Goal: Task Accomplishment & Management: Manage account settings

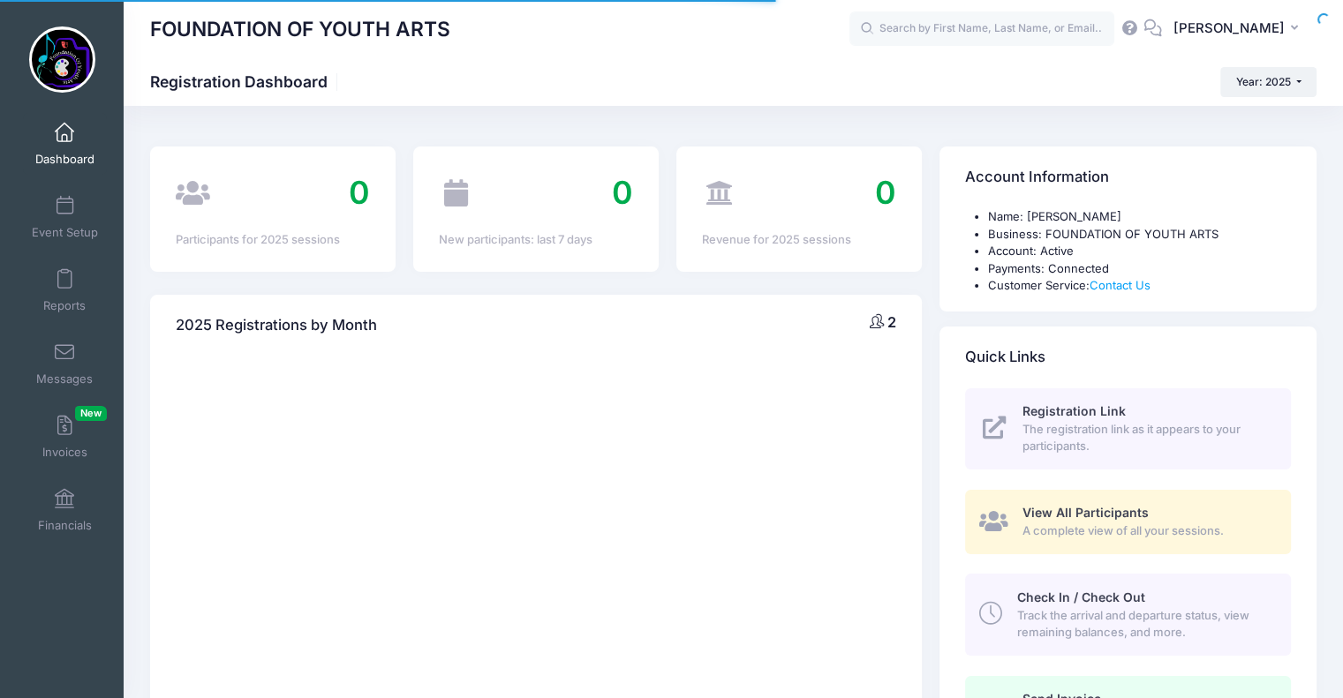
select select
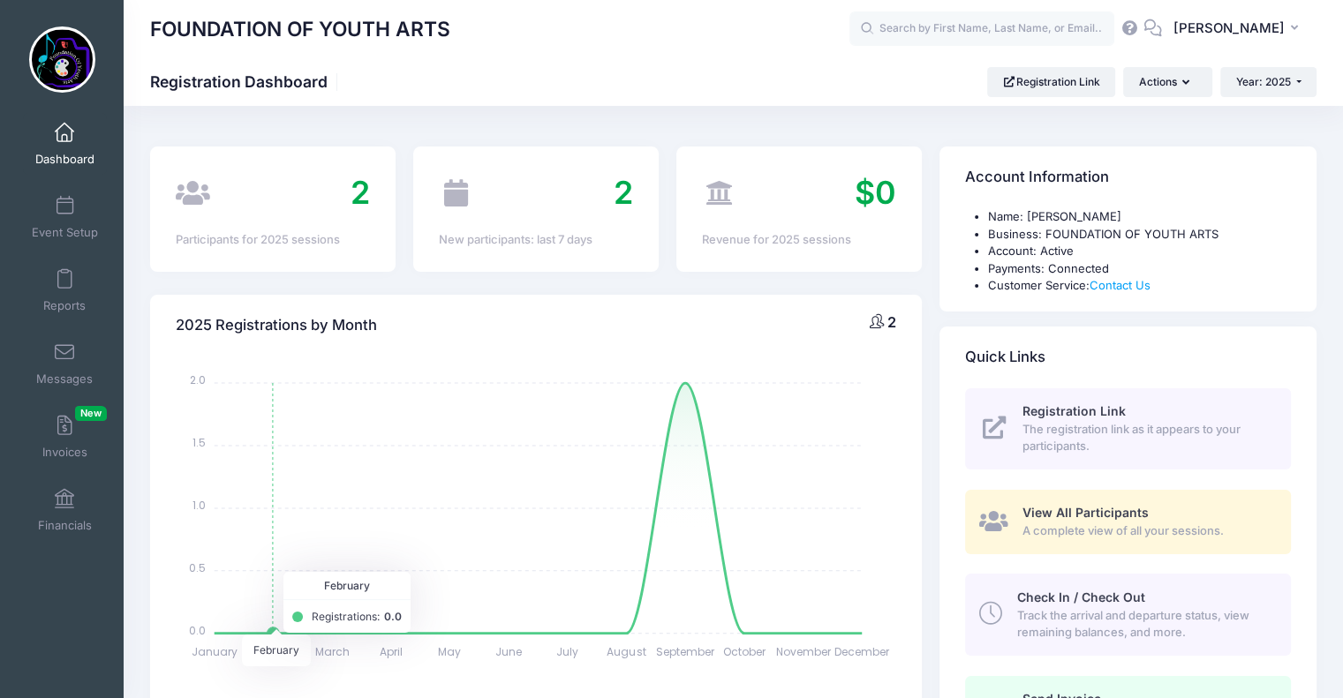
click at [1151, 26] on icon at bounding box center [1152, 27] width 19 height 11
click at [64, 358] on span at bounding box center [64, 352] width 0 height 19
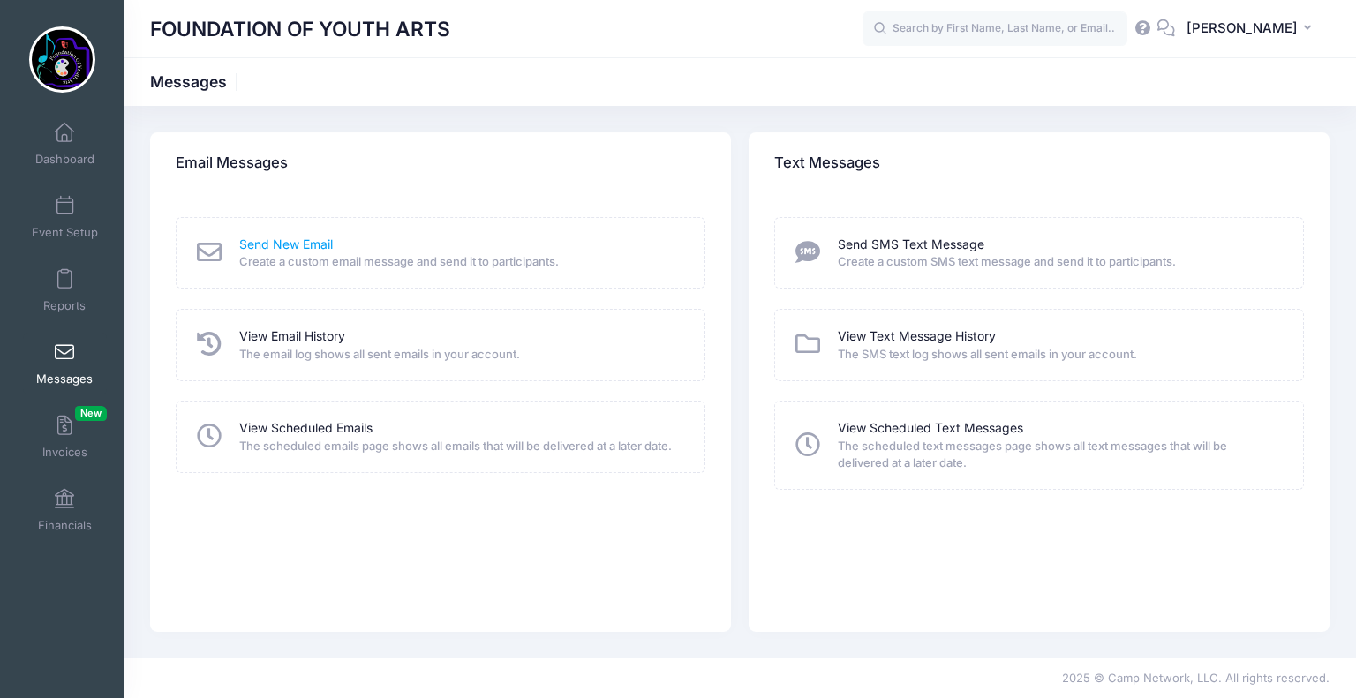
click at [281, 245] on link "Send New Email" at bounding box center [286, 245] width 94 height 19
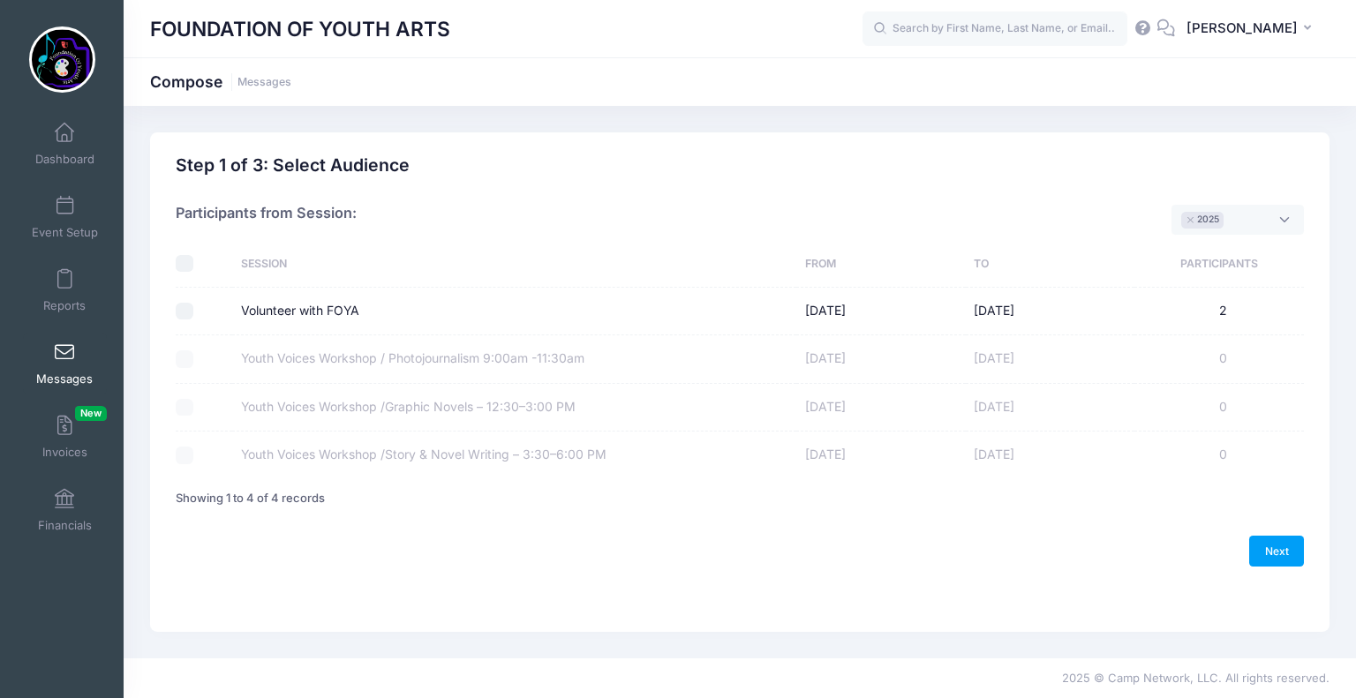
click at [178, 314] on input "Volunteer with FOYA" at bounding box center [185, 312] width 18 height 18
checkbox input "true"
click at [1279, 547] on link "Next" at bounding box center [1276, 551] width 55 height 30
select select "50"
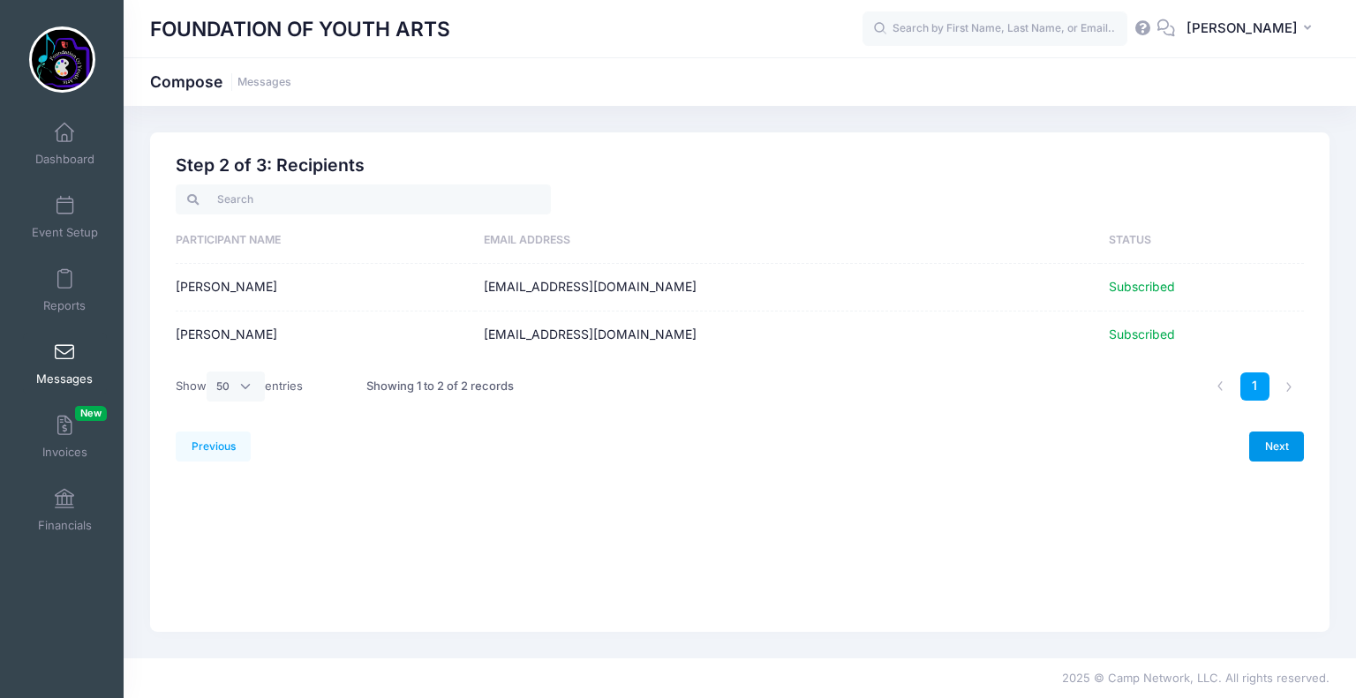
click at [1289, 452] on link "Next" at bounding box center [1276, 447] width 55 height 30
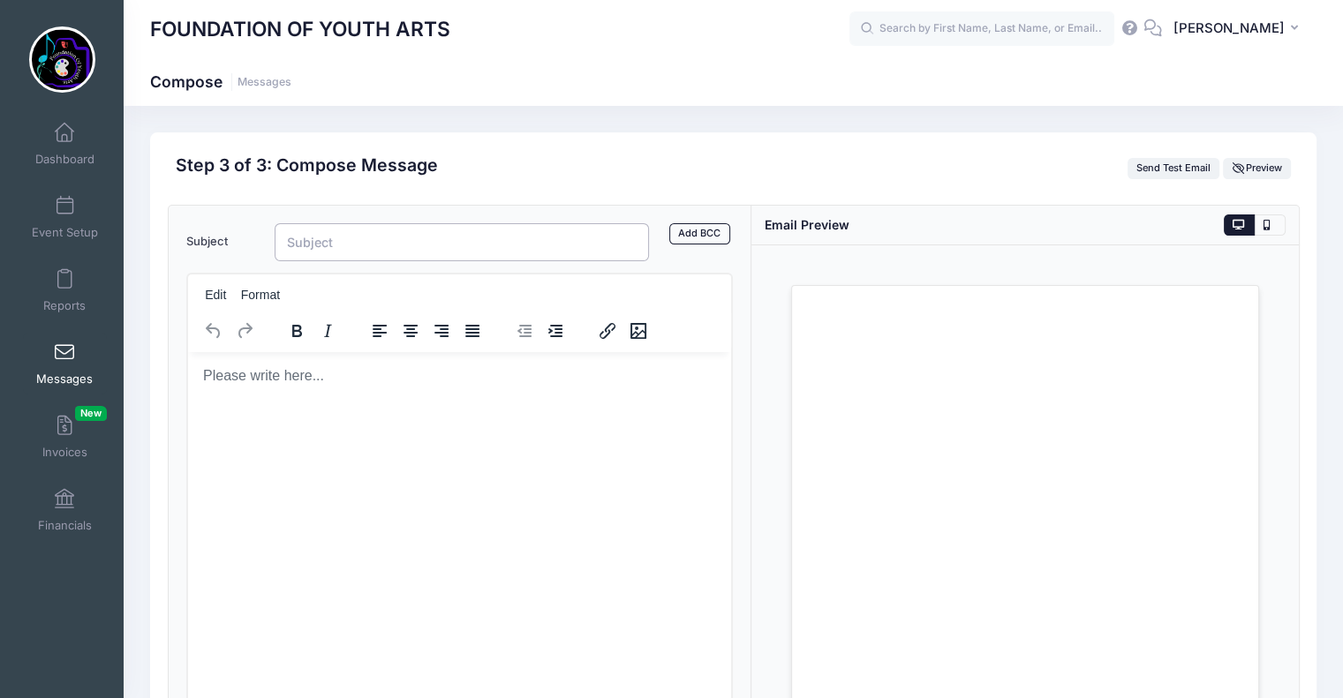
click at [305, 239] on input "Subject" at bounding box center [462, 242] width 375 height 38
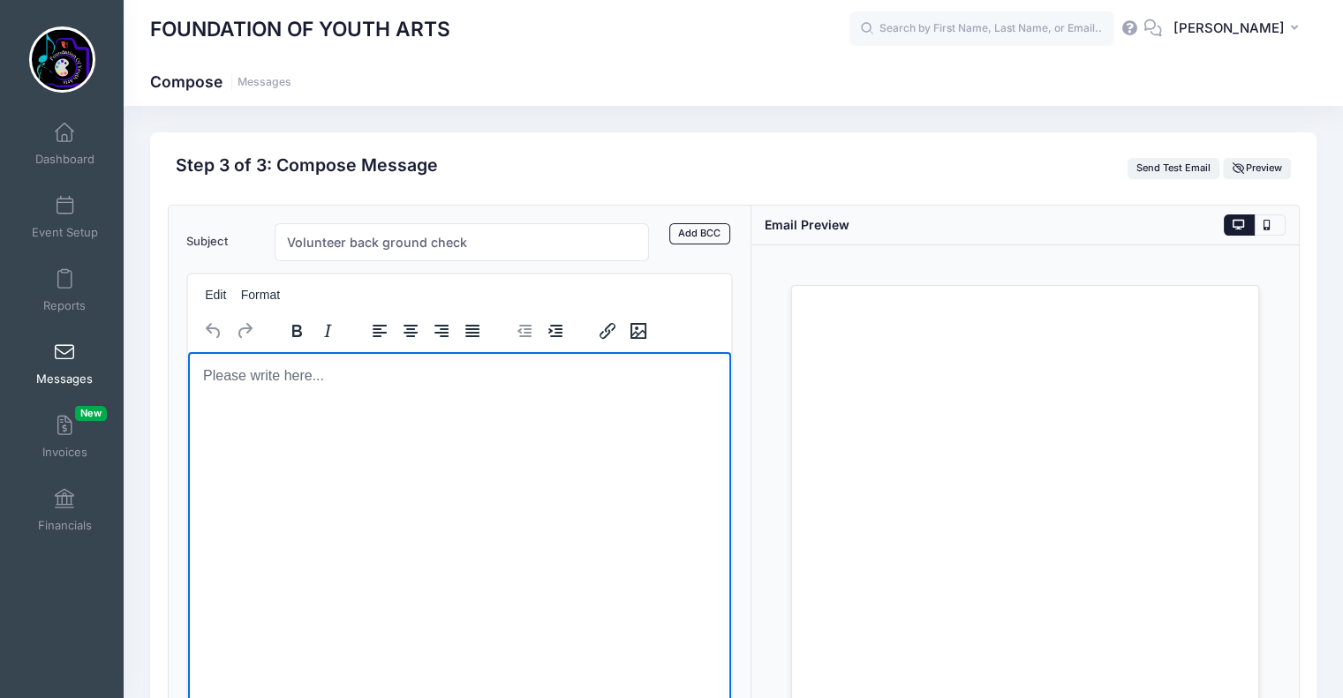
click at [309, 375] on body "Rich Text Area. Press ALT-0 for help." at bounding box center [459, 375] width 516 height 19
click at [382, 239] on input "Volunteer back ground check" at bounding box center [462, 242] width 375 height 38
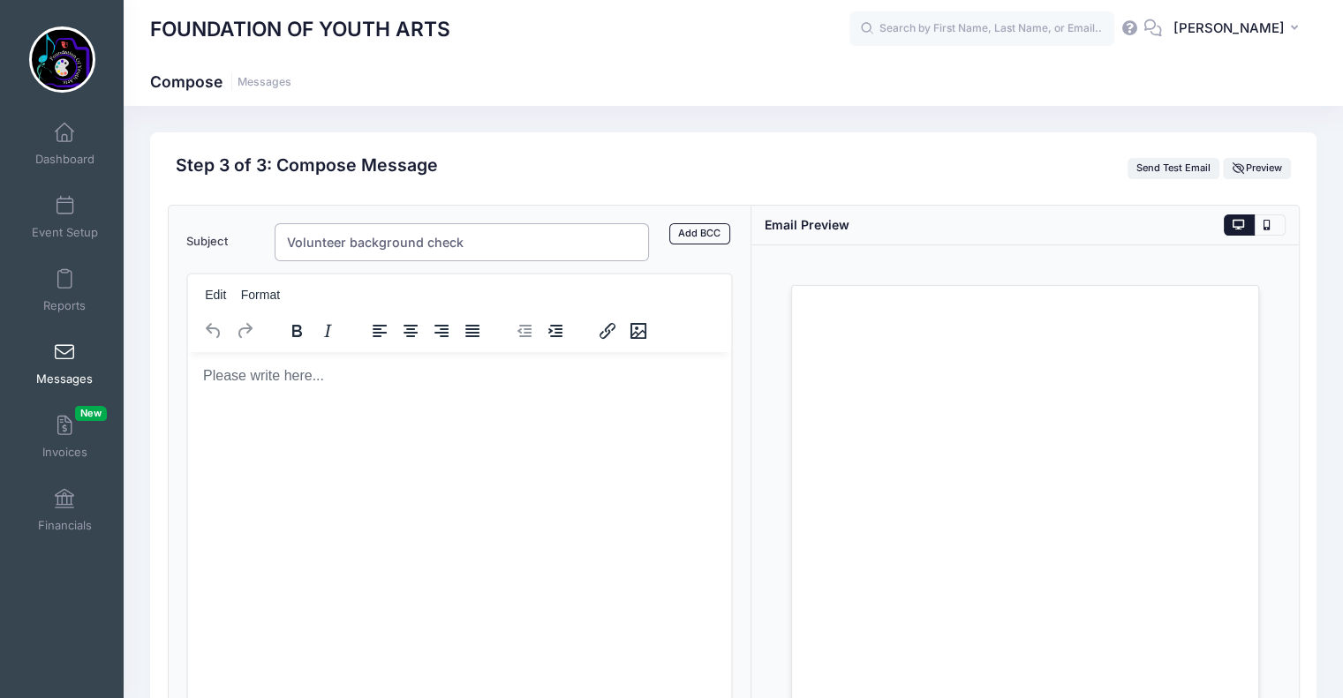
click at [354, 239] on input "Volunteer background check" at bounding box center [462, 242] width 375 height 38
drag, startPoint x: 487, startPoint y: 238, endPoint x: 468, endPoint y: 235, distance: 18.7
click at [468, 235] on input "Volunteer Background Check" at bounding box center [462, 242] width 375 height 38
drag, startPoint x: 286, startPoint y: 234, endPoint x: 544, endPoint y: 248, distance: 258.2
click at [544, 248] on input "Volunteer Background Check" at bounding box center [462, 242] width 375 height 38
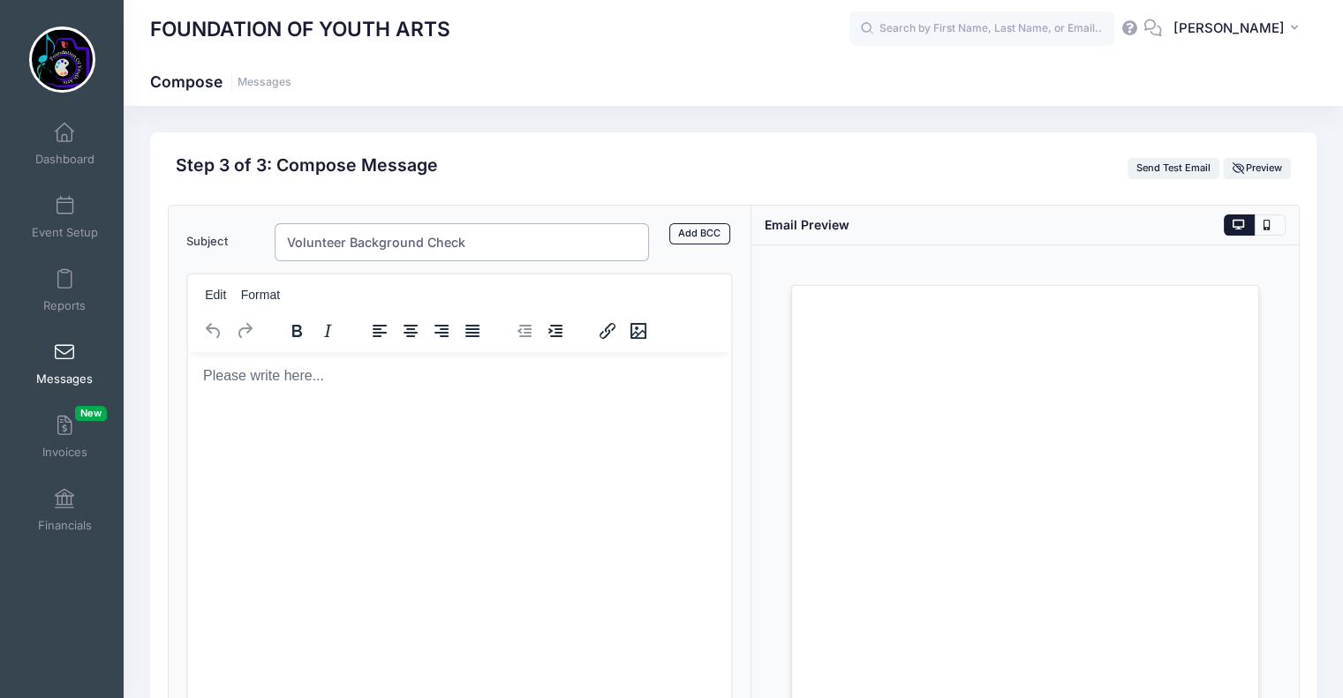
paste input "FOYA Volunteer Next Step: Background Check Confirmation"
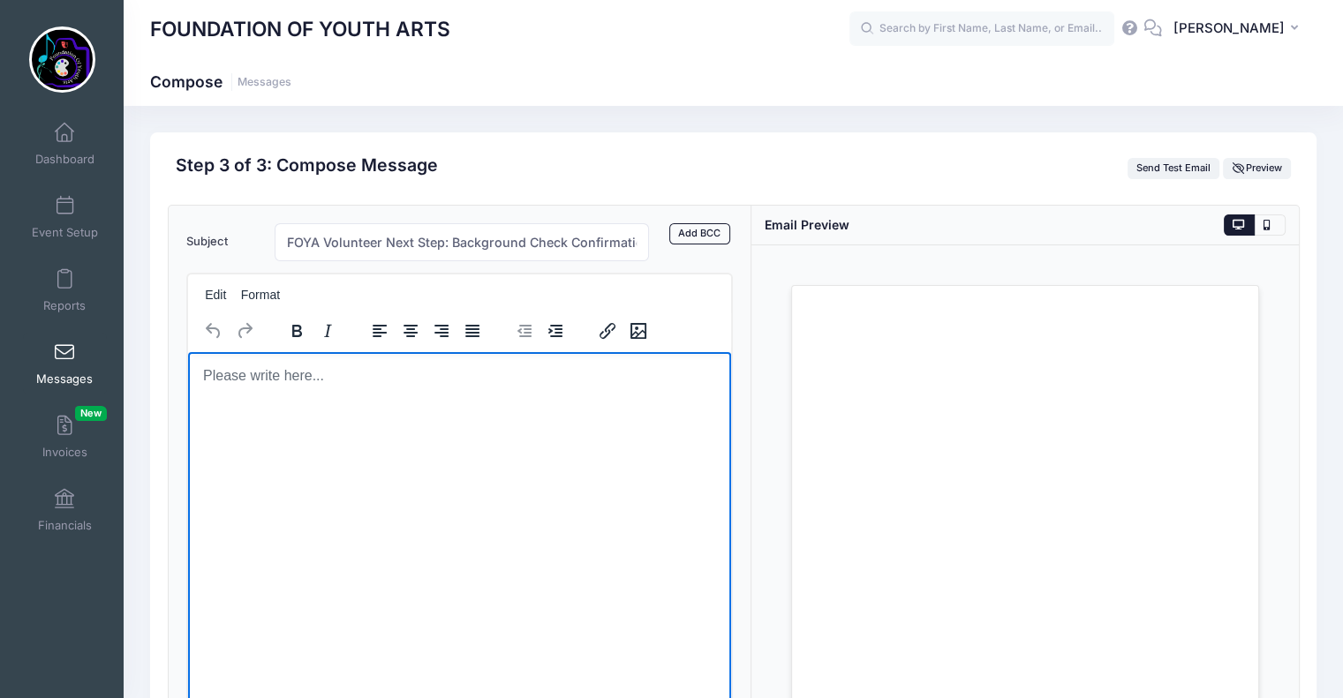
click at [231, 399] on html at bounding box center [459, 375] width 544 height 48
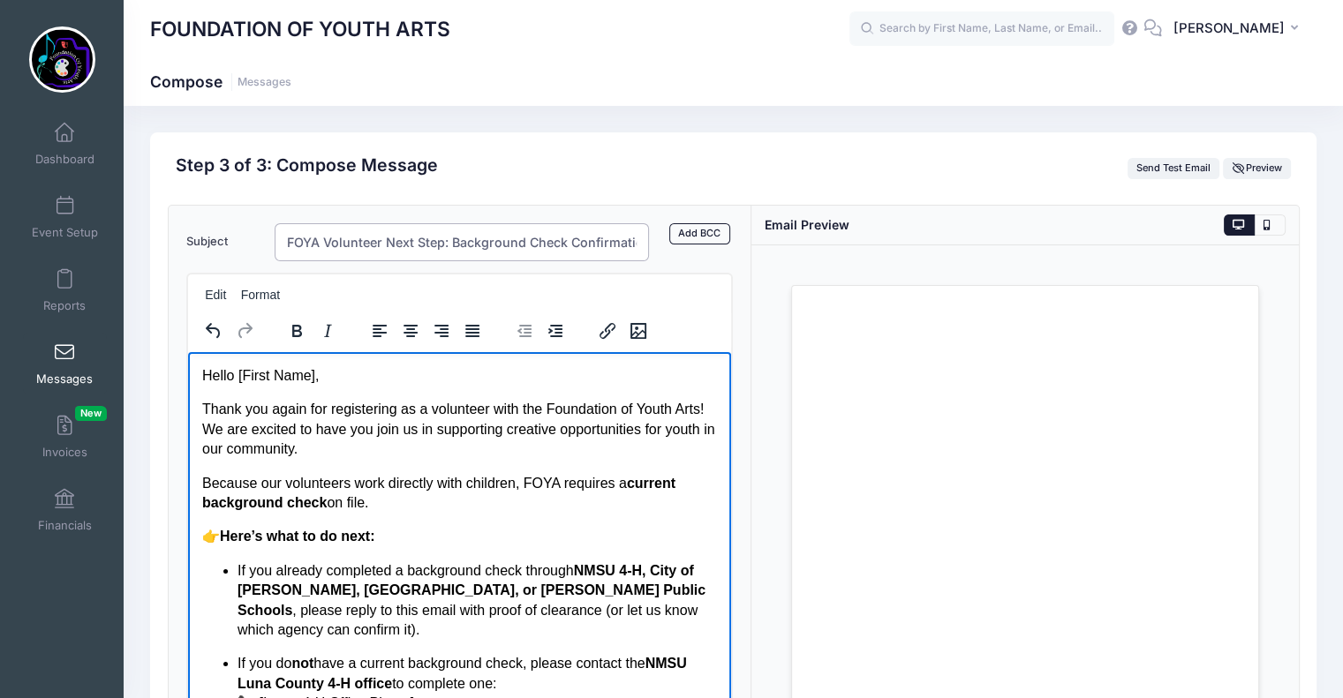
click at [376, 245] on input "FOYA Volunteer Next Step: Background Check Confirmation" at bounding box center [462, 242] width 375 height 38
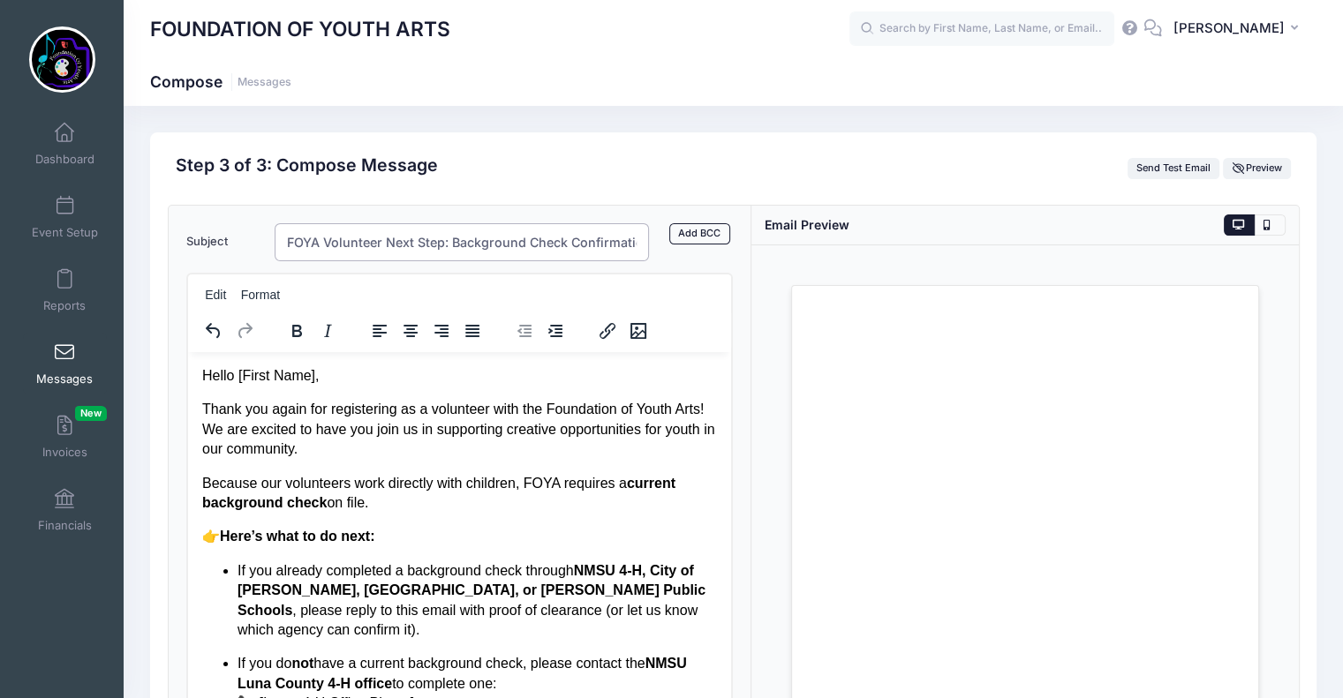
scroll to position [0, 10]
drag, startPoint x: 284, startPoint y: 238, endPoint x: 693, endPoint y: 262, distance: 409.5
click at [693, 262] on form "Subject FOYA Volunteer Next Step: Background Check Confirmation Add CC Add BCC …" at bounding box center [459, 498] width 547 height 550
paste input "oundation of Youth Arts – Volunteer"
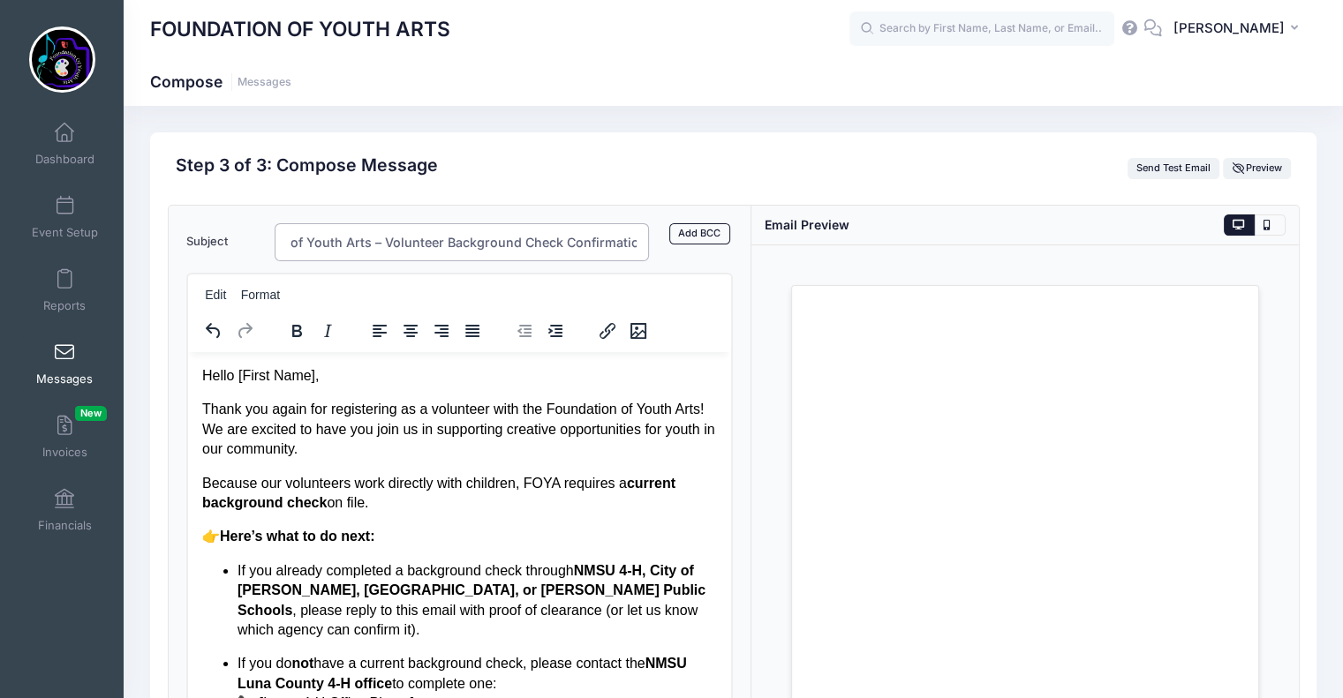
type input "Foundation of Youth Arts – Volunteer Background Check Confirmation"
click at [201, 371] on p "Hello [First Name]," at bounding box center [459, 375] width 516 height 19
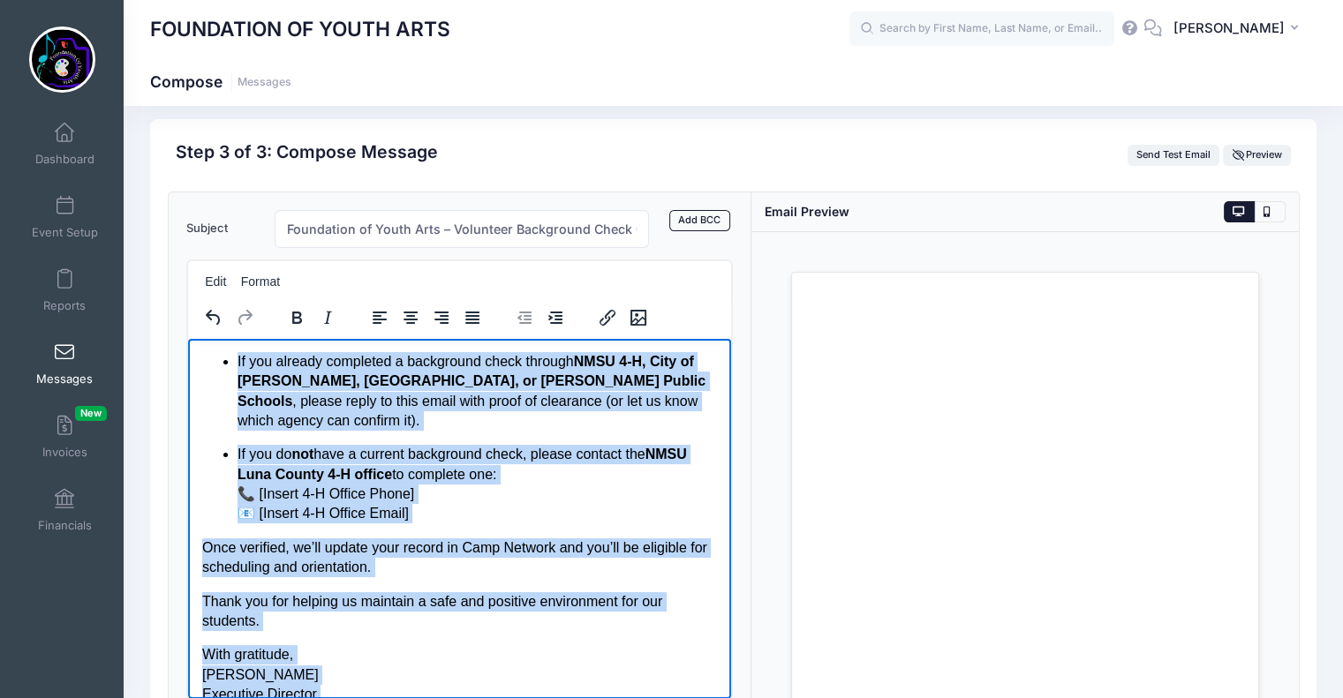
scroll to position [229, 0]
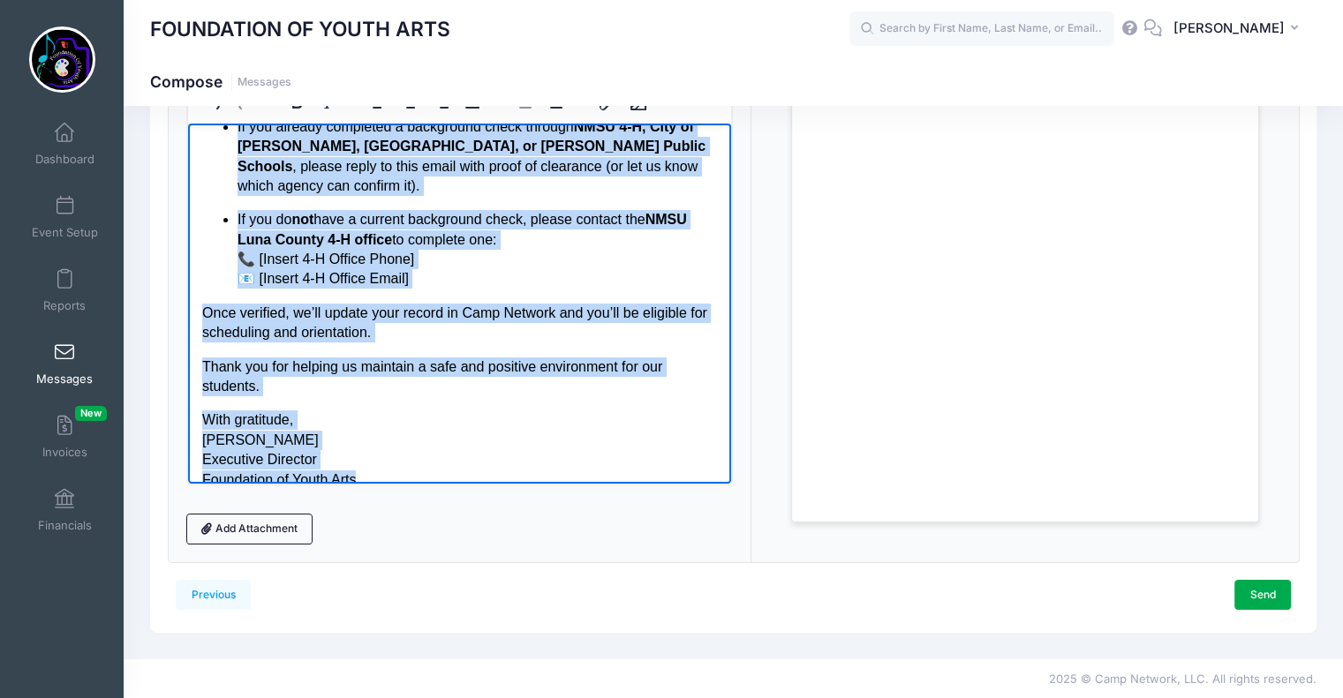
drag, startPoint x: 201, startPoint y: 142, endPoint x: 572, endPoint y: 466, distance: 492.5
click at [572, 466] on body "Hello [First Name], Thank you again for registering as a volunteer with the Fou…" at bounding box center [459, 205] width 516 height 568
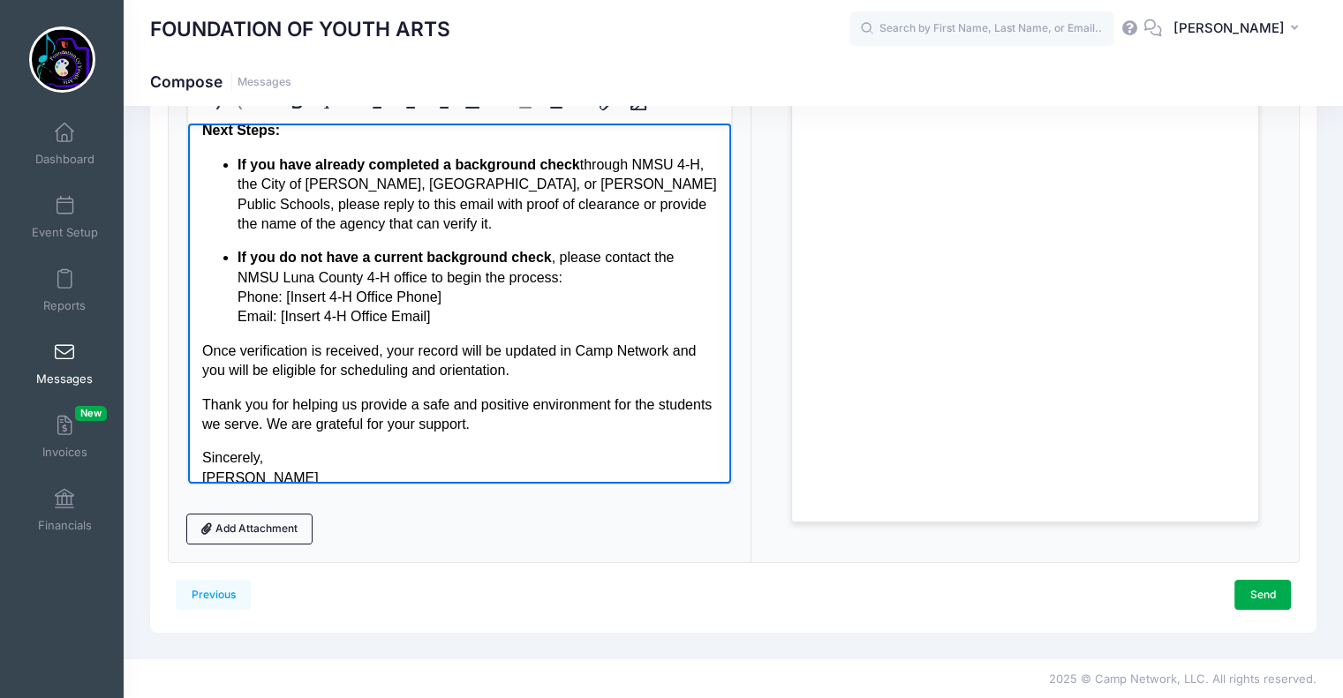
scroll to position [175, 0]
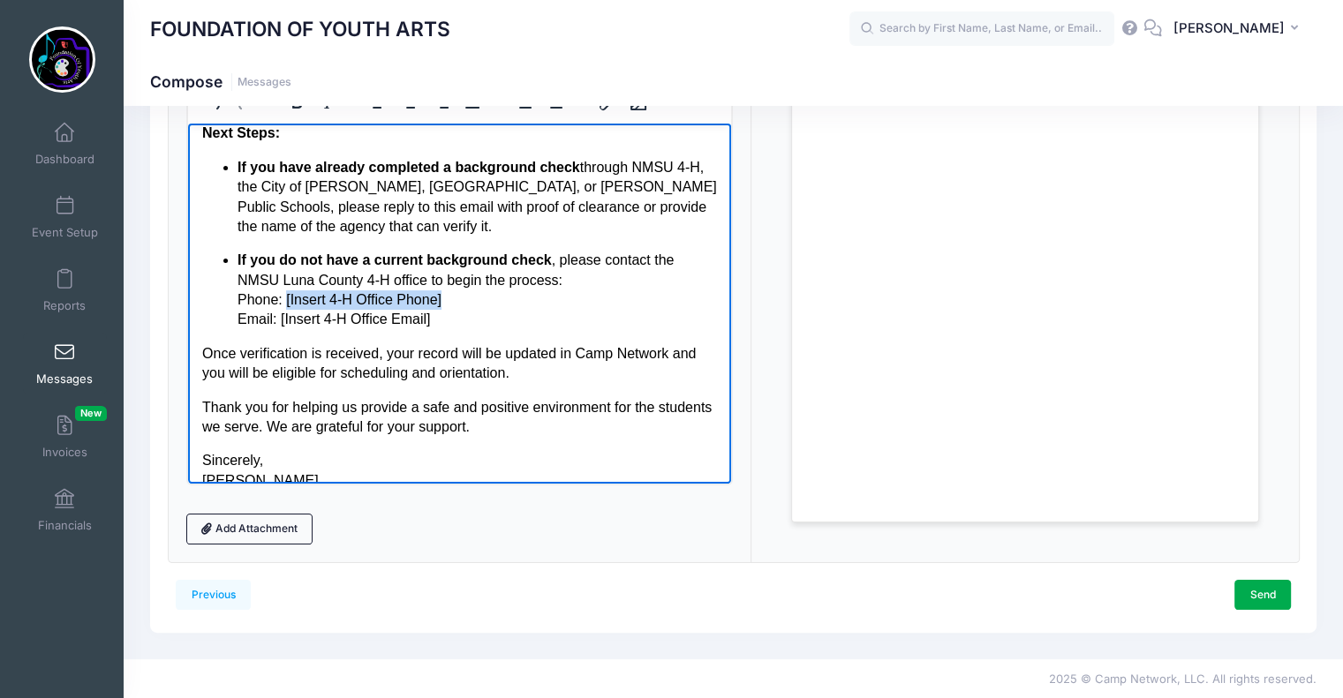
drag, startPoint x: 437, startPoint y: 302, endPoint x: 284, endPoint y: 299, distance: 152.8
click at [284, 299] on p "If you do not have a current background check , please contact the NMSU Luna Co…" at bounding box center [477, 289] width 480 height 79
drag, startPoint x: 429, startPoint y: 322, endPoint x: 278, endPoint y: 324, distance: 151.0
click at [278, 324] on p "If you do not have a current background check , please contact the NMSU Luna Co…" at bounding box center [477, 289] width 480 height 79
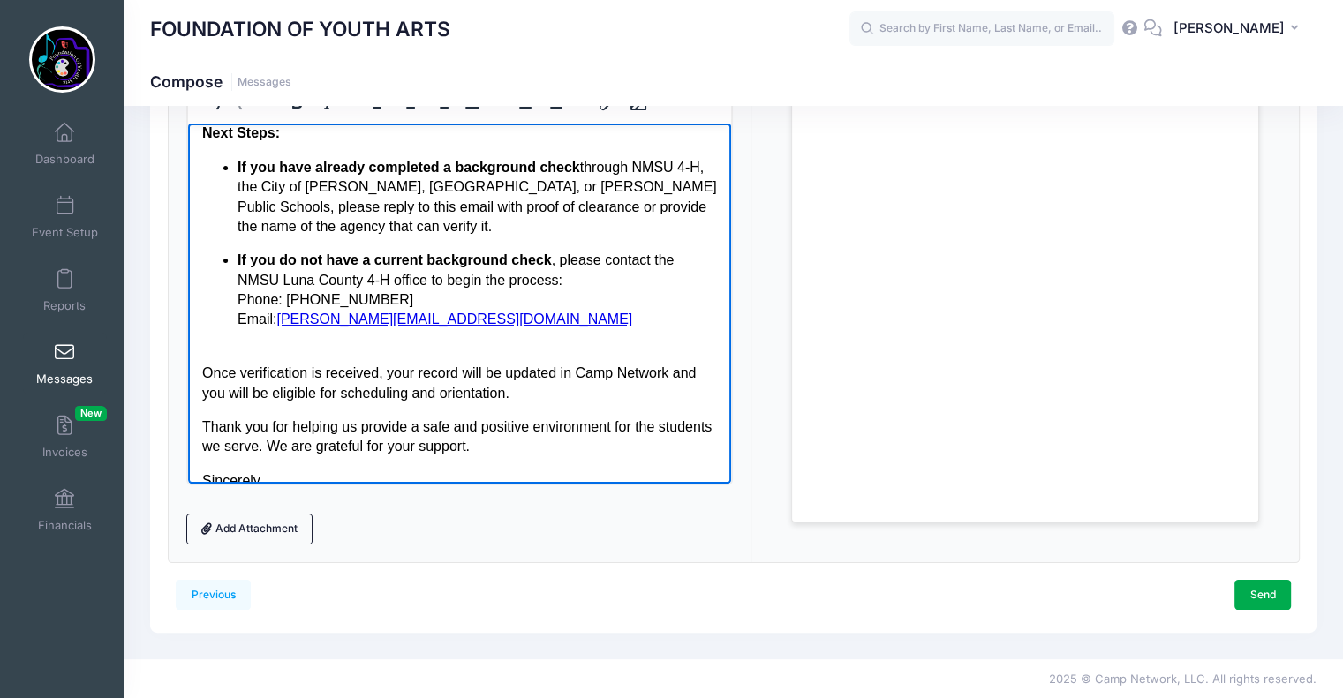
click at [387, 297] on p "If you do not have a current background check , please contact the NMSU Luna Co…" at bounding box center [477, 299] width 480 height 99
click at [574, 280] on p "If you do not have a current background check , please contact the NMSU Luna Co…" at bounding box center [477, 299] width 480 height 99
click at [426, 283] on p "If you do not have a current background check , please contact the NMSU Luna Co…" at bounding box center [477, 299] width 480 height 99
click at [572, 282] on p "If you do not have a current background check , please contact the NMSU Luna Co…" at bounding box center [477, 299] width 480 height 99
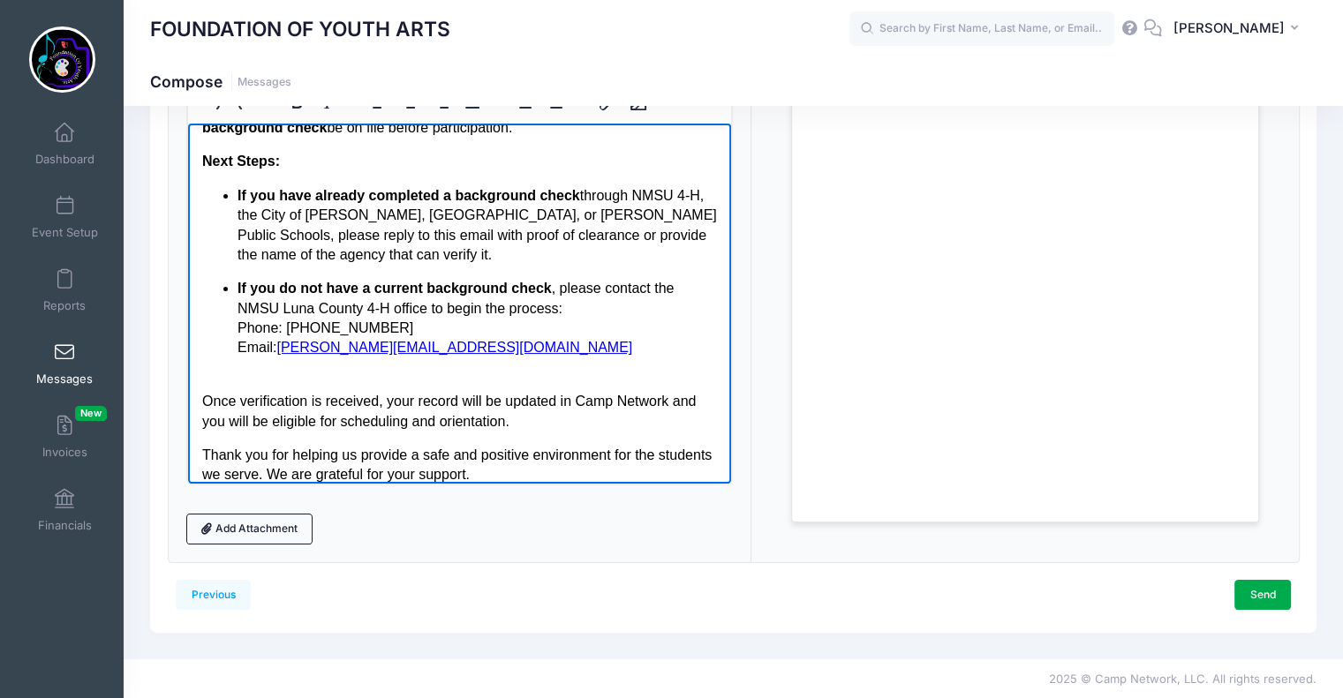
scroll to position [145, 0]
click at [385, 333] on p "If you do not have a current background check , please contact the NMSU Luna Co…" at bounding box center [477, 329] width 480 height 99
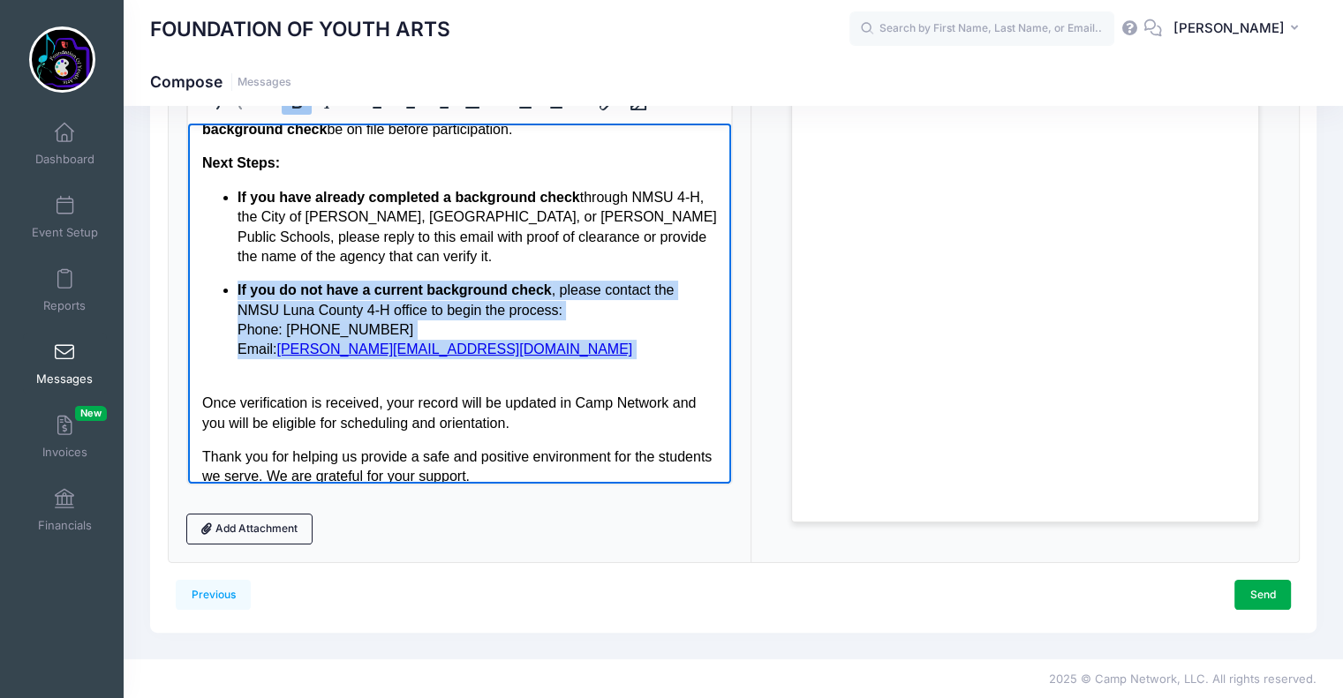
drag, startPoint x: 235, startPoint y: 281, endPoint x: 544, endPoint y: 358, distance: 318.7
click at [544, 358] on ul "If you have already completed a background check through NMSU 4-H, the City of …" at bounding box center [459, 283] width 516 height 192
copy p "If you do not have a current background check , please contact the NMSU Luna Co…"
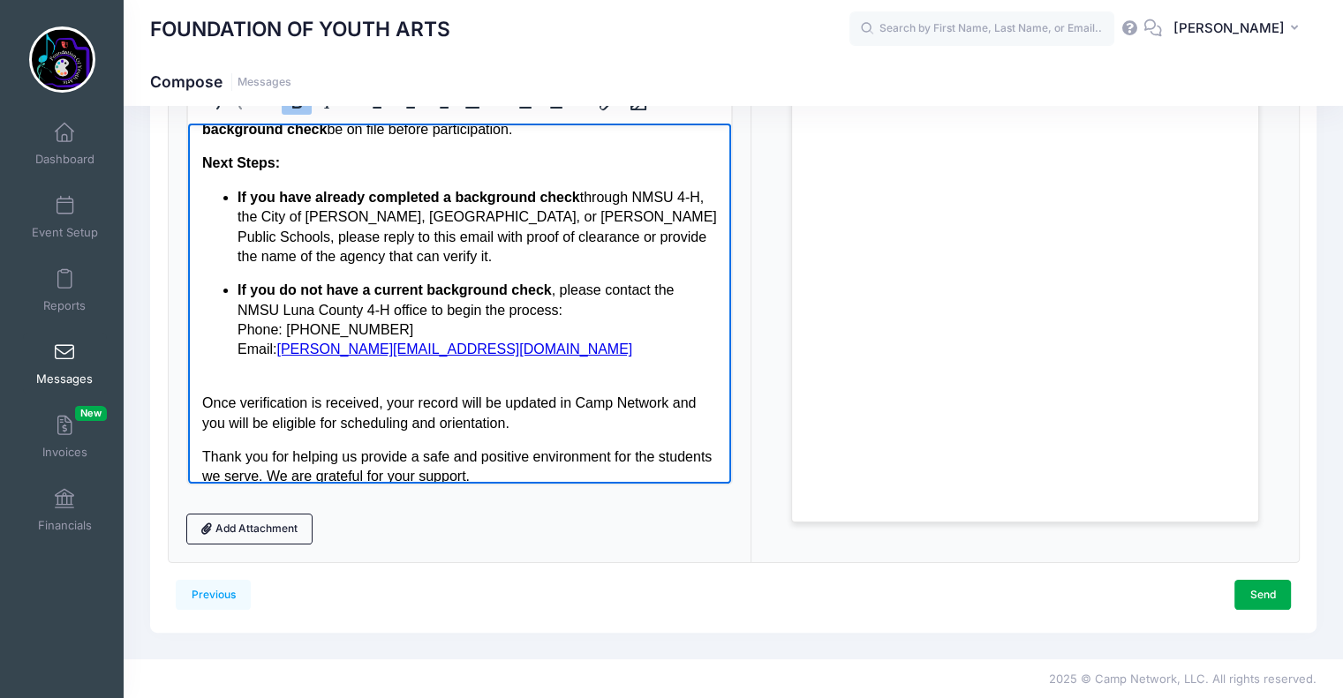
click at [579, 367] on p "If you do not have a current background check , please contact the NMSU Luna Co…" at bounding box center [477, 329] width 480 height 99
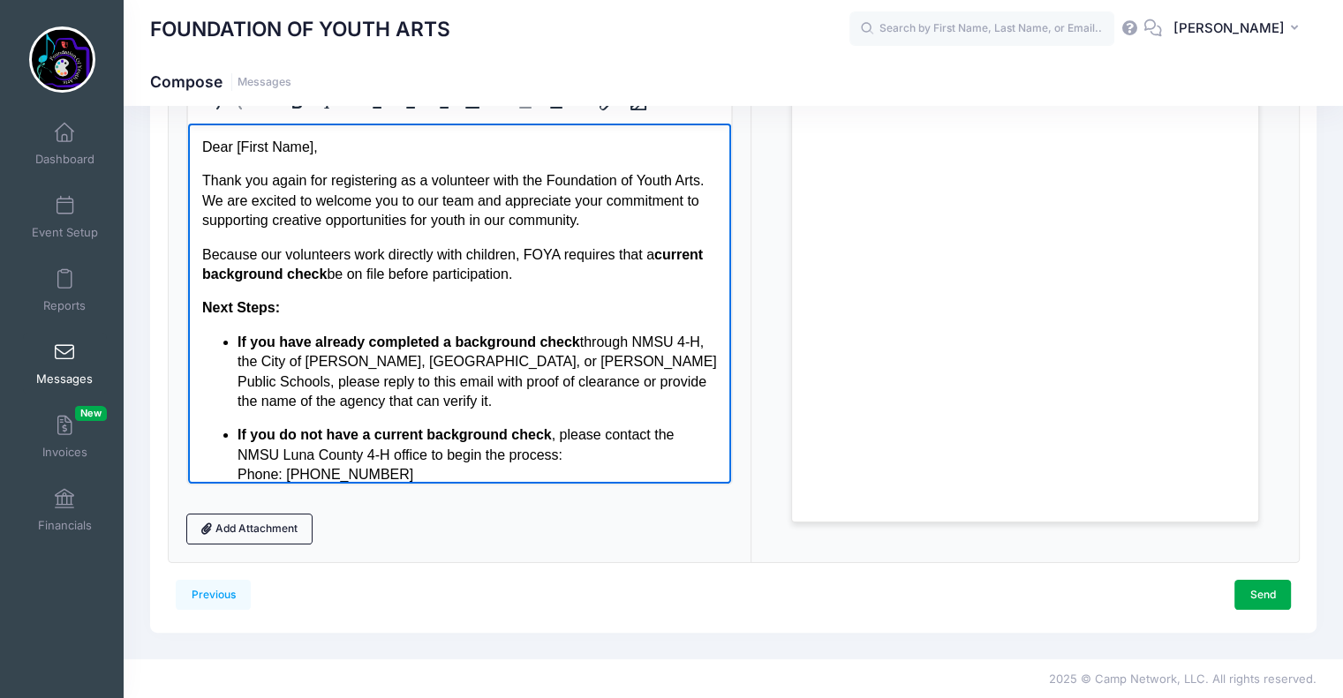
drag, startPoint x: 200, startPoint y: 142, endPoint x: 585, endPoint y: 275, distance: 407.4
click at [585, 275] on html "Dear [First Name], Thank you again for registering as a volunteer with the Foun…" at bounding box center [459, 430] width 544 height 615
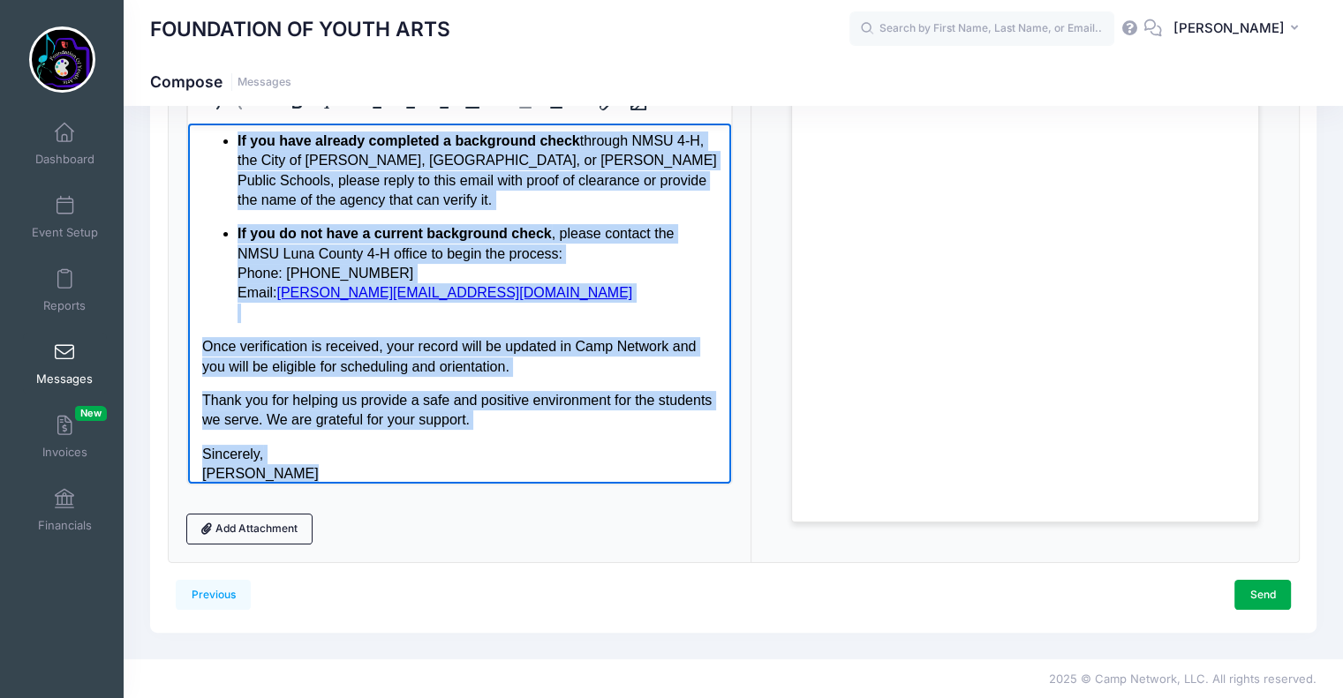
scroll to position [255, 0]
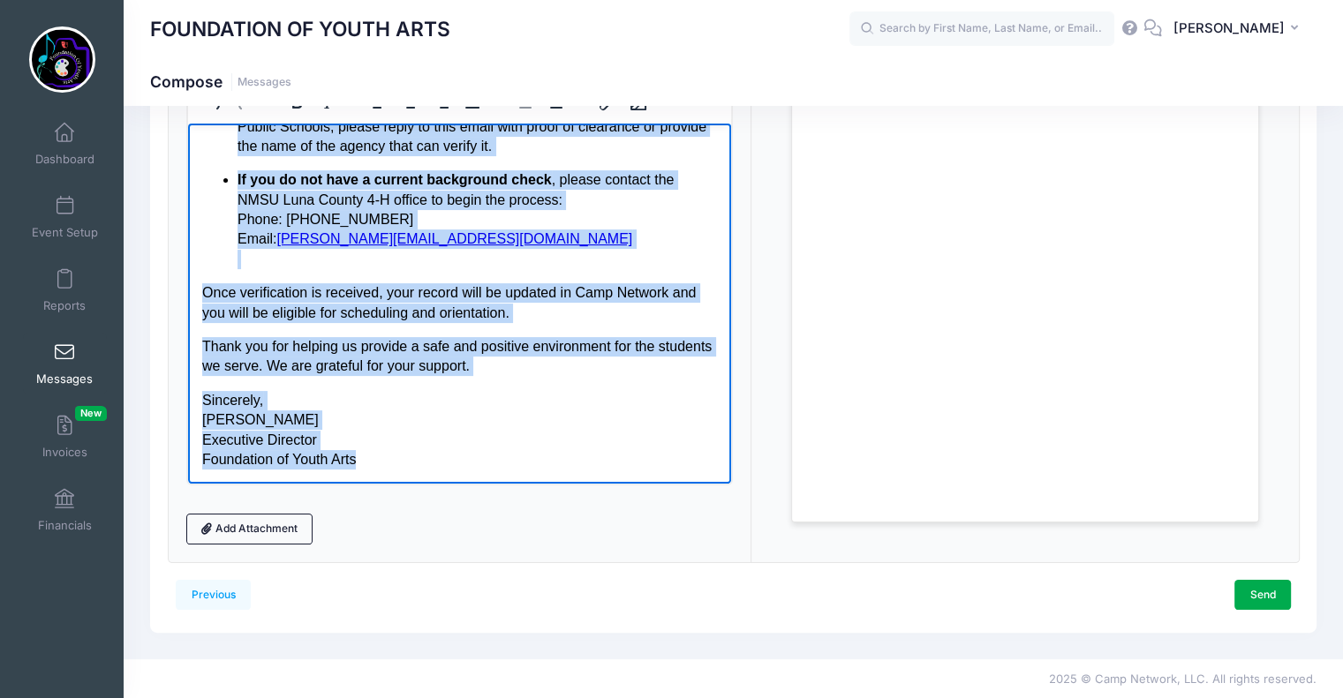
drag, startPoint x: 203, startPoint y: 143, endPoint x: 590, endPoint y: 512, distance: 534.6
click at [590, 483] on html "Dear [First Name], Thank you again for registering as a volunteer with the Foun…" at bounding box center [459, 175] width 544 height 615
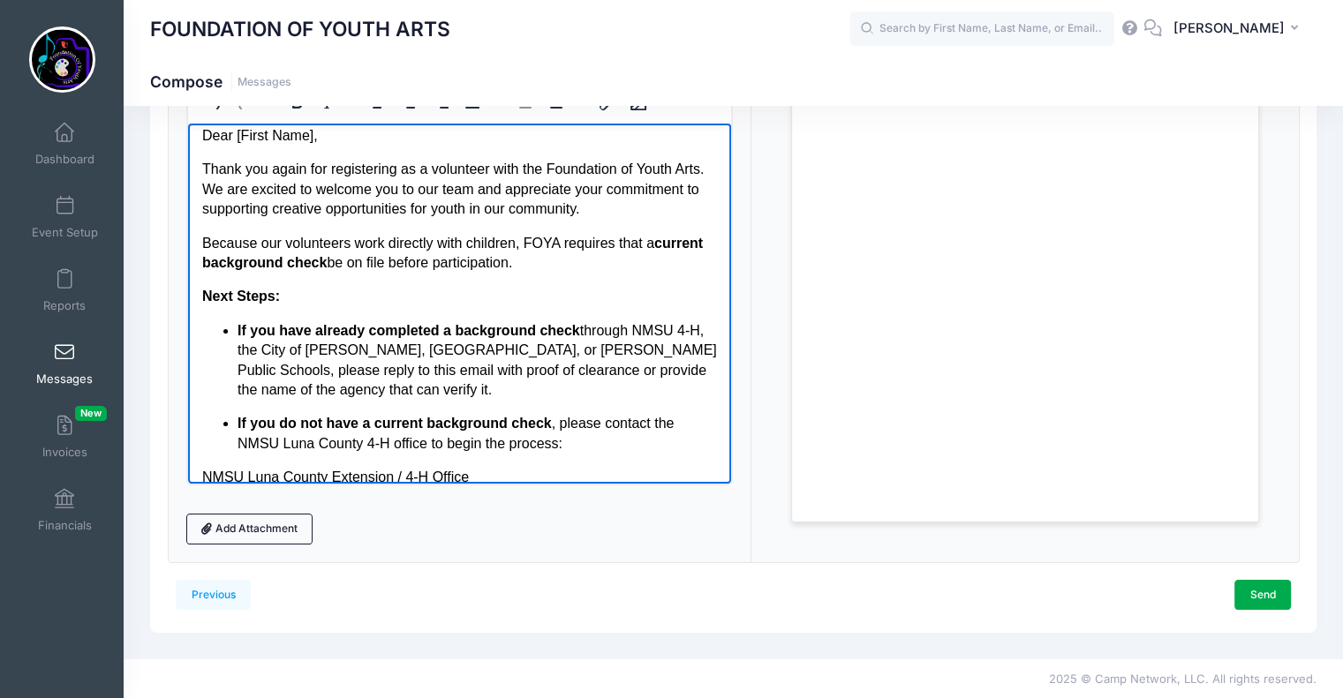
scroll to position [0, 0]
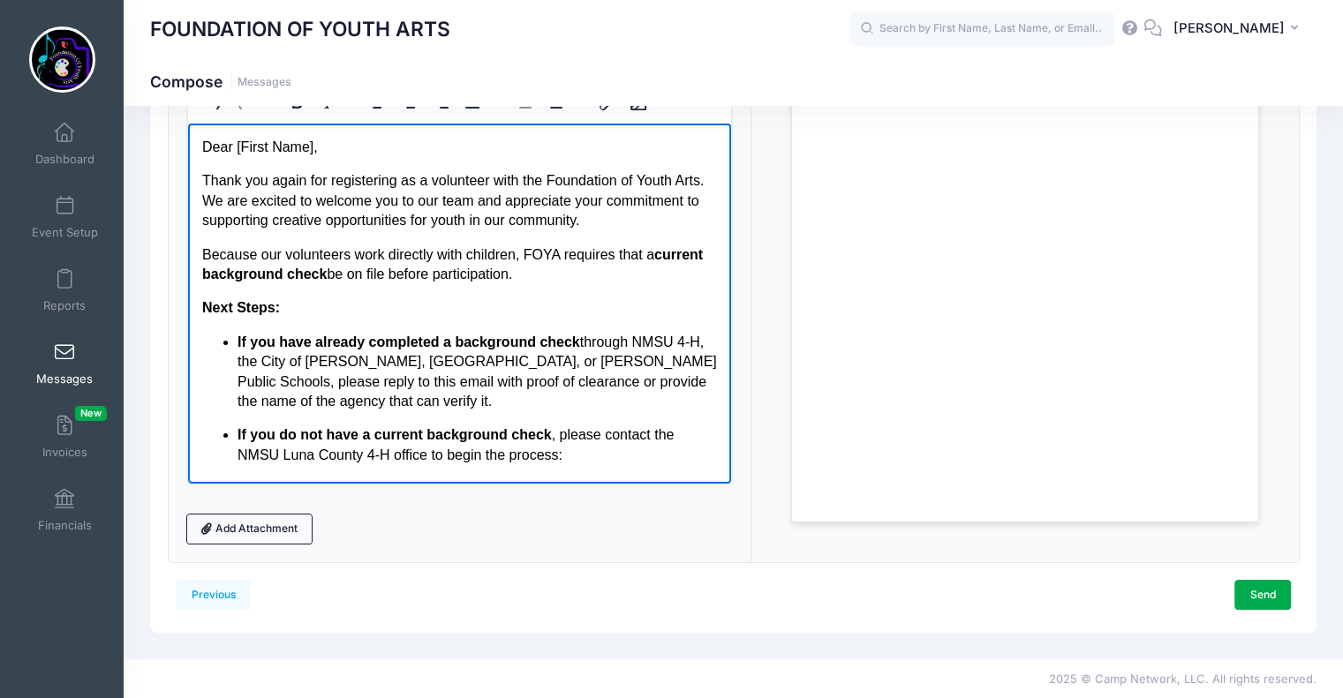
drag, startPoint x: 724, startPoint y: 404, endPoint x: 922, endPoint y: 374, distance: 200.0
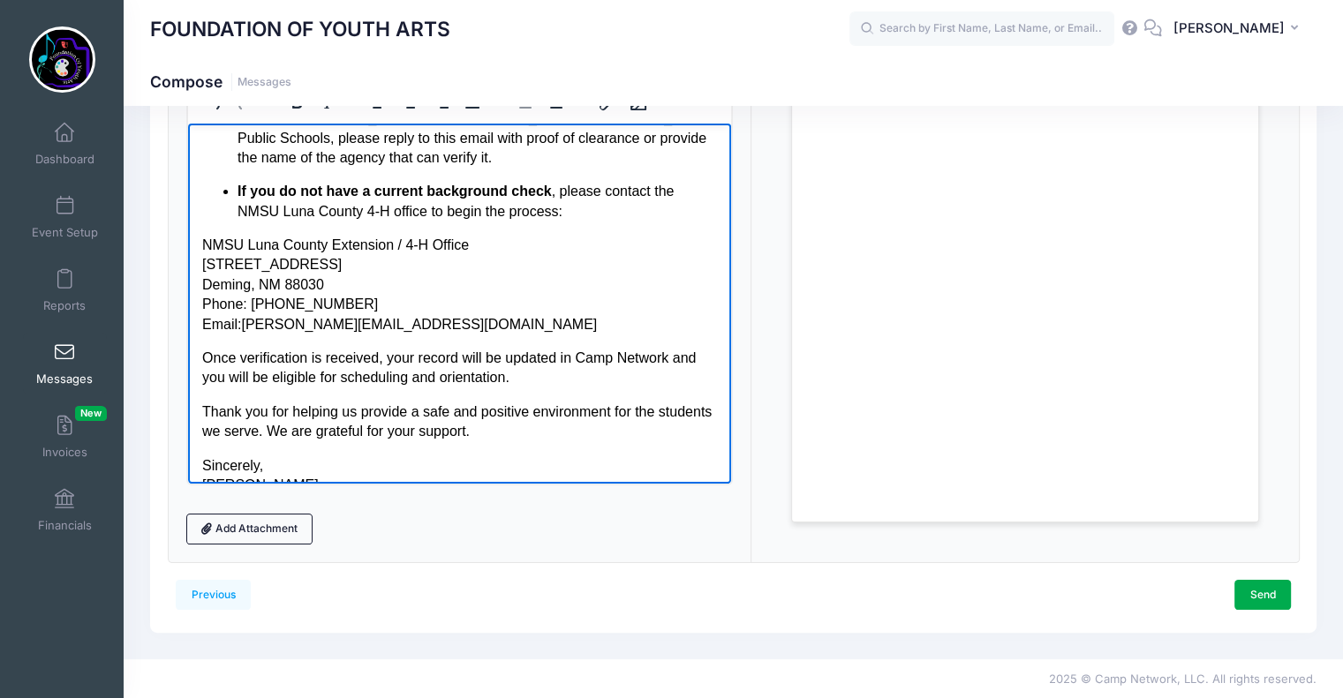
scroll to position [309, 0]
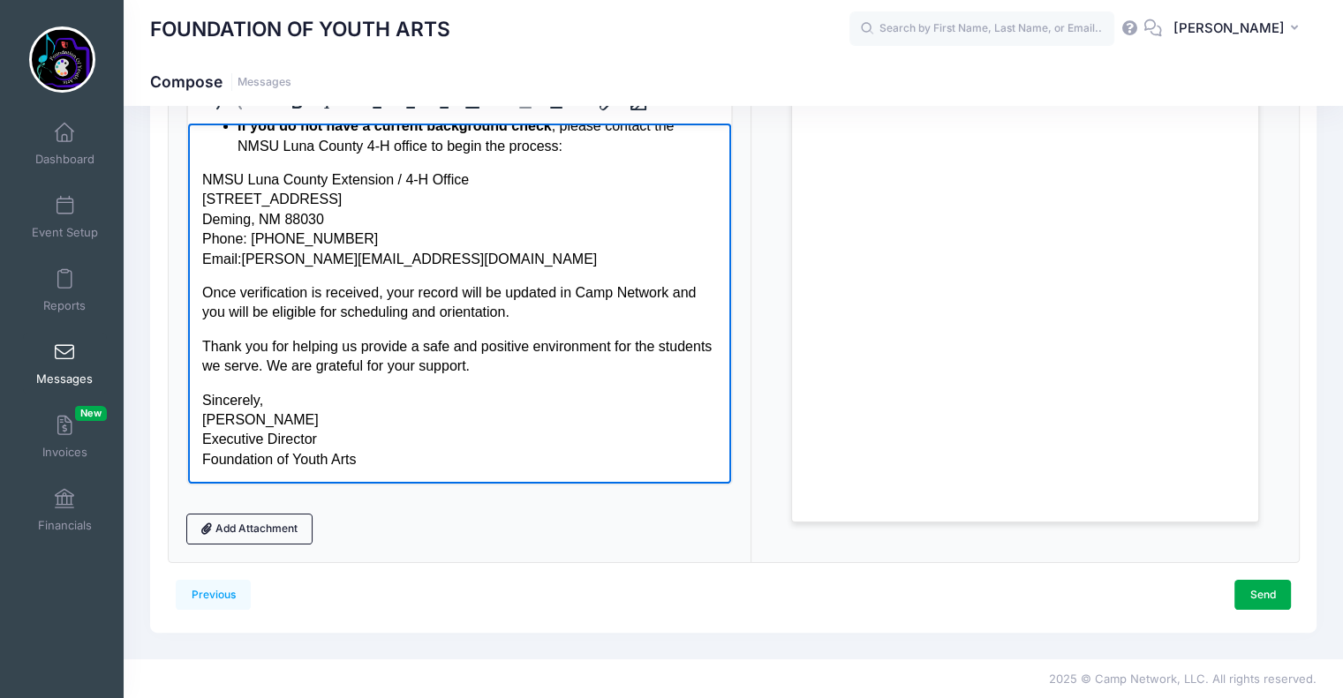
drag, startPoint x: 725, startPoint y: 262, endPoint x: 930, endPoint y: 562, distance: 362.7
click at [515, 32] on div "FOUNDATION OF YOUTH ARTS" at bounding box center [499, 29] width 699 height 41
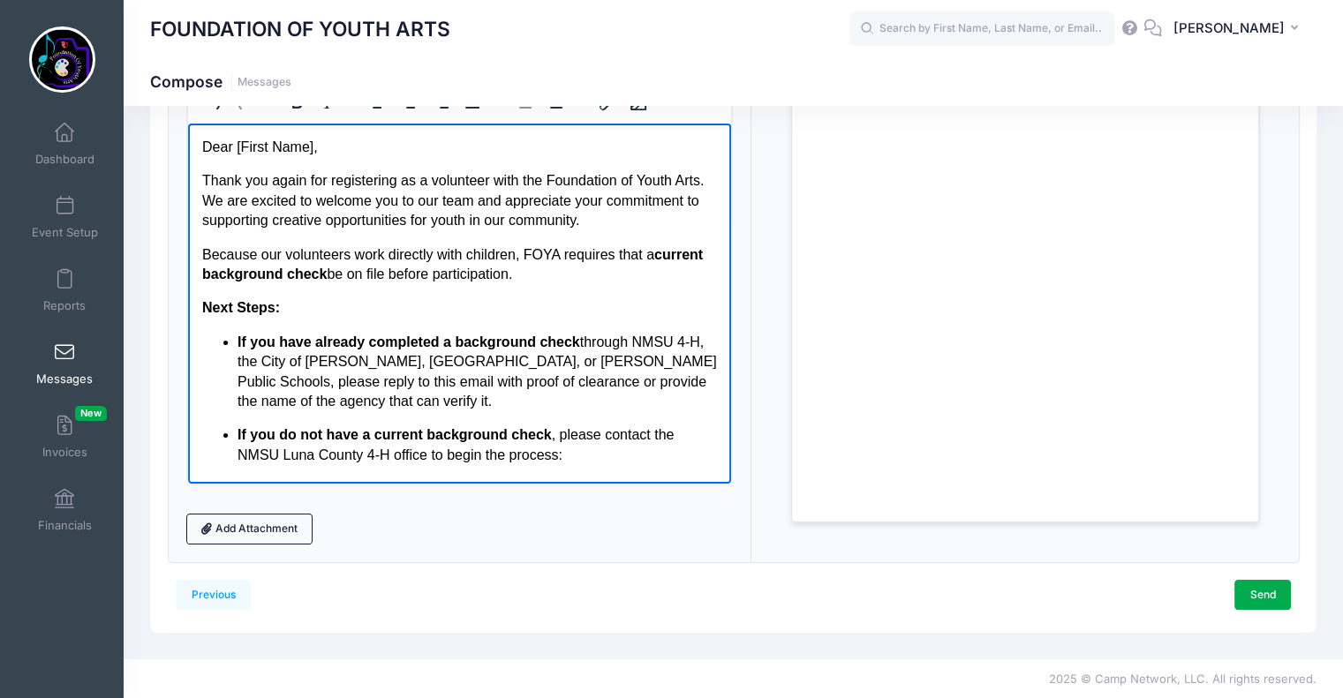
drag, startPoint x: 722, startPoint y: 375, endPoint x: 918, endPoint y: 162, distance: 289.3
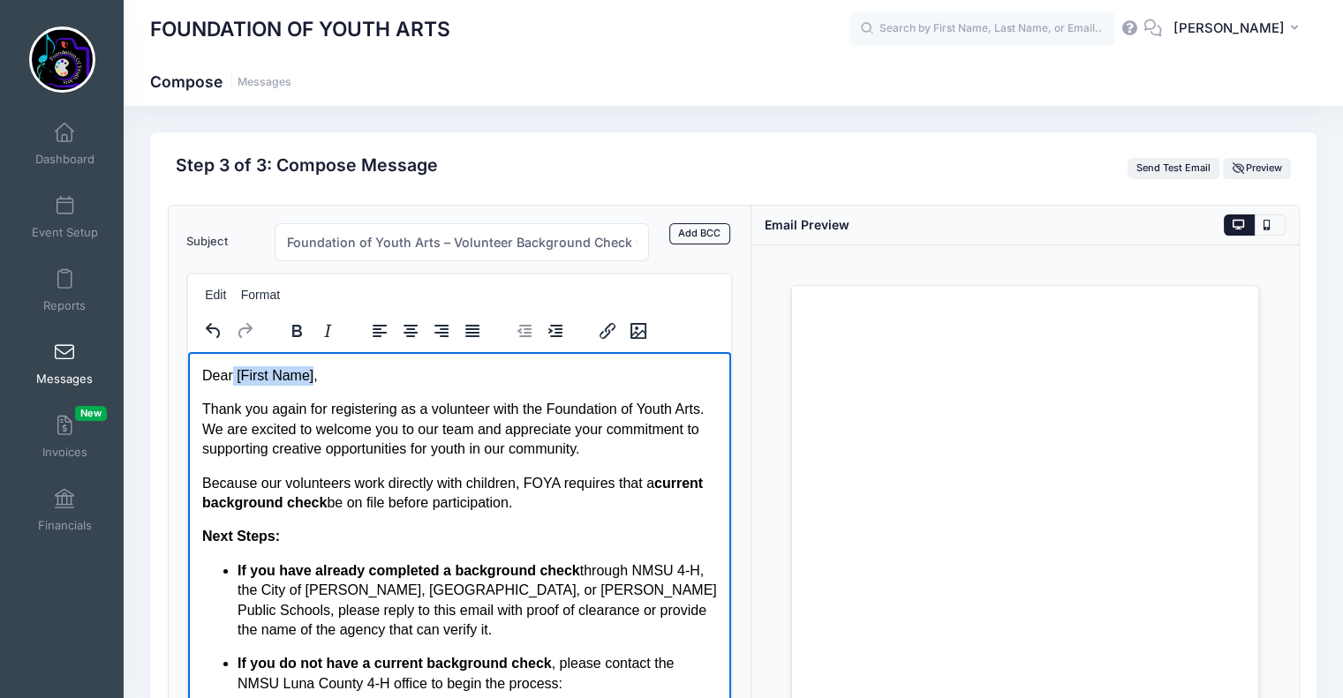
drag, startPoint x: 310, startPoint y: 377, endPoint x: 231, endPoint y: 373, distance: 78.7
click at [231, 373] on p "Dear [First Name]," at bounding box center [459, 375] width 516 height 19
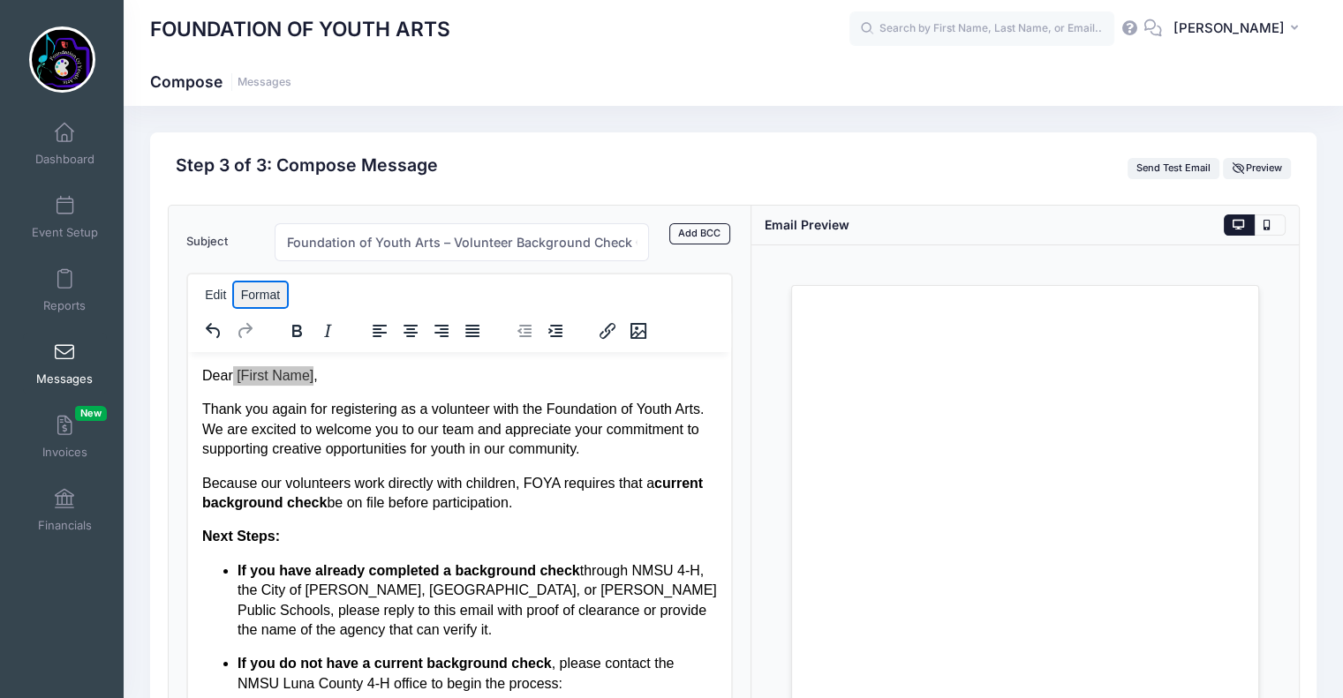
click at [254, 293] on button "Format" at bounding box center [260, 295] width 53 height 25
click at [353, 285] on div "Edit Format" at bounding box center [454, 295] width 533 height 34
click at [612, 326] on icon "Insert/edit link" at bounding box center [607, 331] width 21 height 21
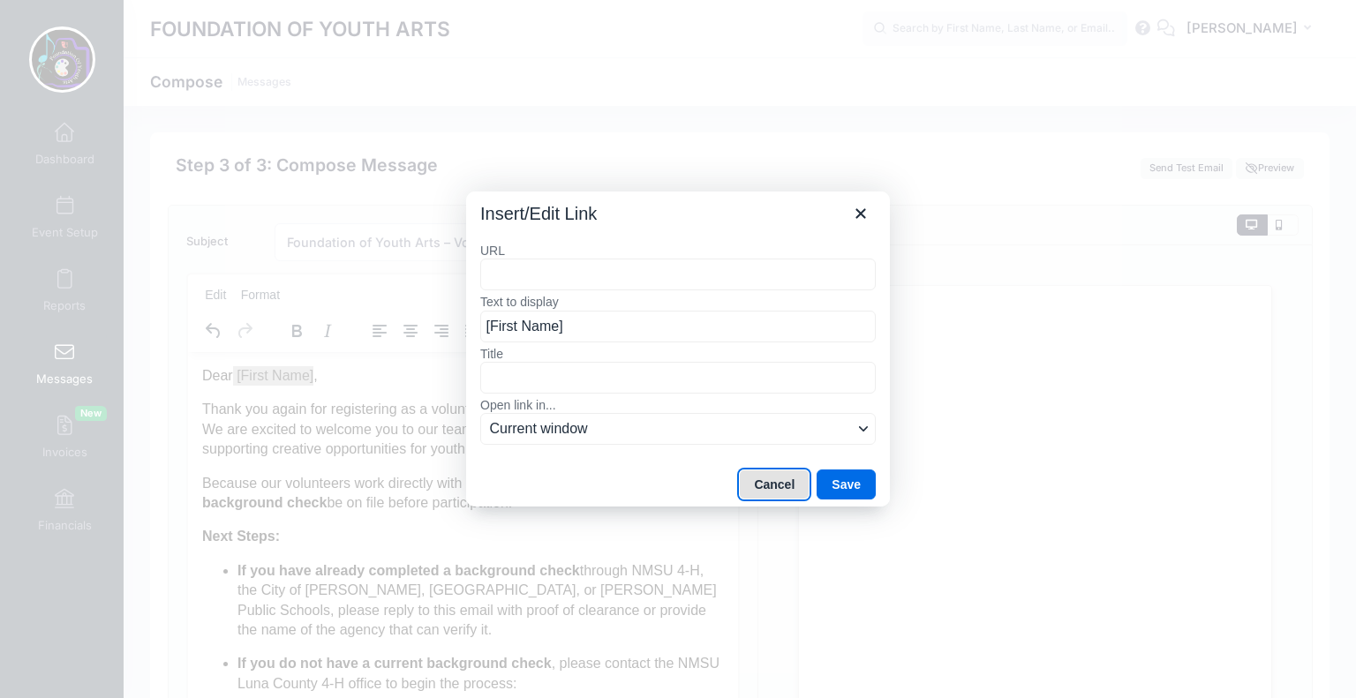
click at [786, 482] on button "Cancel" at bounding box center [774, 485] width 71 height 30
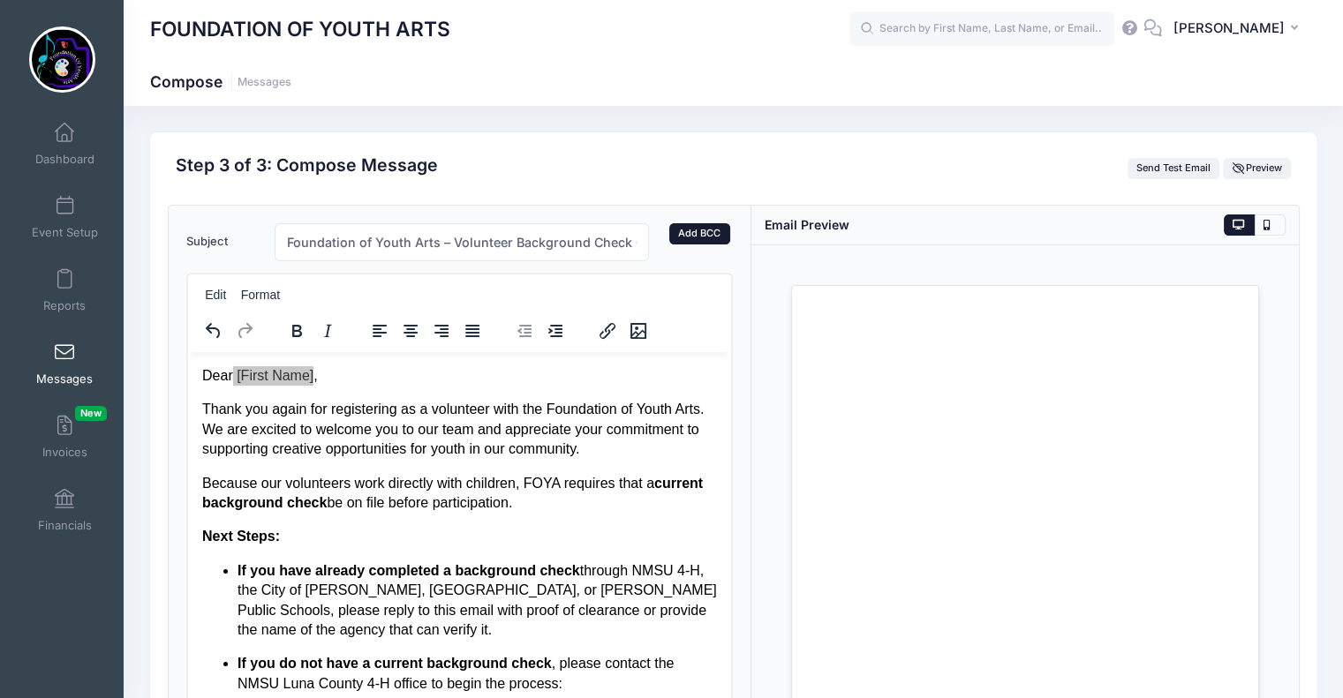
click at [701, 230] on link "Add BCC" at bounding box center [699, 233] width 61 height 21
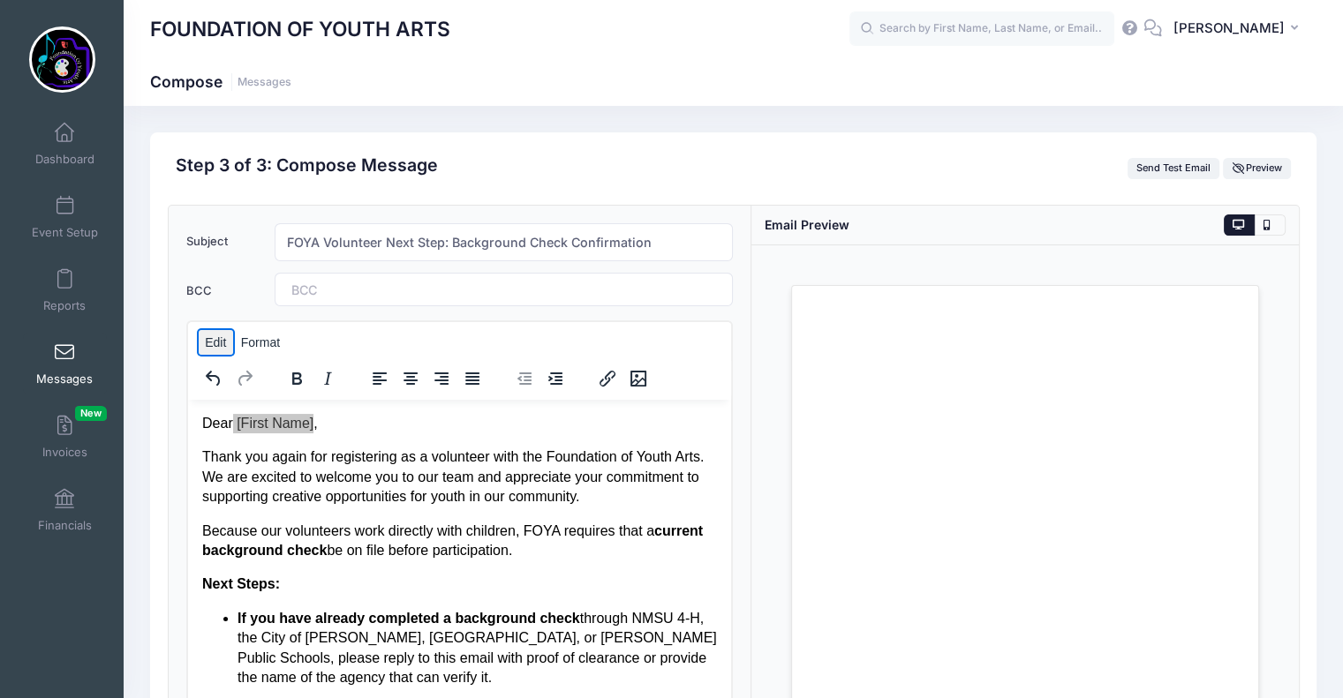
click at [212, 343] on button "Edit" at bounding box center [216, 342] width 34 height 25
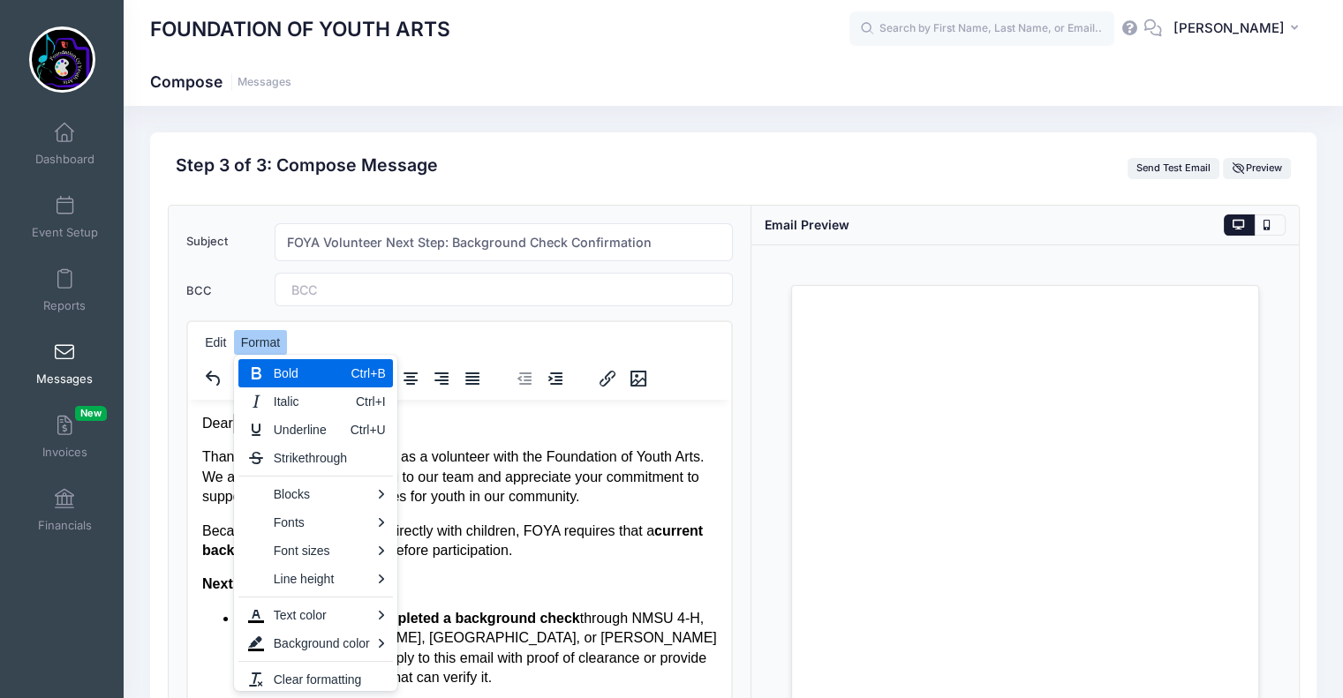
click at [409, 336] on div "Edit Format" at bounding box center [454, 343] width 533 height 34
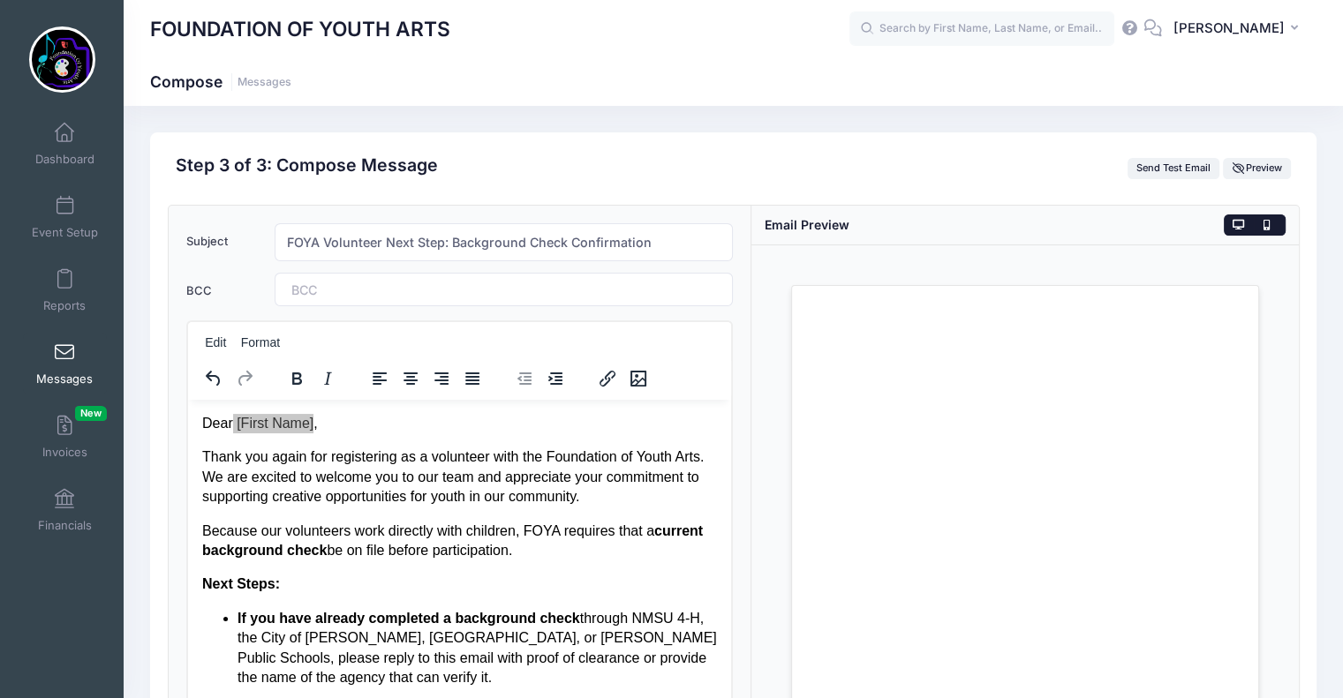
click at [1267, 225] on icon at bounding box center [1269, 225] width 13 height 0
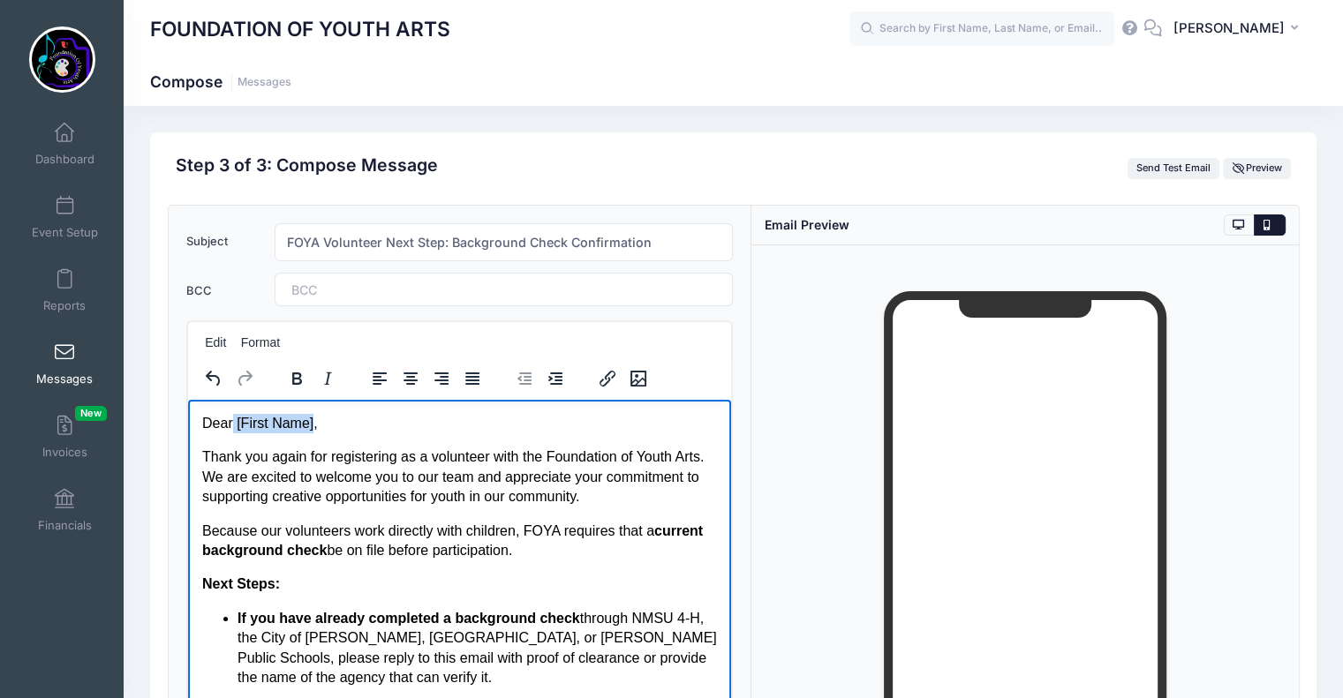
click at [310, 424] on p "Dear [First Name]," at bounding box center [459, 422] width 516 height 19
drag, startPoint x: 310, startPoint y: 426, endPoint x: 235, endPoint y: 422, distance: 75.1
click at [235, 422] on p "Dear [First Name]," at bounding box center [459, 422] width 516 height 19
click at [710, 132] on div "Previous Send Step 3 of 4: Compose Audience Roster Compose Step 1 of 3: Select …" at bounding box center [733, 520] width 1166 height 777
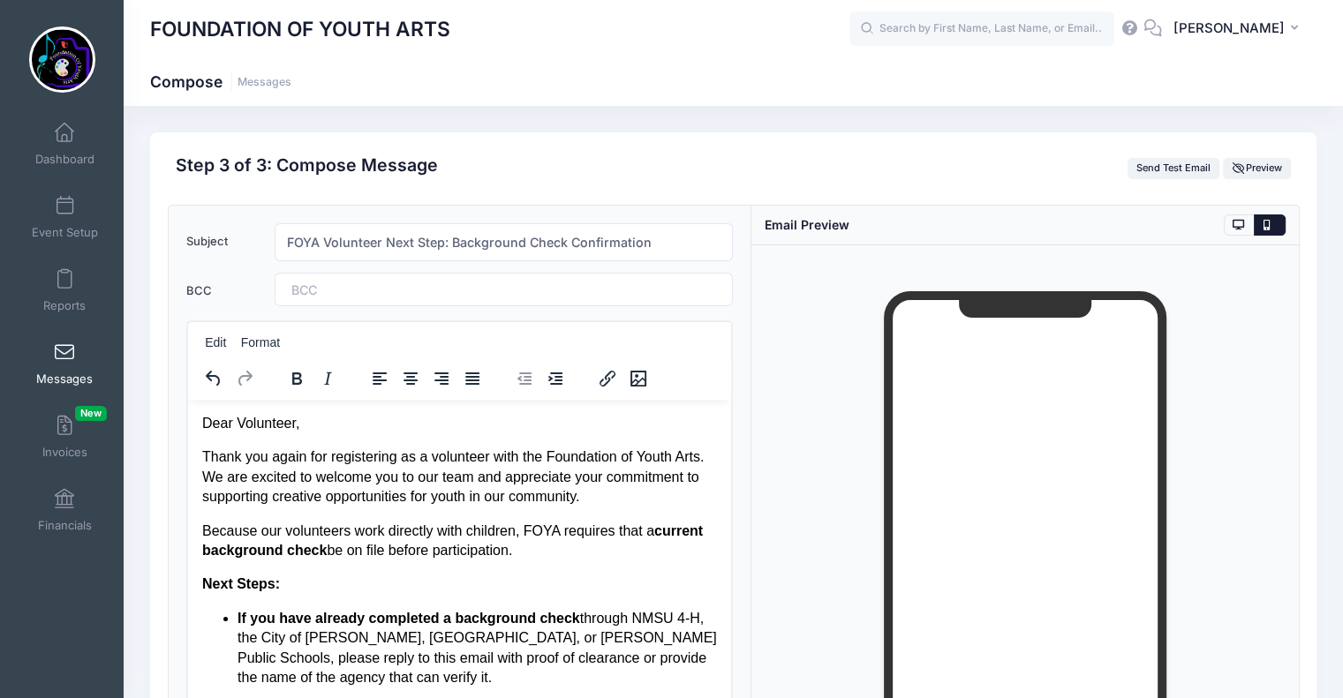
click at [608, 121] on div "FOUNDATION OF YOUTH ARTS Compose Messages" at bounding box center [733, 521] width 1219 height 830
click at [550, 241] on input "Volunteer ackground check" at bounding box center [504, 242] width 459 height 38
drag, startPoint x: 547, startPoint y: 244, endPoint x: 253, endPoint y: 229, distance: 295.3
click at [253, 229] on div "Subject Volunteer ackground check Add CC Add BCC" at bounding box center [459, 242] width 564 height 38
paste input "Foundation of Youth Arts – Volunteer Background Check Confirmation"
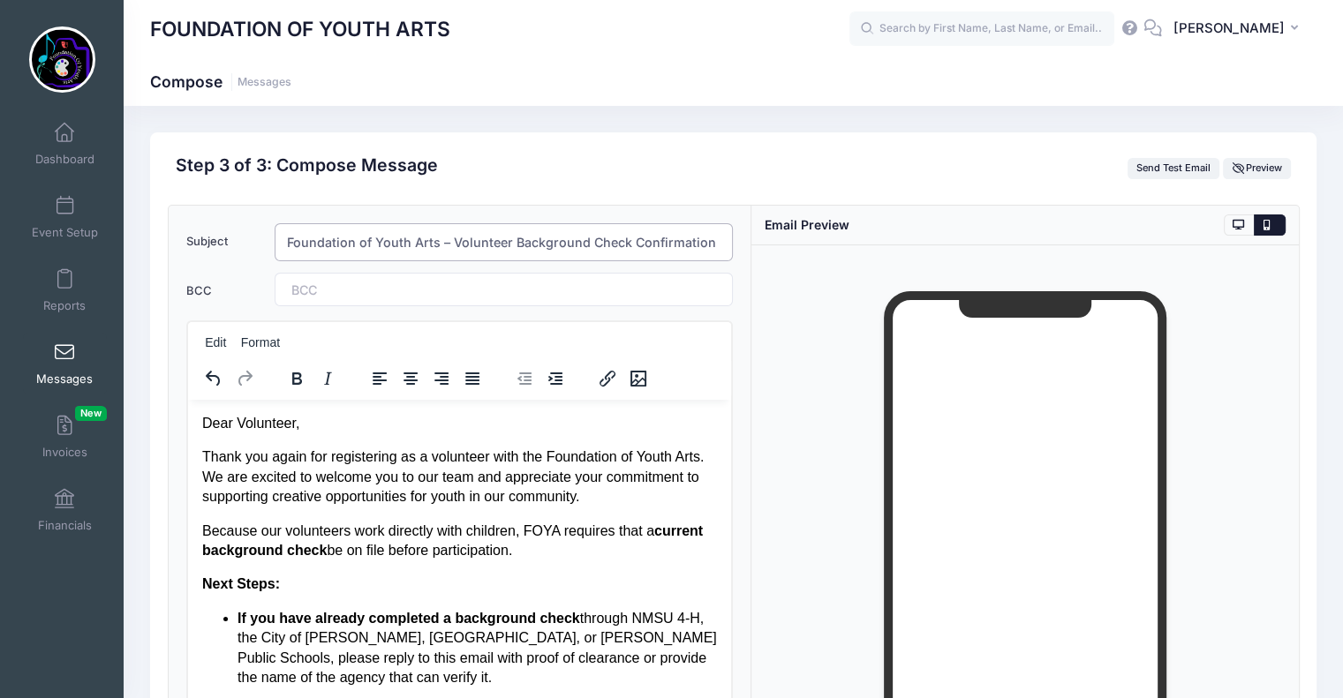
type input "Foundation of Youth Arts – Volunteer Background Check Confirmation"
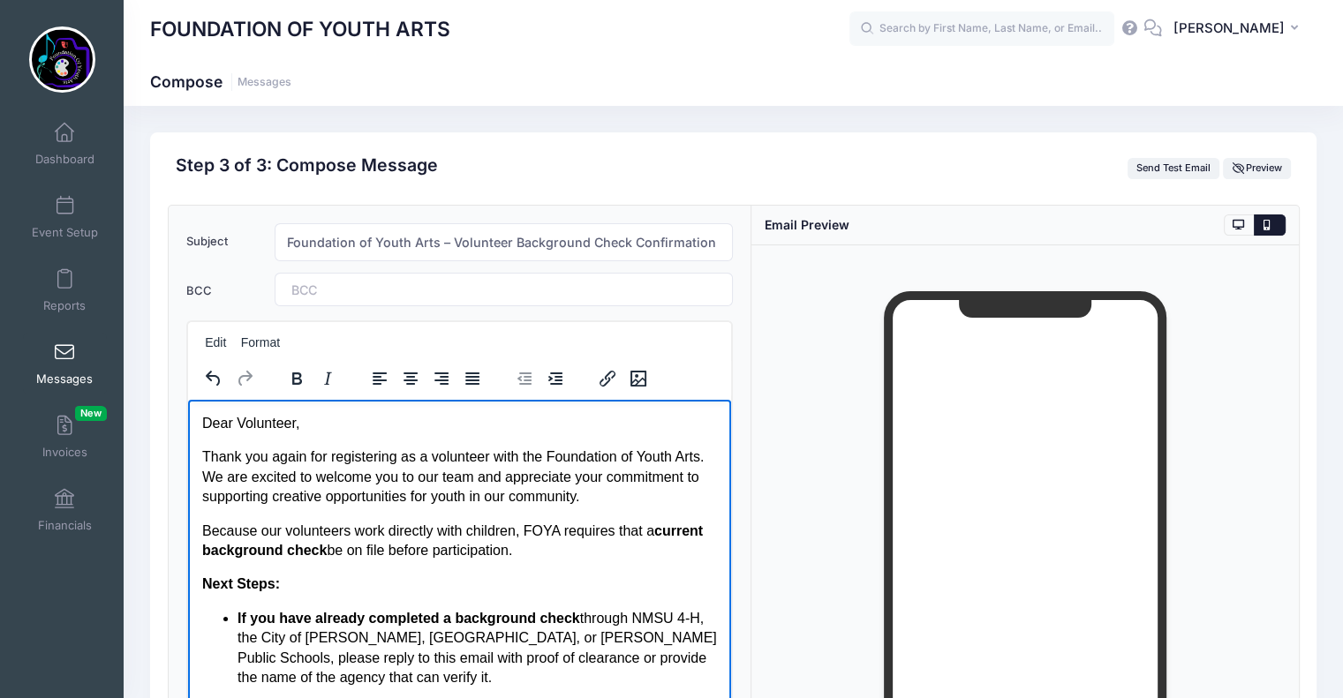
click at [293, 420] on p "Dear Volunteer," at bounding box center [459, 422] width 516 height 19
drag, startPoint x: 234, startPoint y: 420, endPoint x: 295, endPoint y: 415, distance: 61.2
click at [295, 415] on p "Dear Volunteer," at bounding box center [459, 422] width 516 height 19
click at [1182, 165] on button "Send Test Email" at bounding box center [1174, 168] width 93 height 21
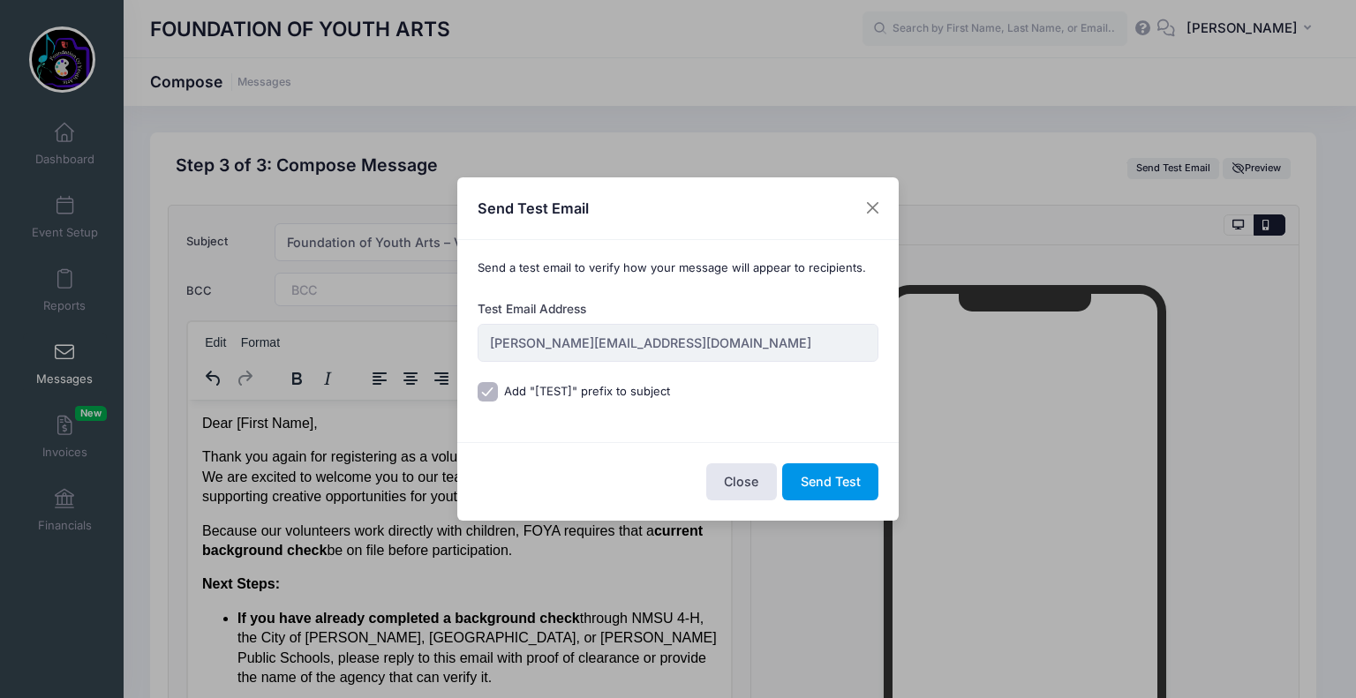
click at [842, 481] on button "Send Test" at bounding box center [830, 483] width 96 height 38
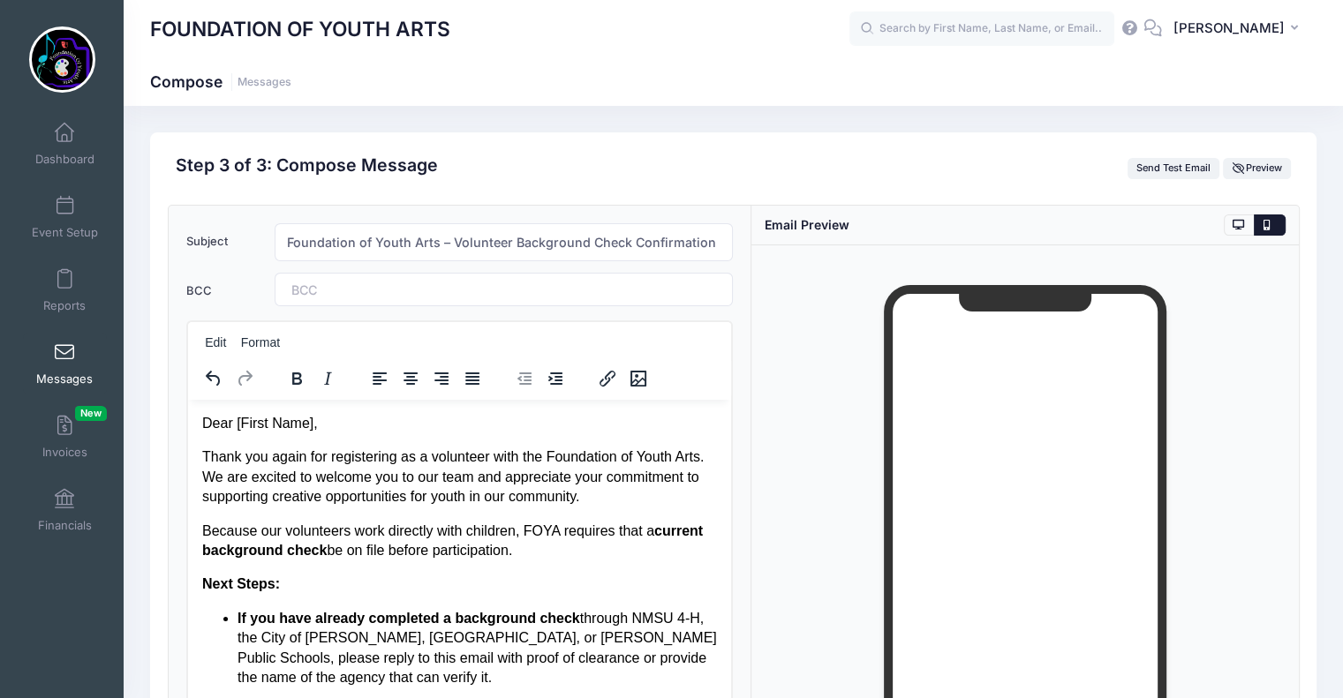
click at [585, 153] on div "Previous Send Step 3 of 4: Compose Audience Roster Compose Step 1 of 3: Select …" at bounding box center [733, 515] width 1166 height 766
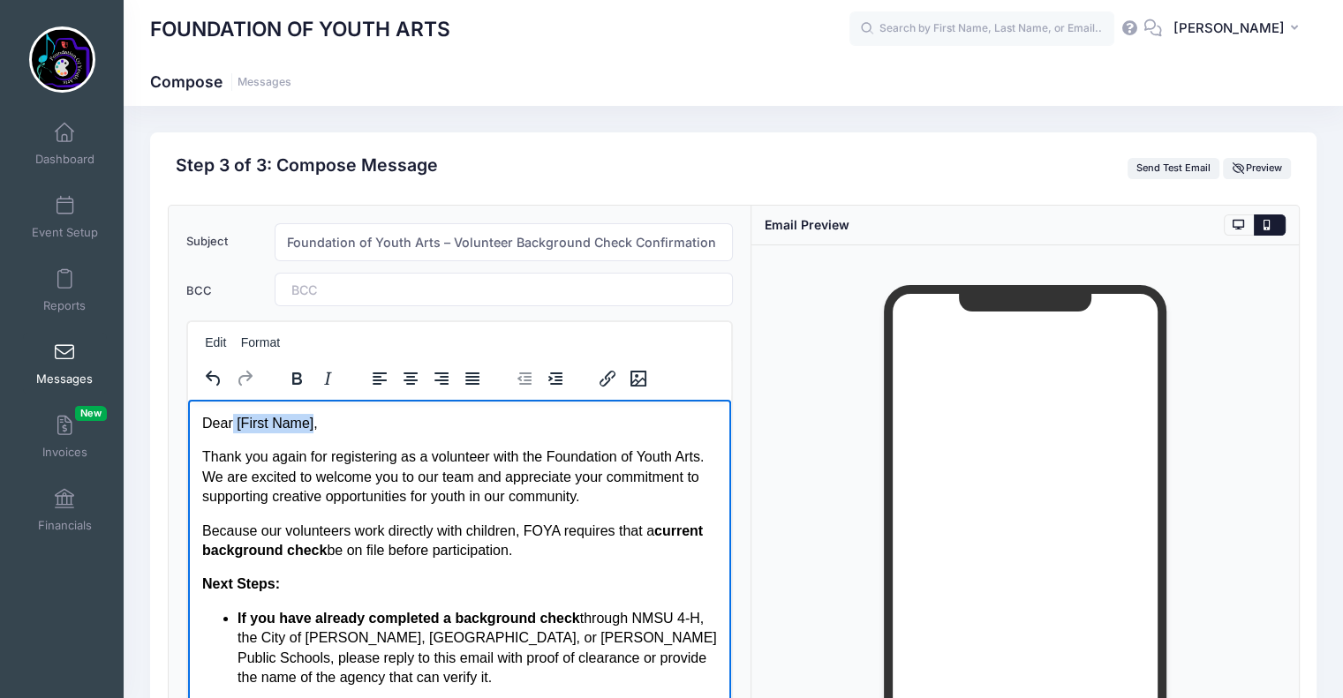
drag, startPoint x: 310, startPoint y: 426, endPoint x: 231, endPoint y: 419, distance: 78.9
click at [231, 419] on p "Dear [First Name]," at bounding box center [459, 422] width 516 height 19
click at [231, 422] on p "DearVolunteer," at bounding box center [459, 422] width 516 height 19
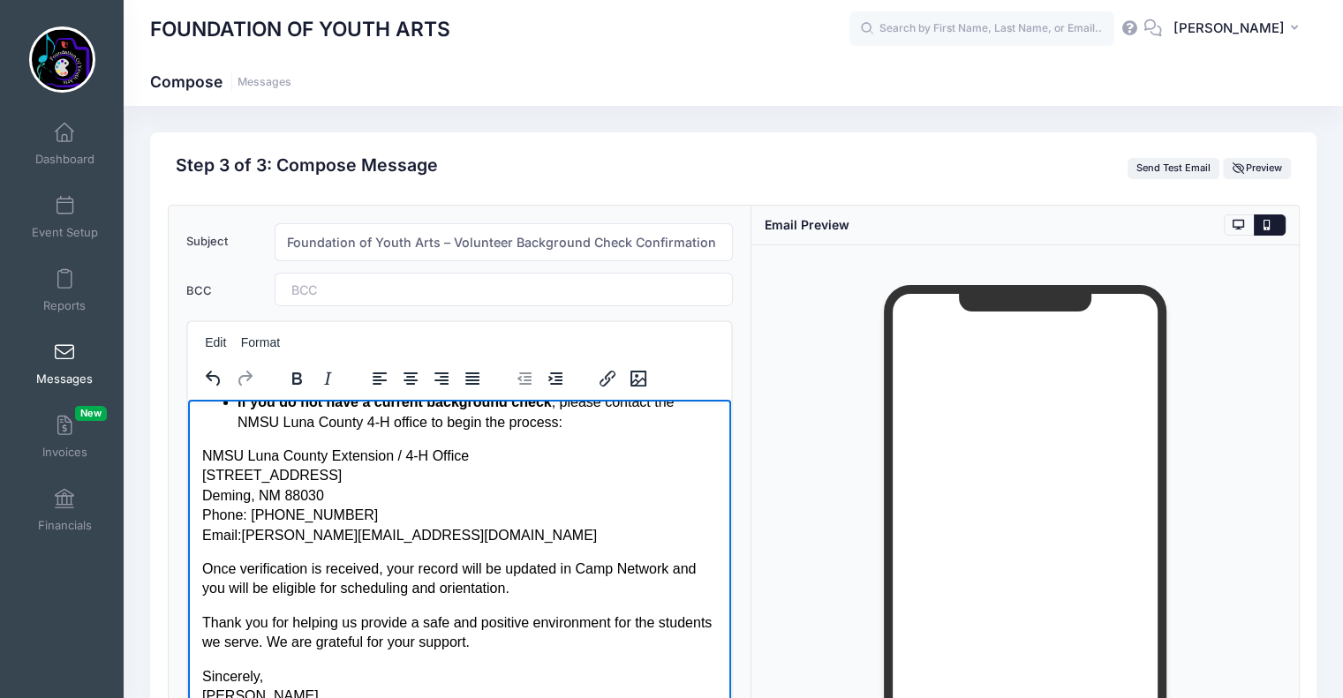
scroll to position [265, 0]
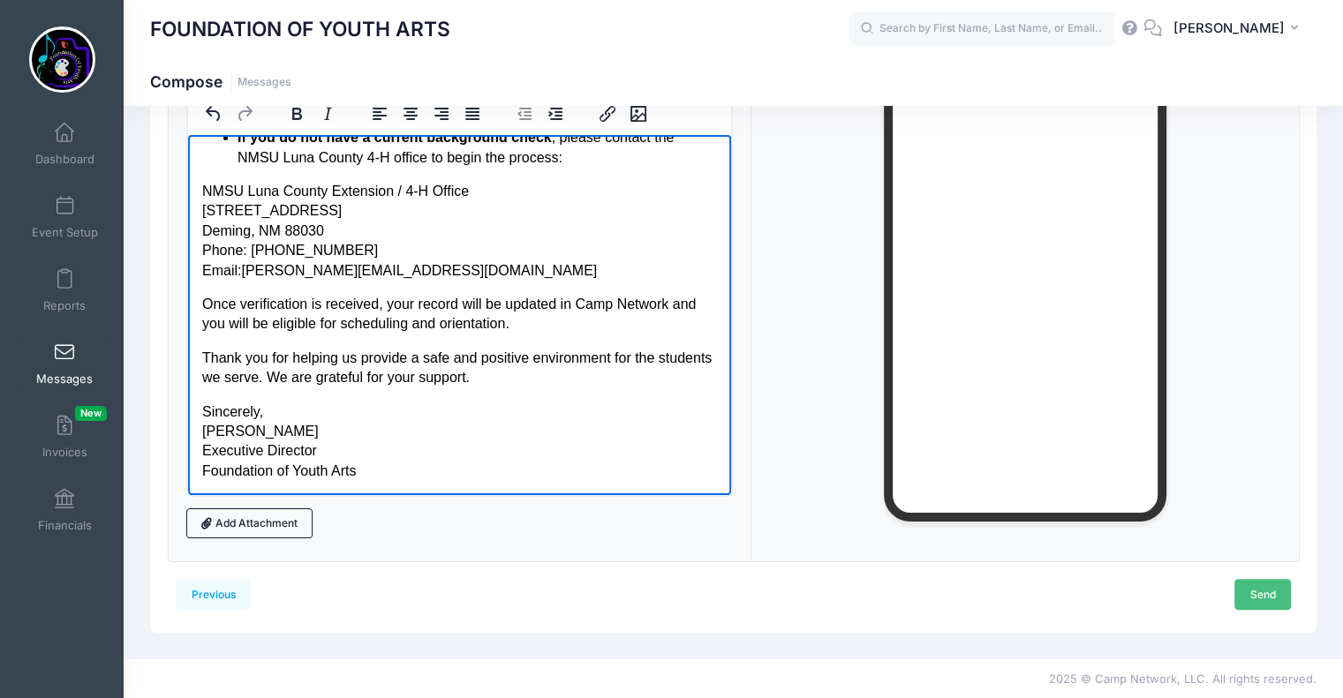
click at [1275, 593] on link "Send" at bounding box center [1262, 594] width 57 height 30
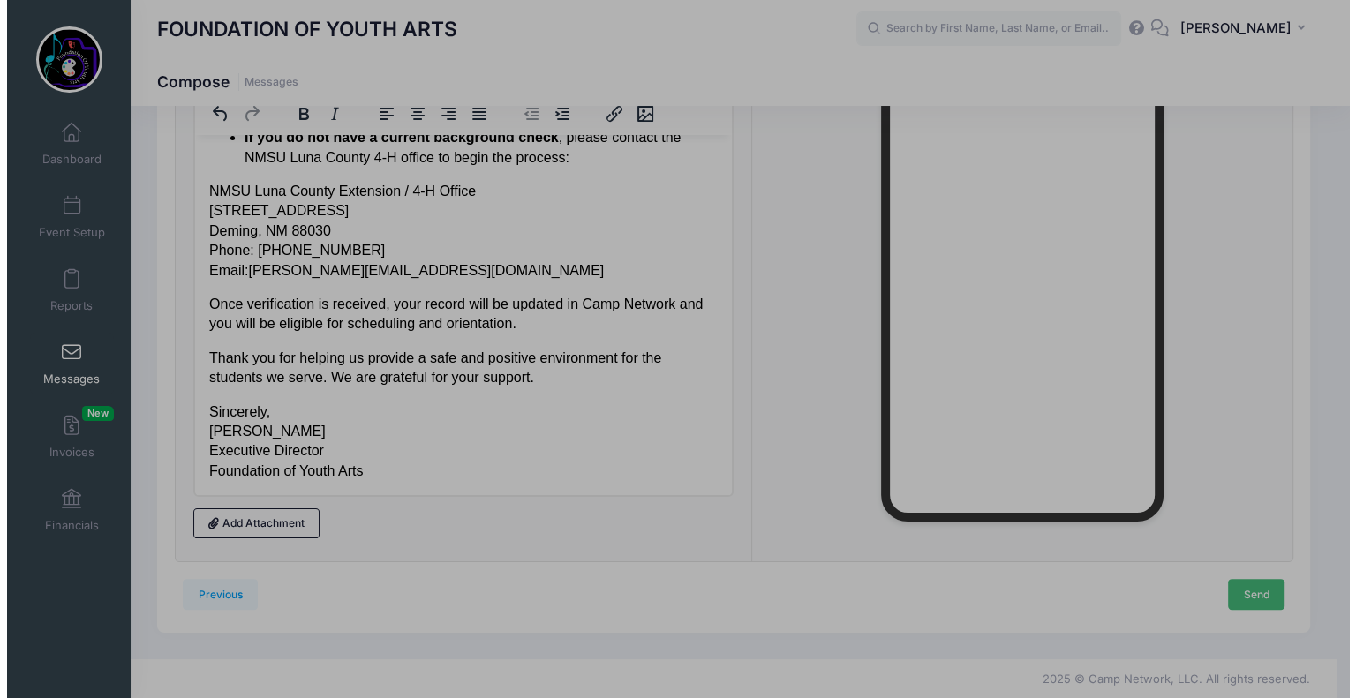
scroll to position [0, 0]
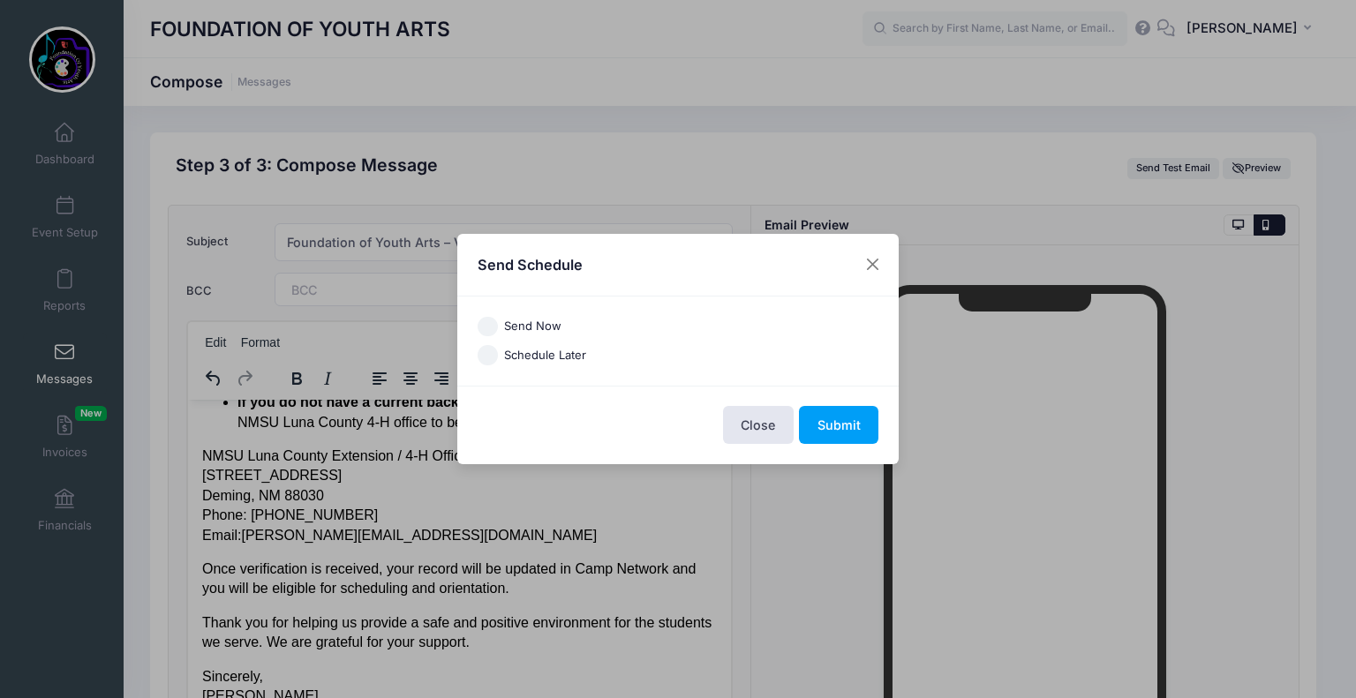
click at [493, 327] on input "Send Now" at bounding box center [488, 327] width 20 height 20
radio input "true"
click at [853, 423] on button "Submit" at bounding box center [838, 425] width 79 height 38
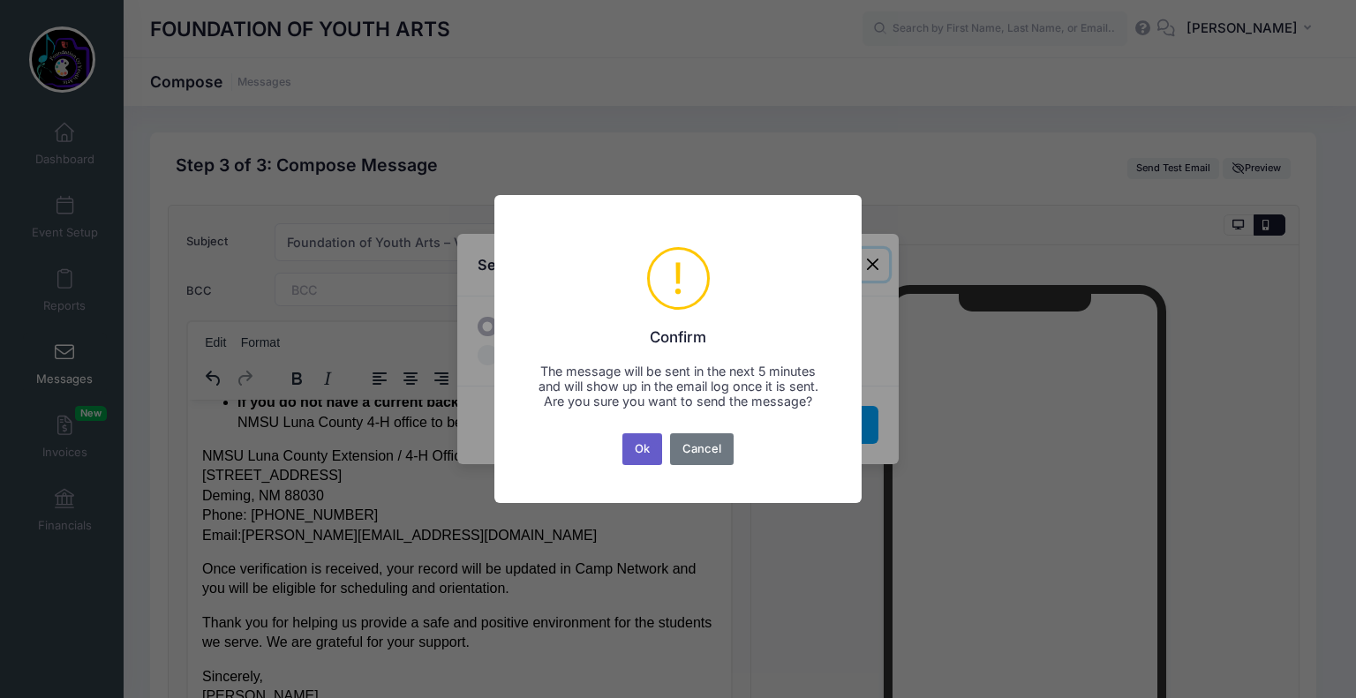
click at [641, 456] on button "Ok" at bounding box center [642, 450] width 41 height 32
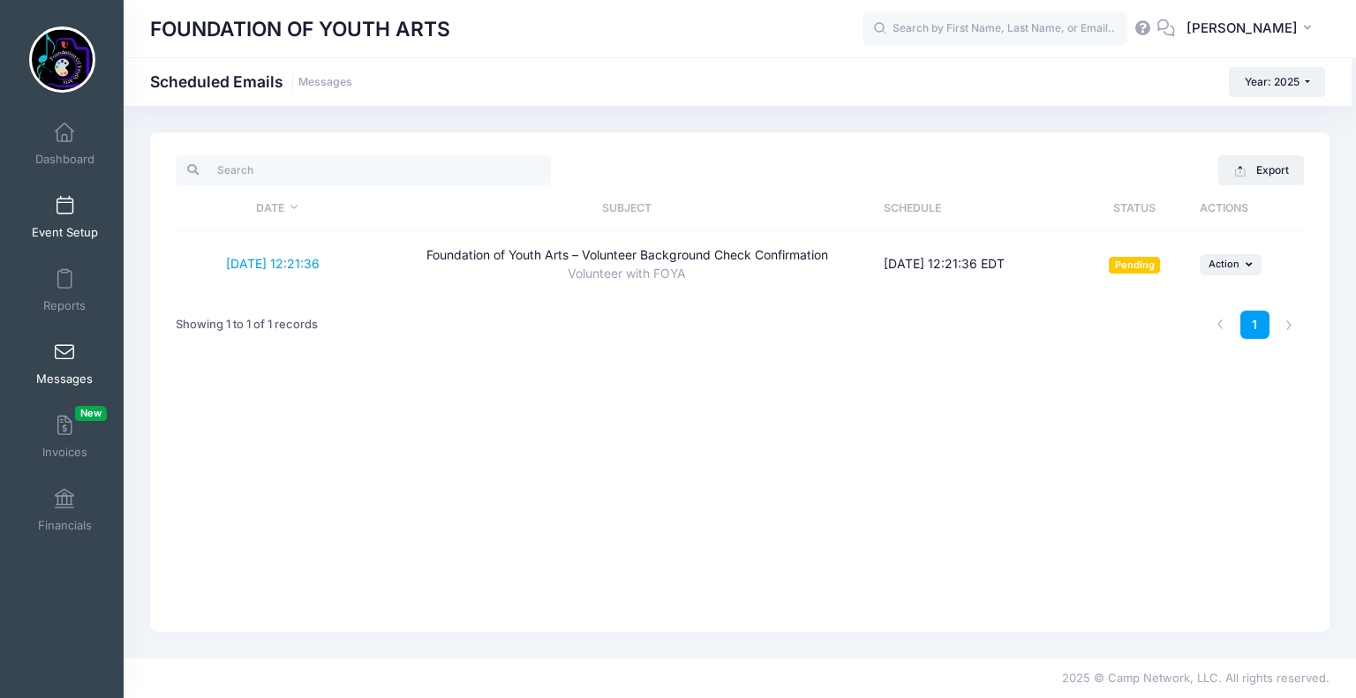
click at [59, 218] on link "Event Setup" at bounding box center [65, 217] width 84 height 62
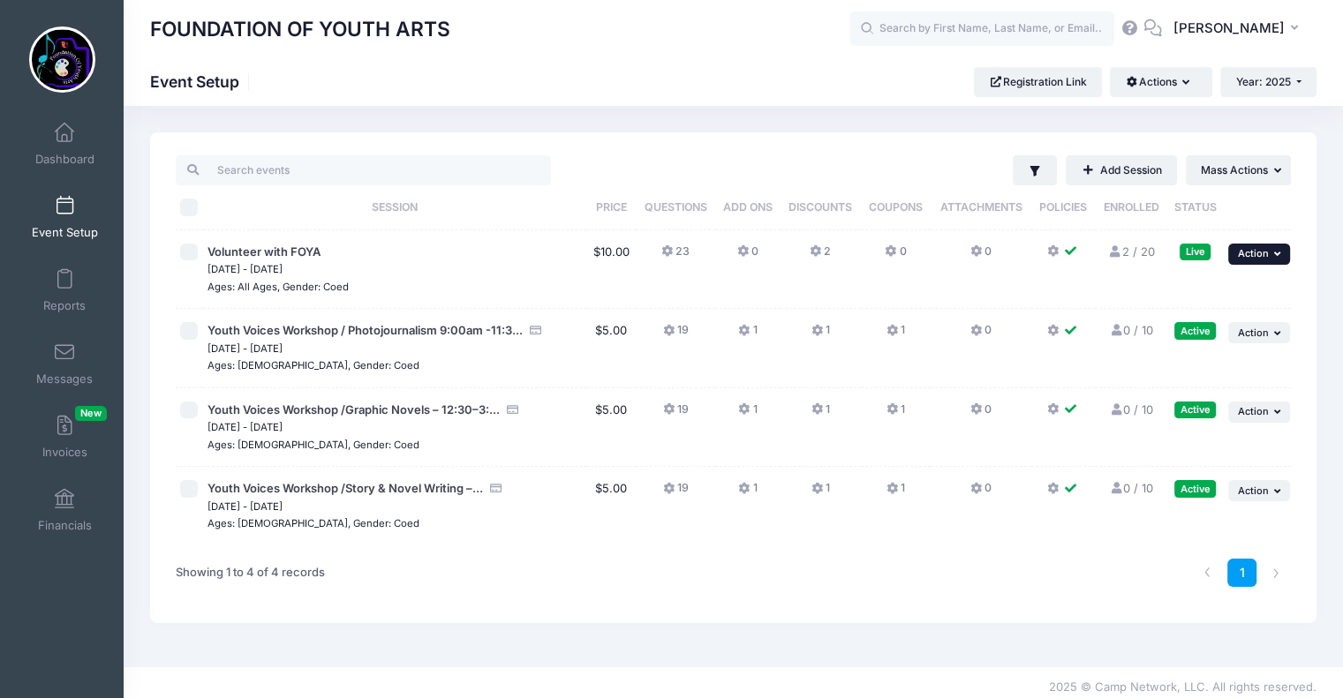
click at [1265, 253] on span "Action" at bounding box center [1253, 253] width 31 height 12
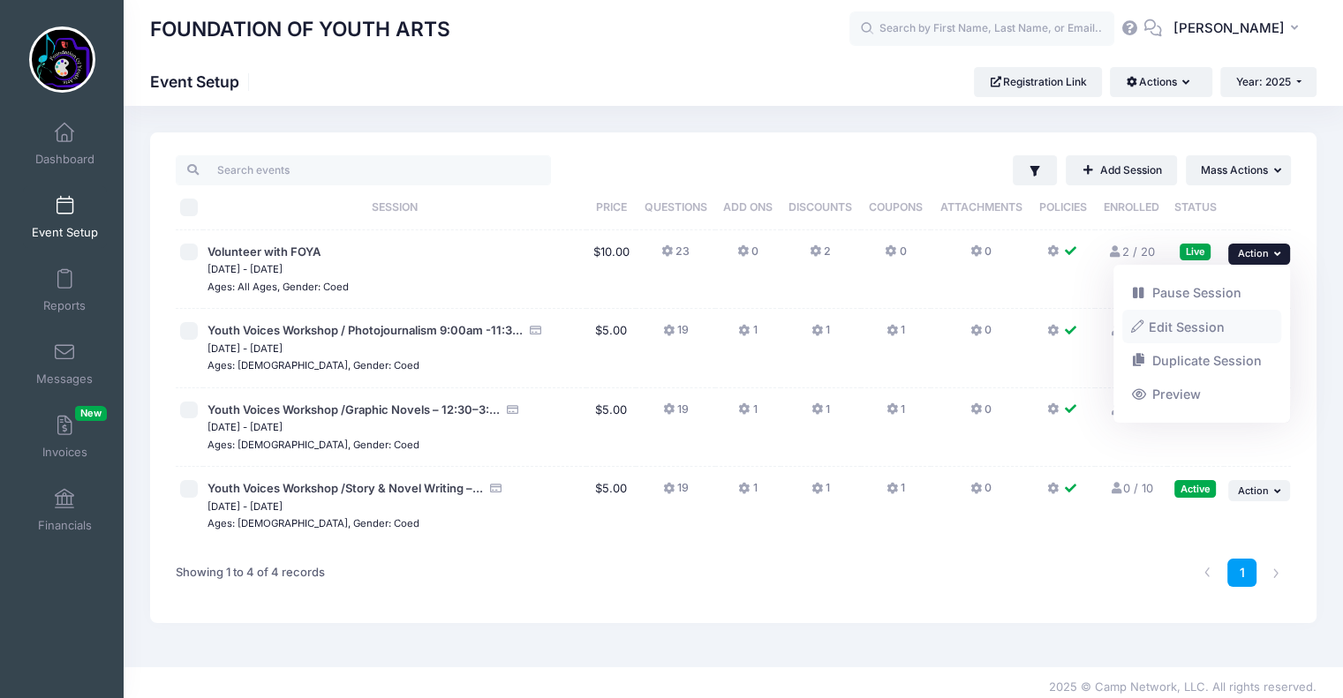
click at [1214, 327] on link "Edit Session" at bounding box center [1202, 327] width 160 height 34
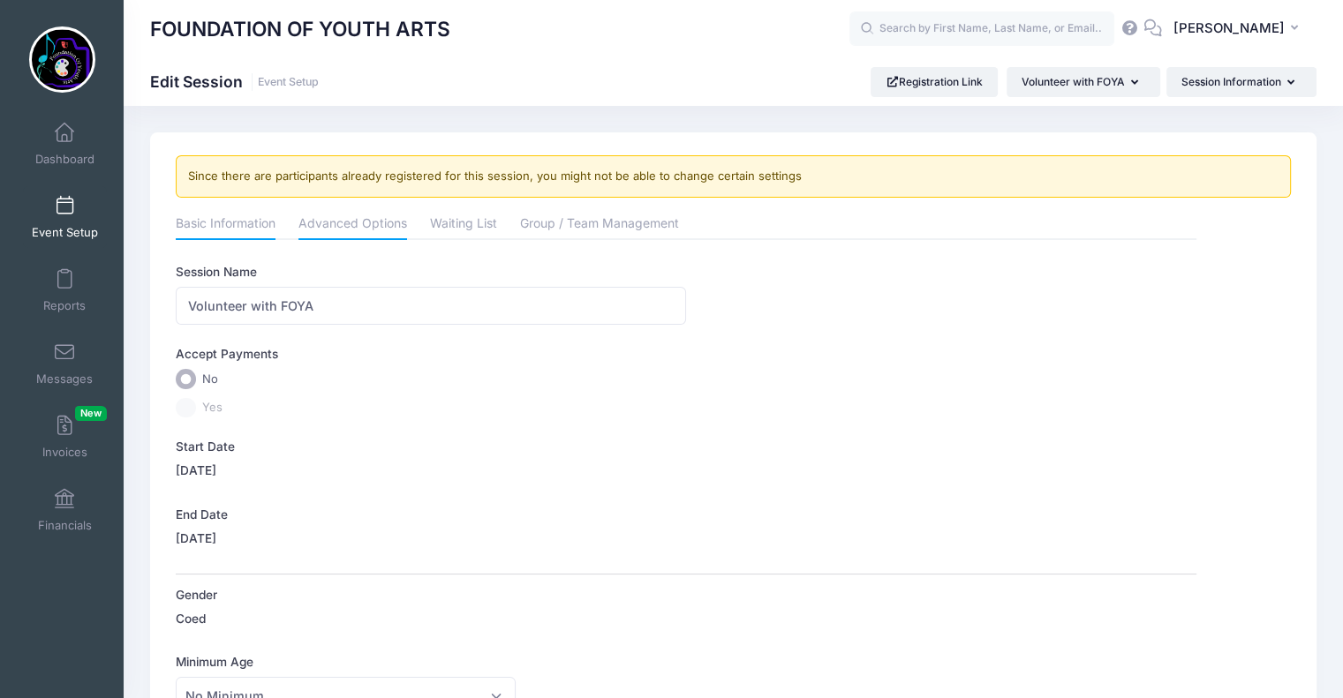
click at [362, 223] on link "Advanced Options" at bounding box center [352, 225] width 109 height 32
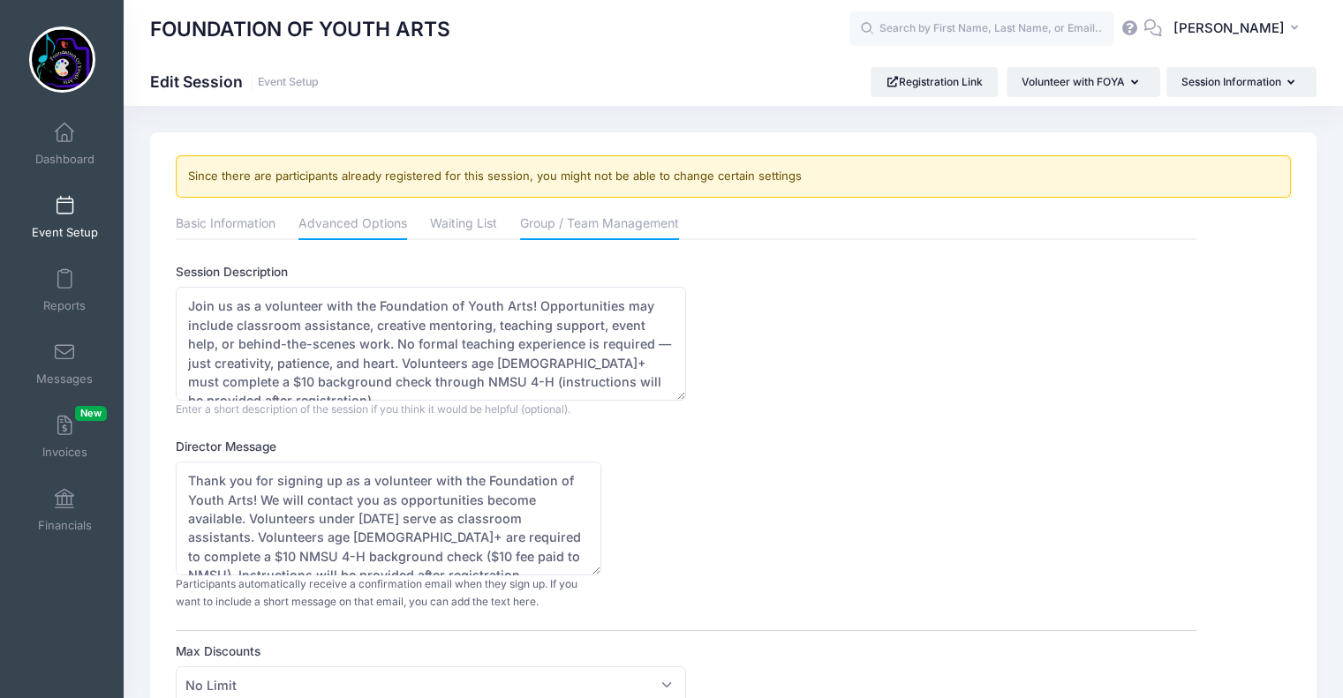
click at [606, 229] on link "Group / Team Management" at bounding box center [599, 225] width 159 height 32
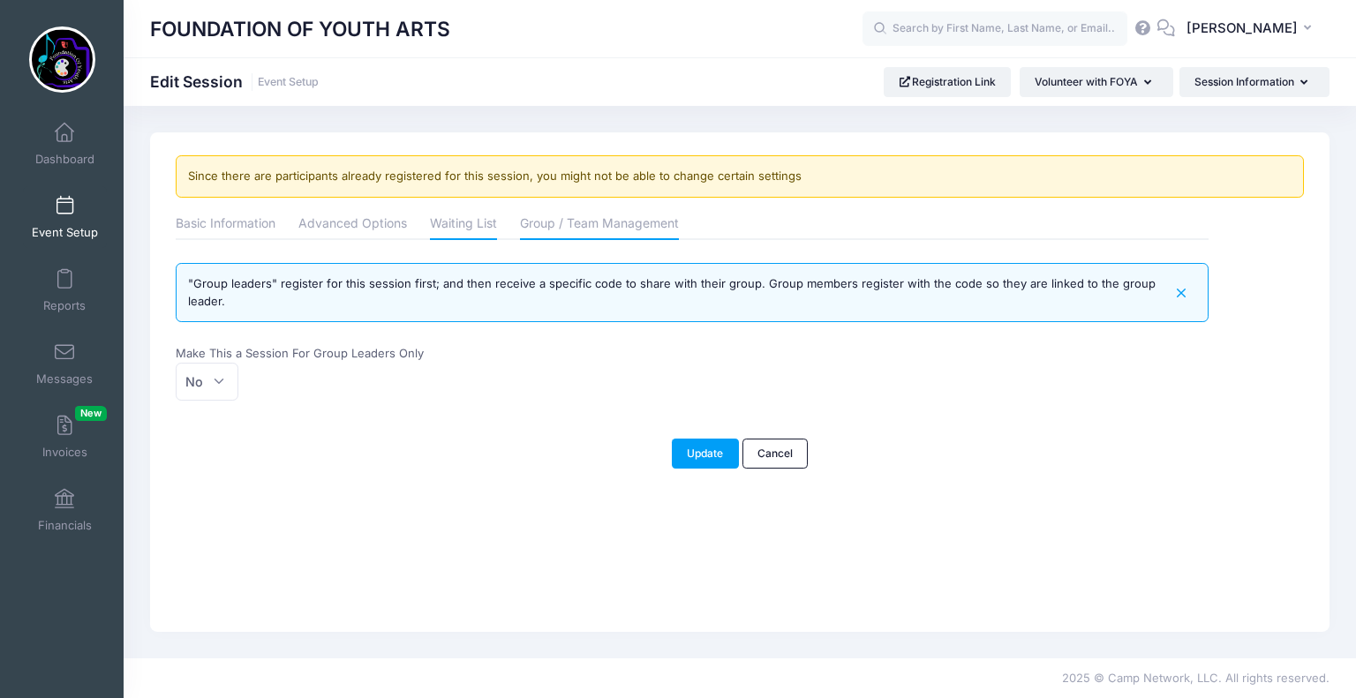
click at [459, 228] on link "Waiting List" at bounding box center [463, 225] width 67 height 32
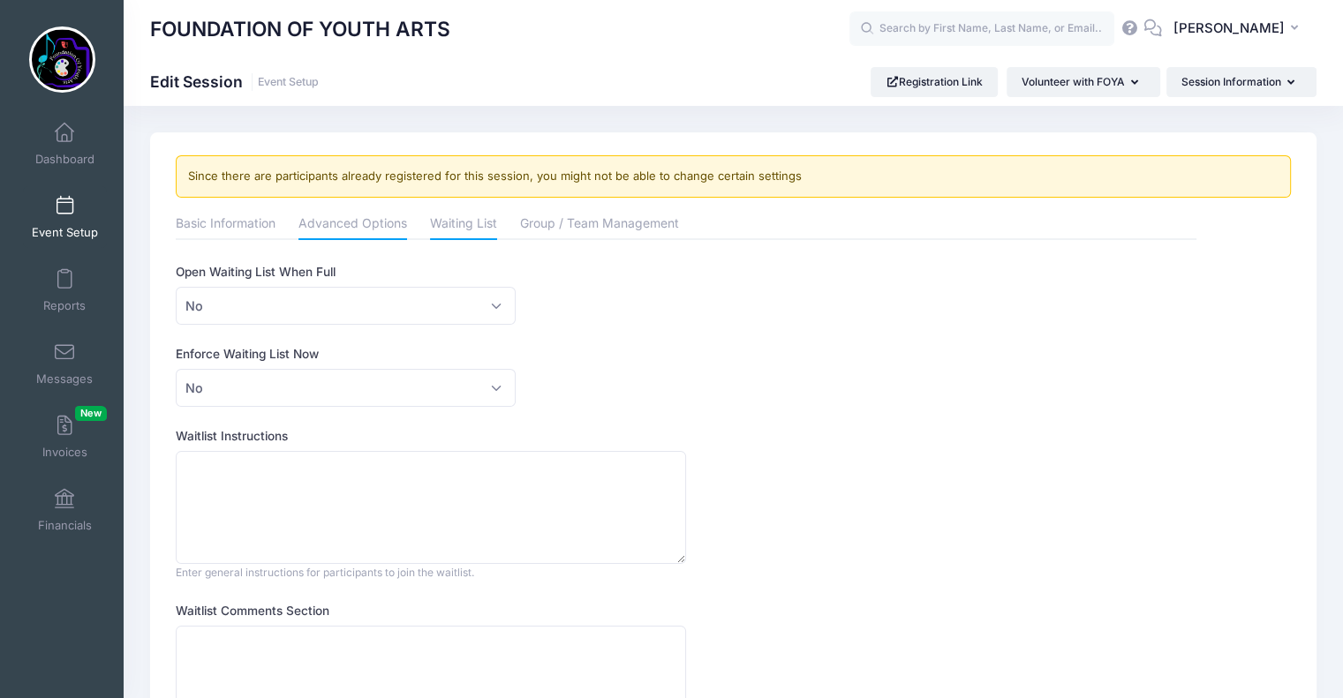
click at [346, 220] on link "Advanced Options" at bounding box center [352, 225] width 109 height 32
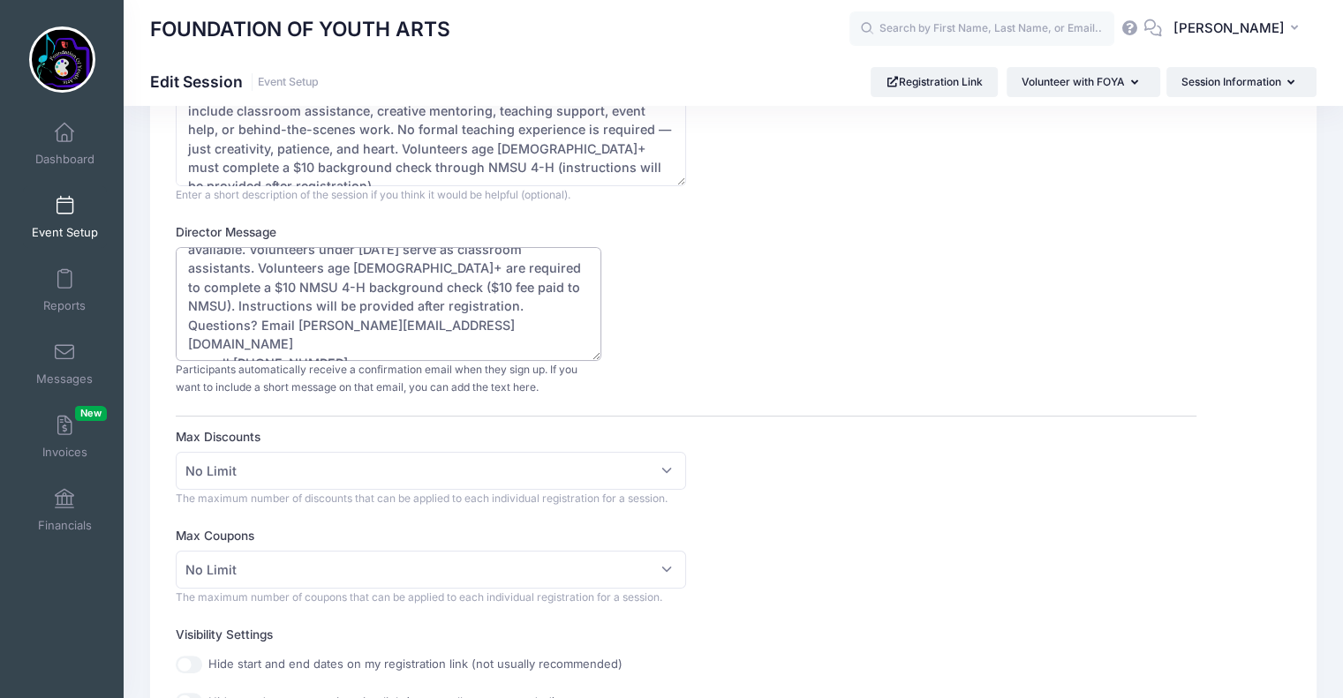
scroll to position [57, 0]
drag, startPoint x: 185, startPoint y: 263, endPoint x: 593, endPoint y: 388, distance: 426.5
click at [593, 388] on div "Thank you for signing up as a volunteer with the Foundation of Youth Arts! We w…" at bounding box center [389, 321] width 426 height 148
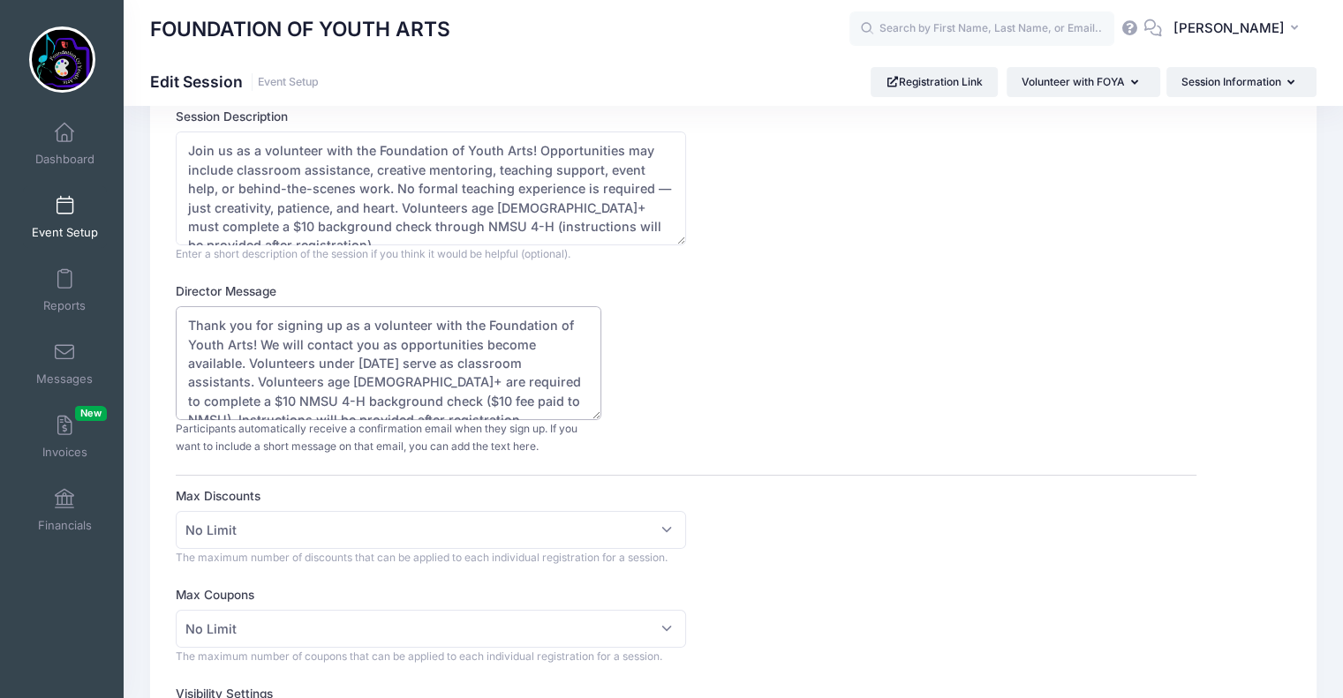
scroll to position [160, 0]
click at [556, 397] on textarea "Thank you for signing up as a volunteer with the Foundation of Youth Arts! We w…" at bounding box center [389, 359] width 426 height 114
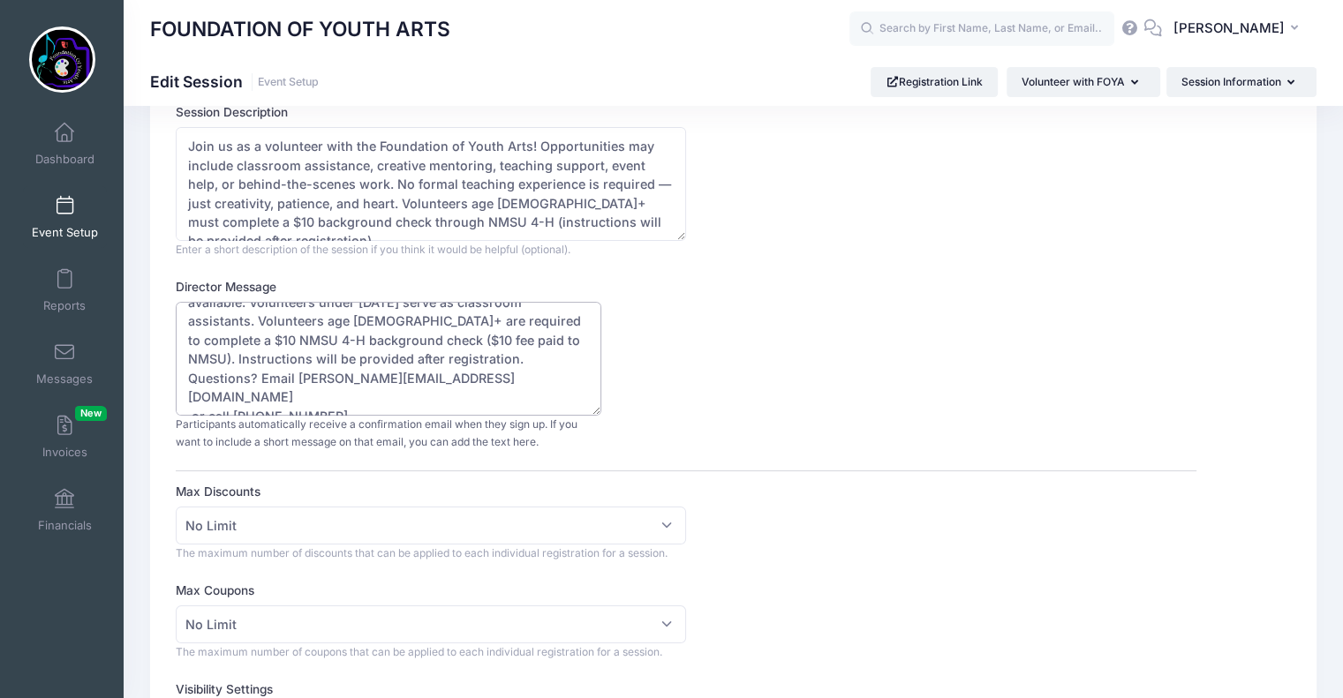
drag, startPoint x: 189, startPoint y: 315, endPoint x: 579, endPoint y: 438, distance: 409.1
click at [579, 438] on div "Thank you for signing up as a volunteer with the Foundation of Youth Arts! We w…" at bounding box center [389, 376] width 426 height 148
paste textarea ". We are excited to welcome you and will contact you as opportunities become av…"
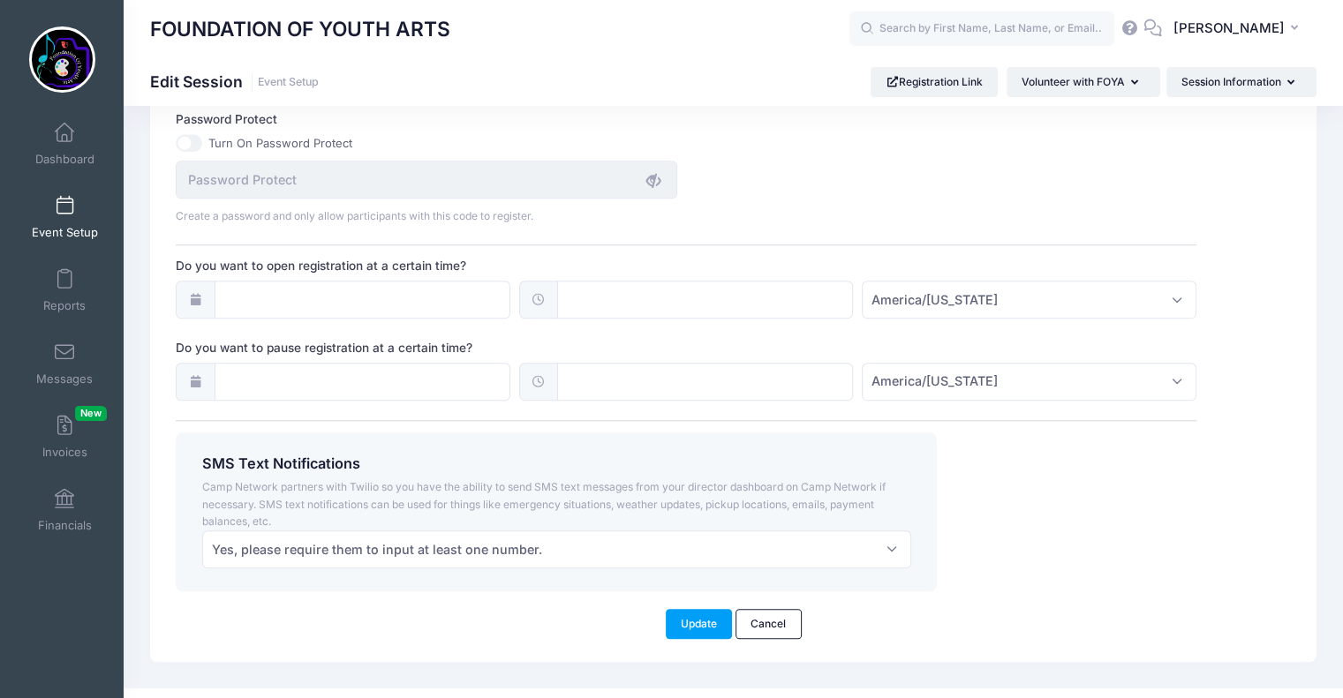
scroll to position [1268, 0]
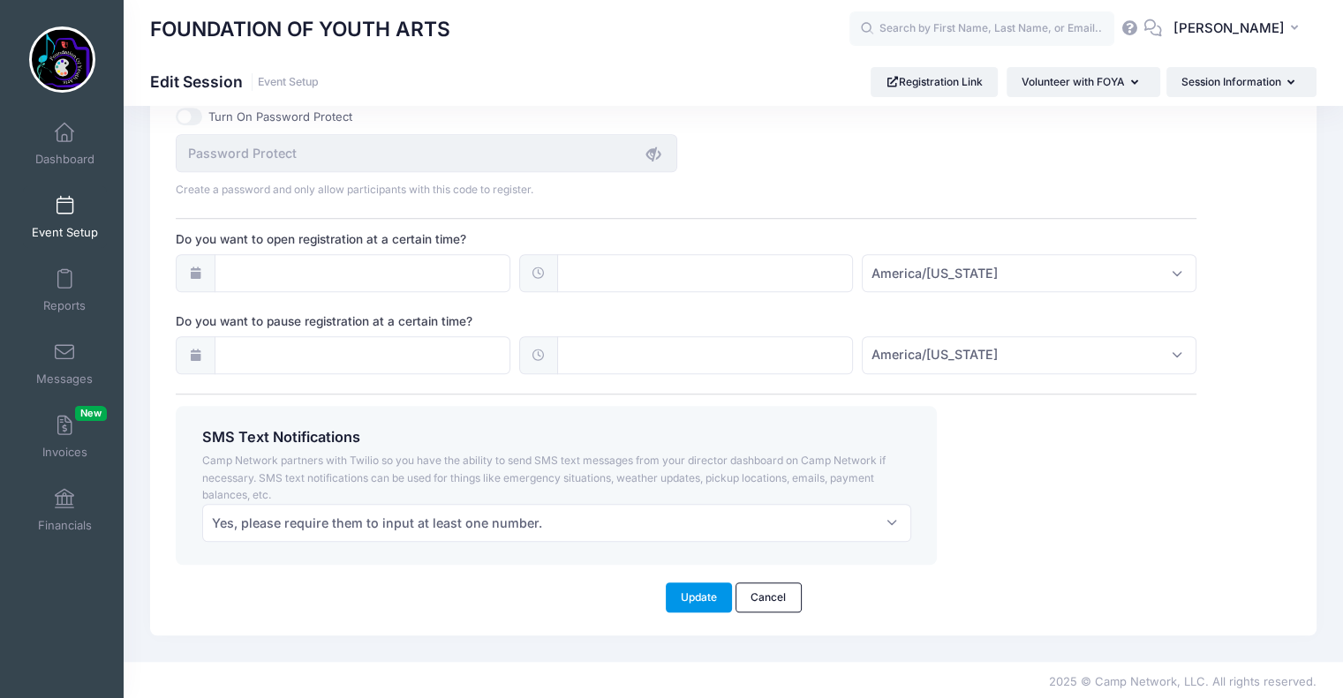
type textarea "Thank you for signing up as a volunteer with the Foundation of Youth Arts. We a…"
click at [702, 596] on button "Update" at bounding box center [699, 598] width 67 height 30
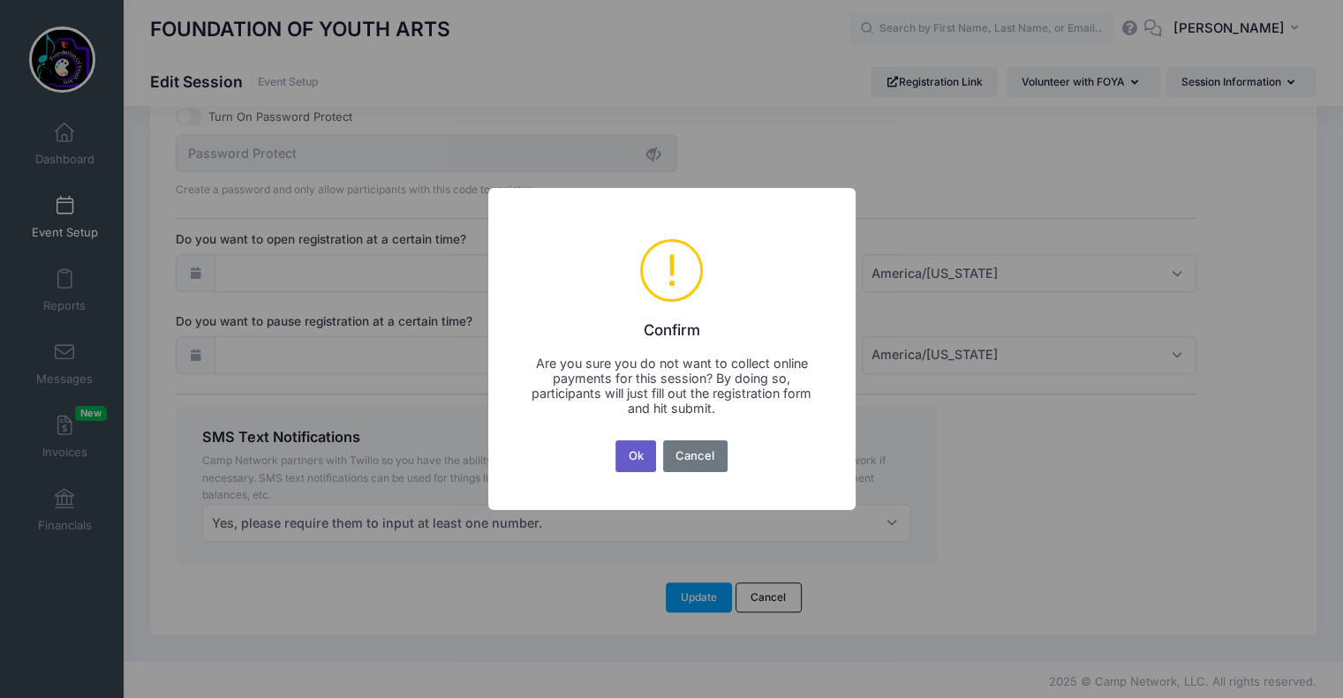
click at [636, 461] on button "Ok" at bounding box center [635, 457] width 41 height 32
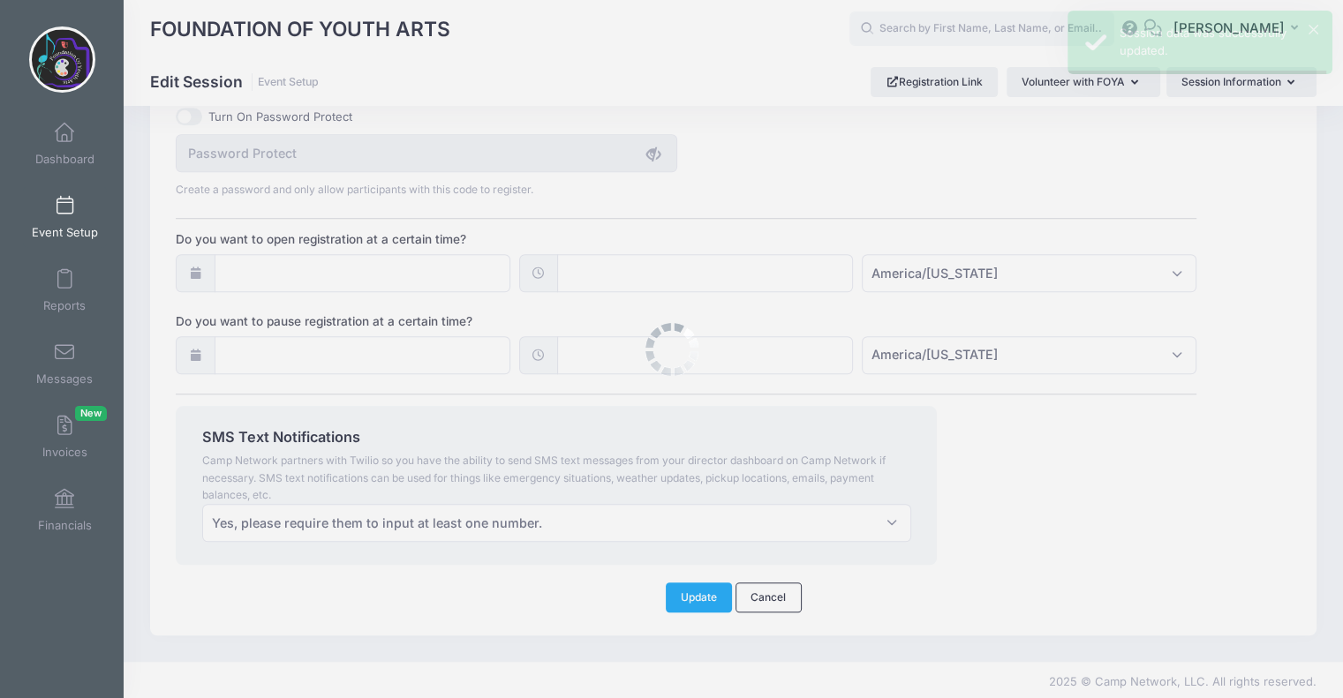
scroll to position [0, 0]
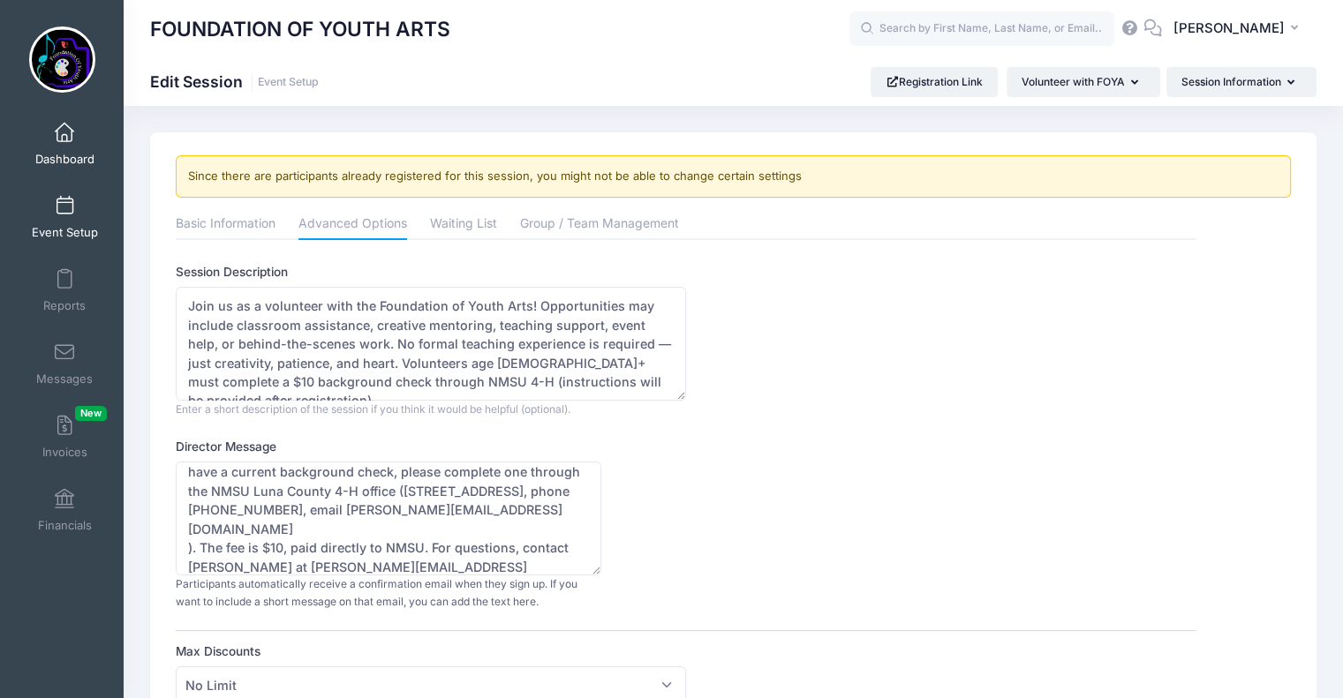
click at [64, 135] on span at bounding box center [64, 133] width 0 height 19
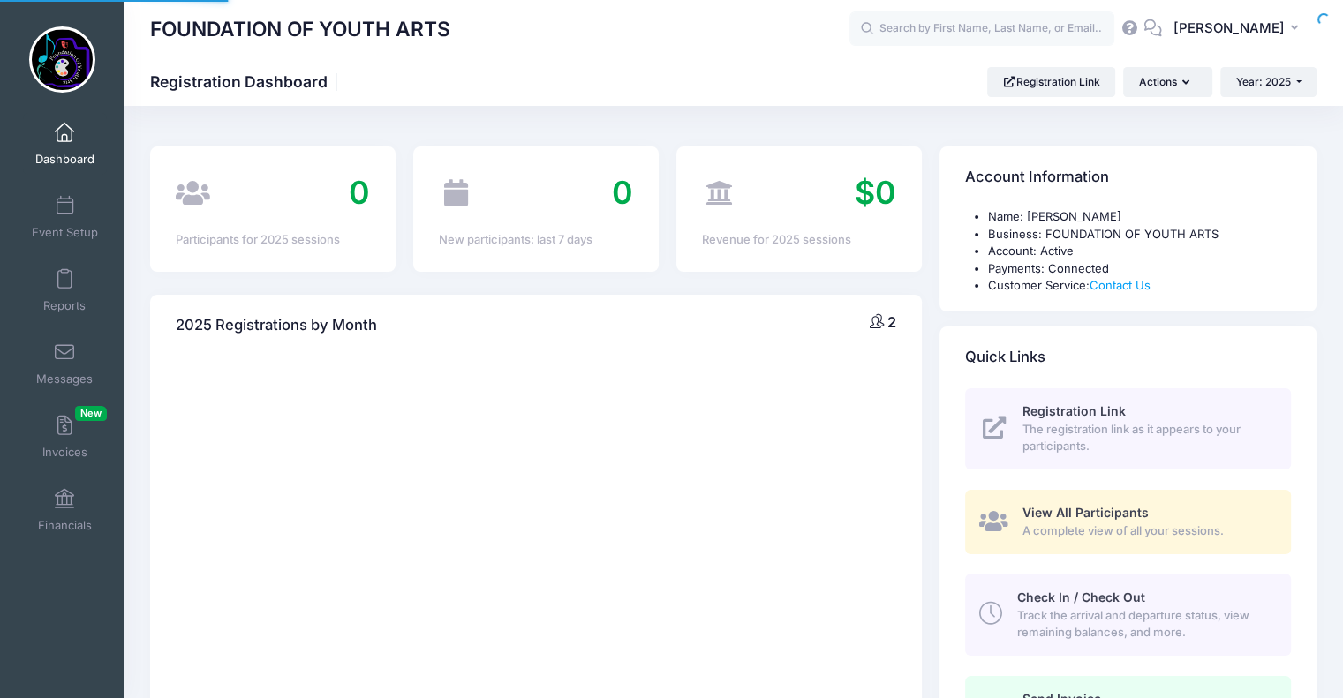
select select
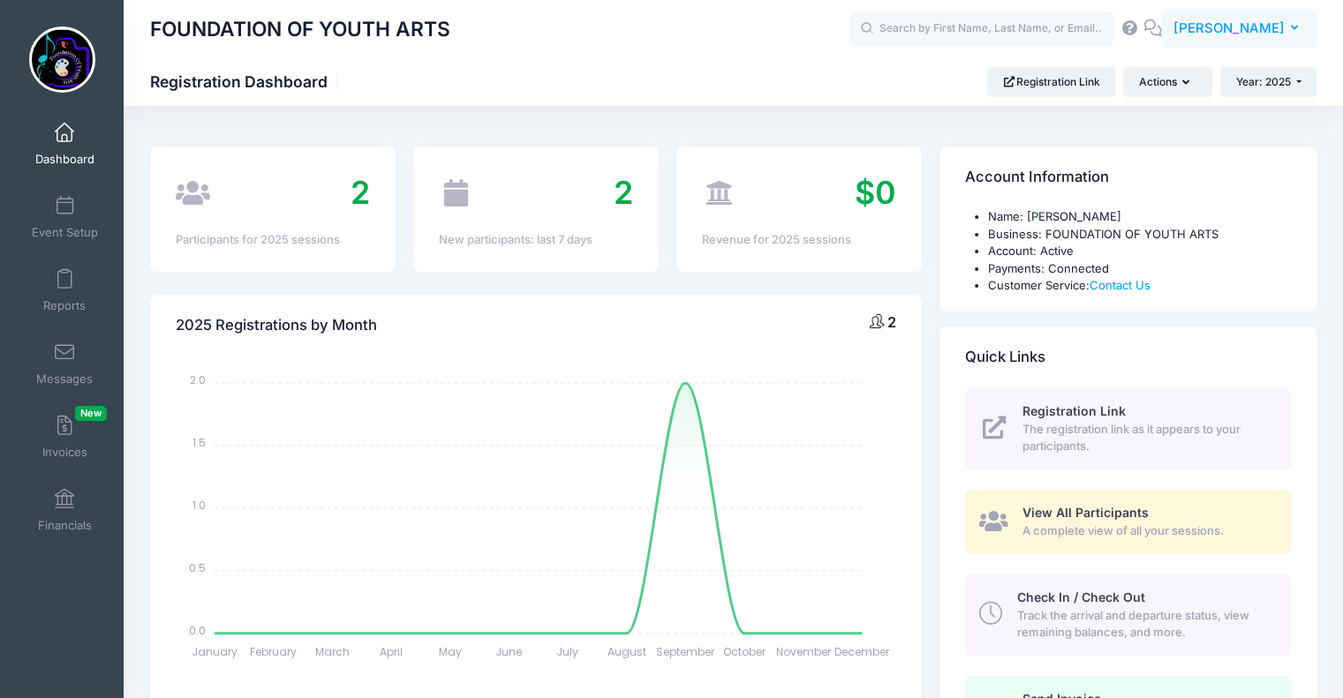
click at [1260, 23] on span "[PERSON_NAME]" at bounding box center [1228, 28] width 111 height 19
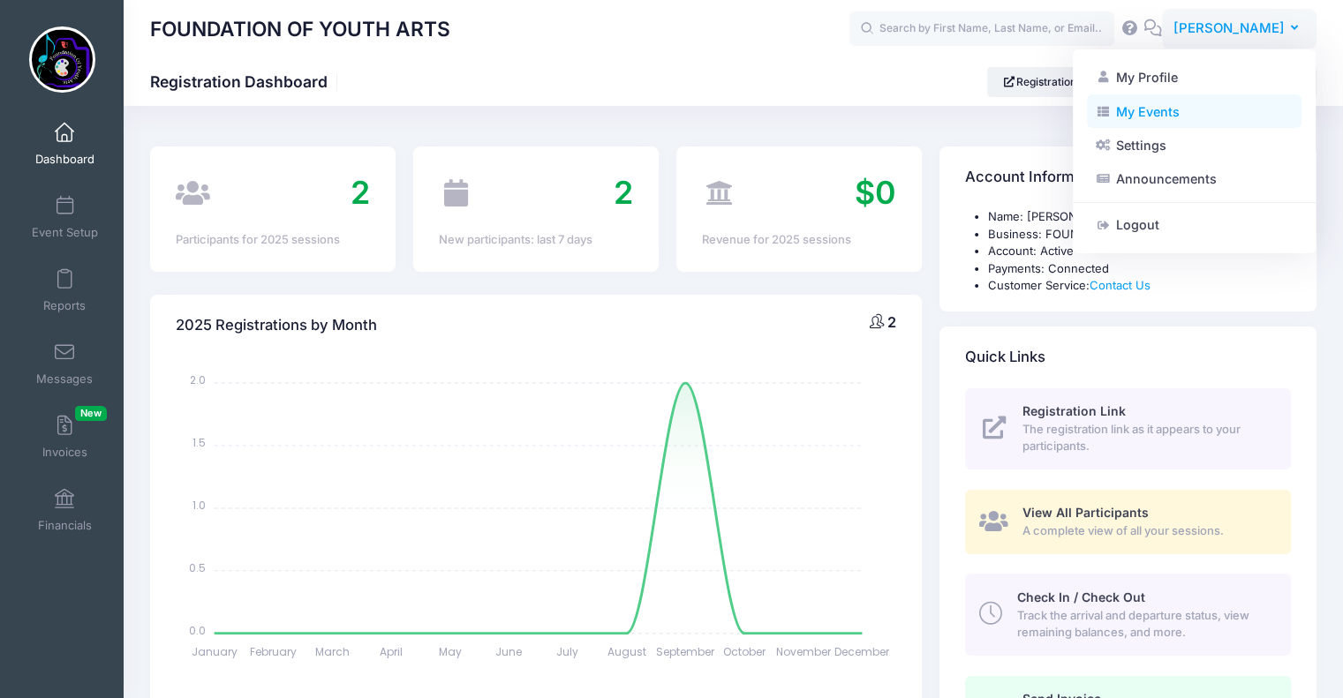
click at [1169, 110] on link "My Events" at bounding box center [1194, 111] width 215 height 34
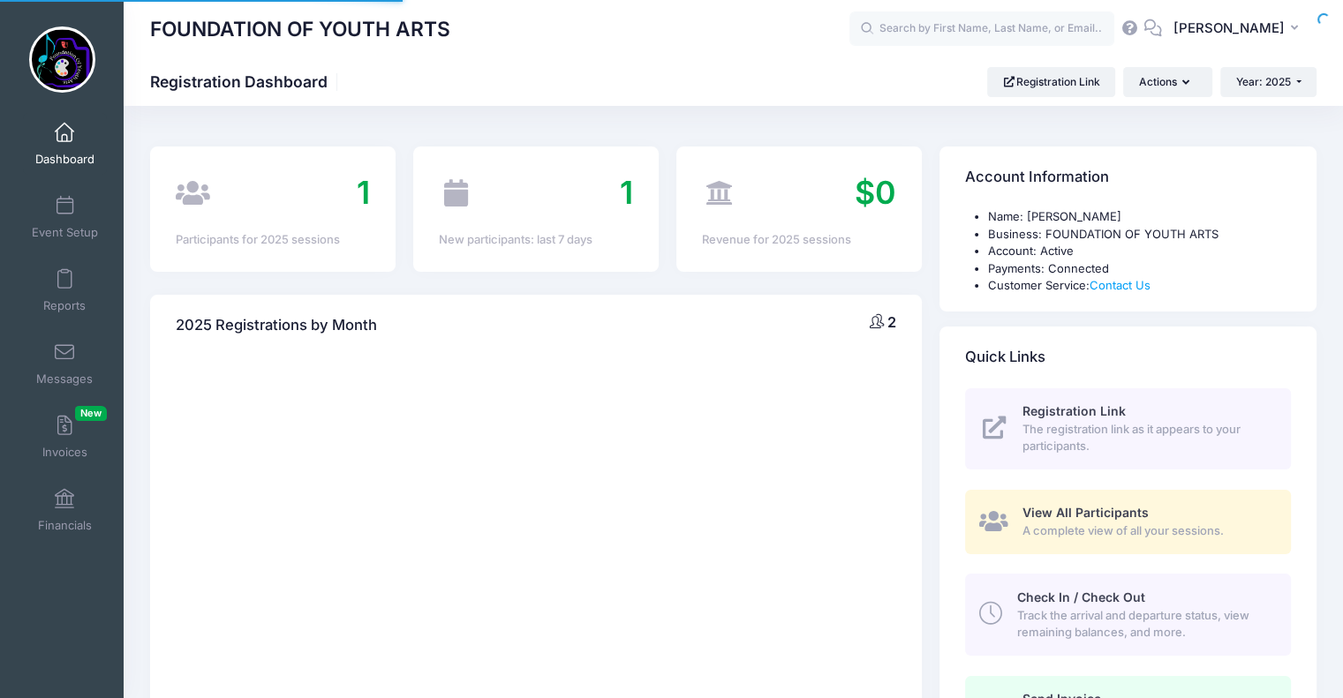
select select
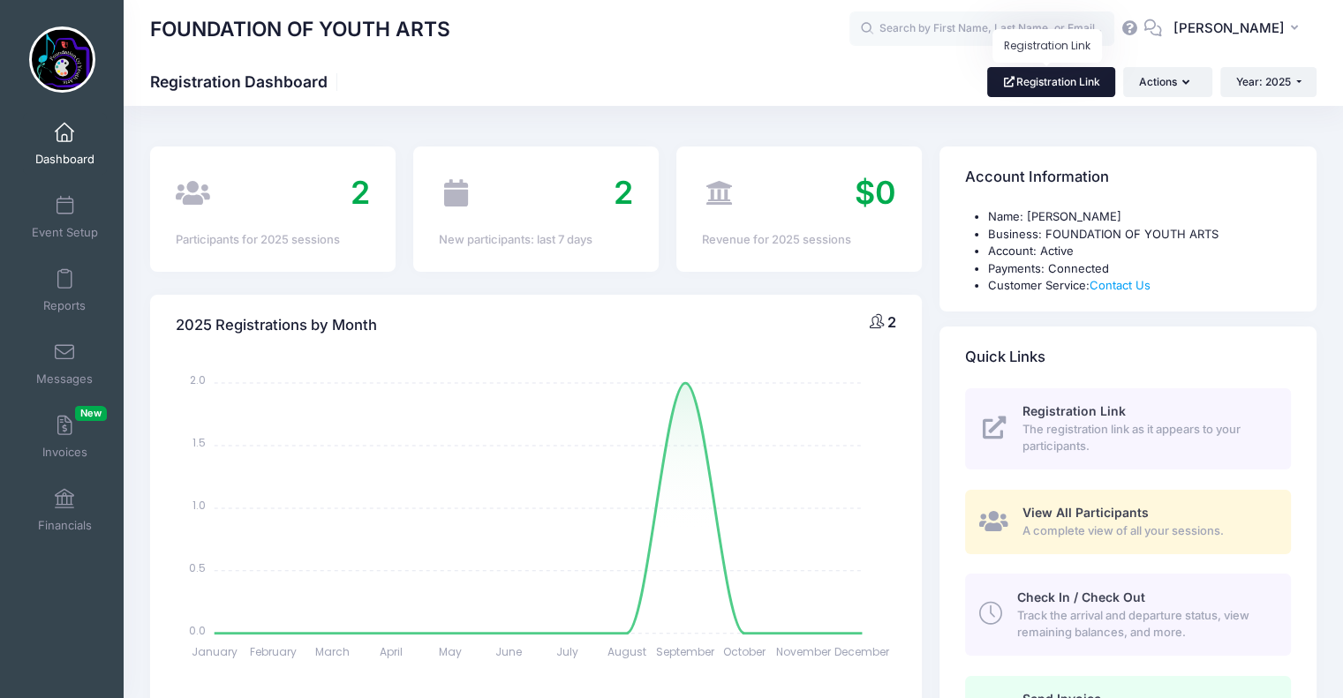
click at [1045, 84] on link "Registration Link" at bounding box center [1051, 82] width 128 height 30
click at [1232, 24] on span "[PERSON_NAME]" at bounding box center [1228, 28] width 111 height 19
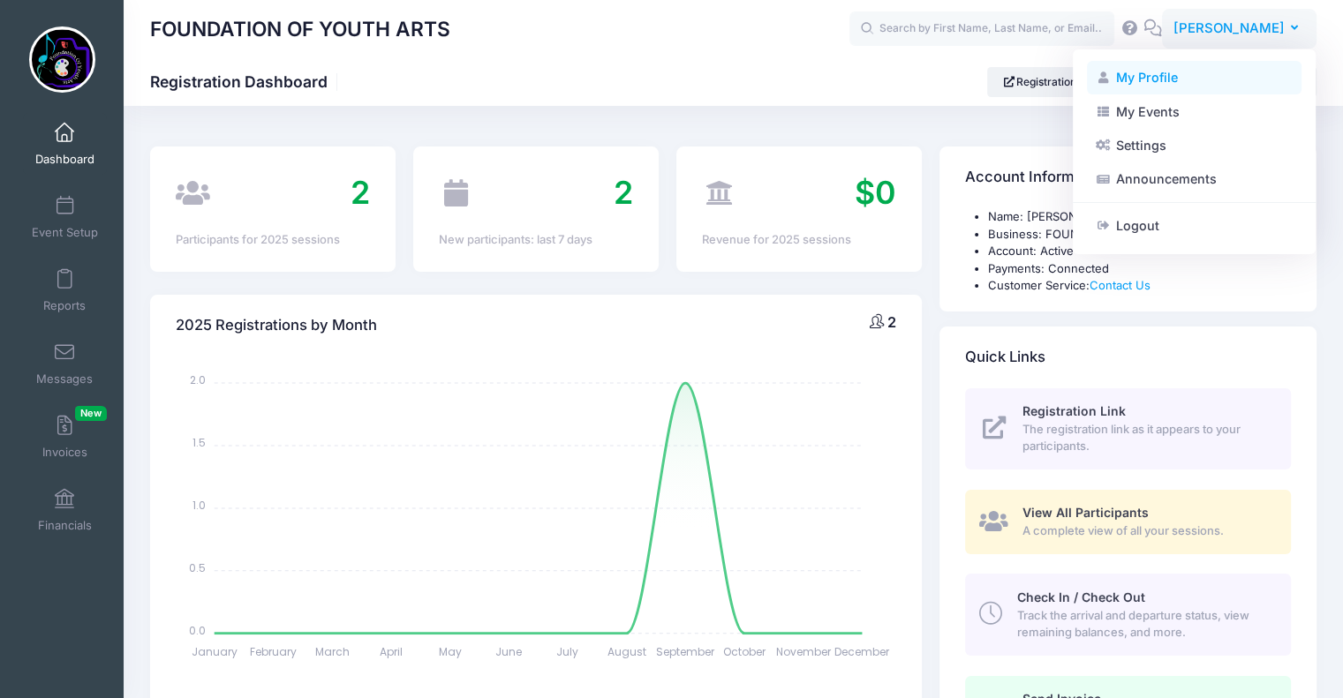
click at [1142, 72] on link "My Profile" at bounding box center [1194, 78] width 215 height 34
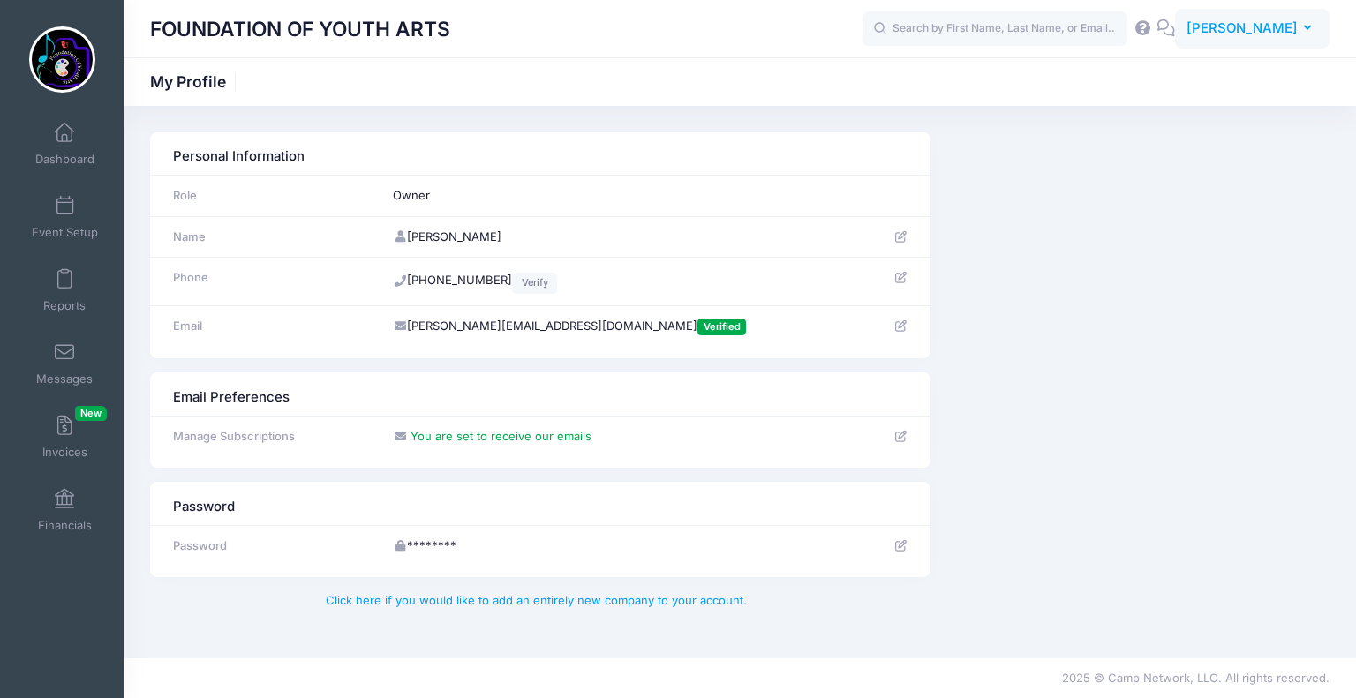
click at [1226, 28] on span "[PERSON_NAME]" at bounding box center [1242, 28] width 111 height 19
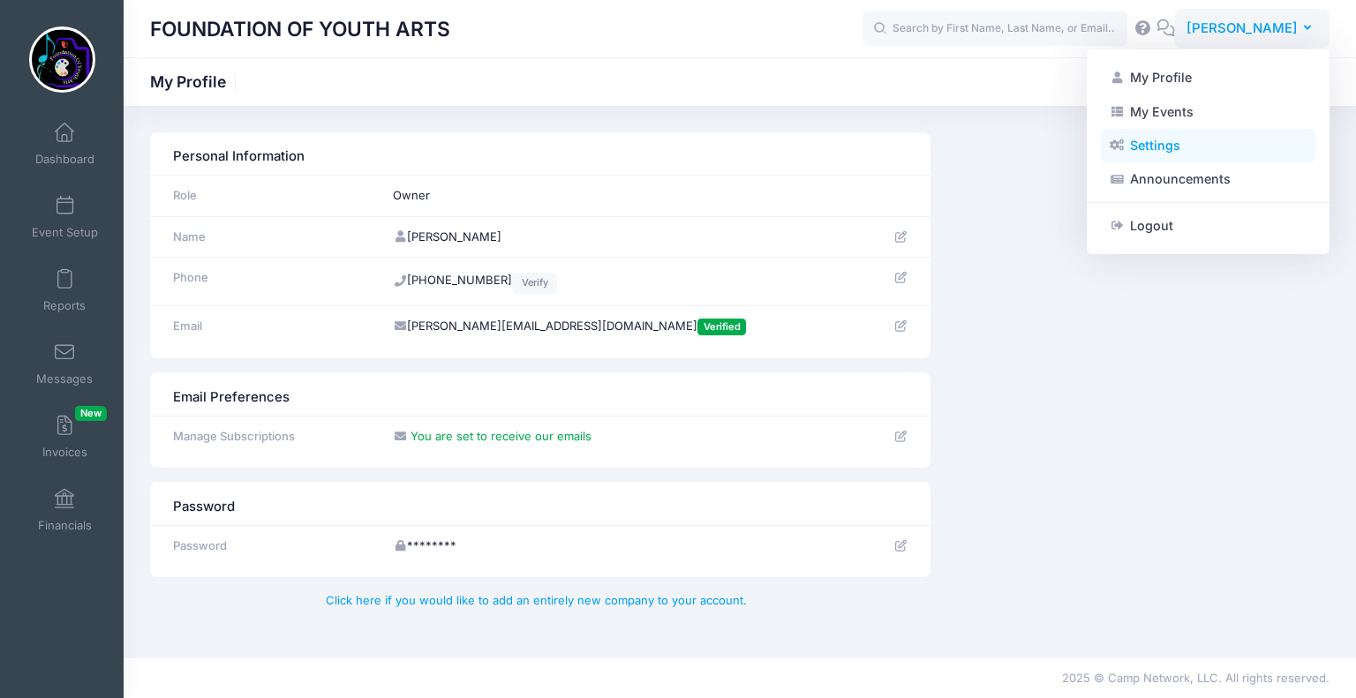
click at [1166, 140] on link "Settings" at bounding box center [1208, 146] width 215 height 34
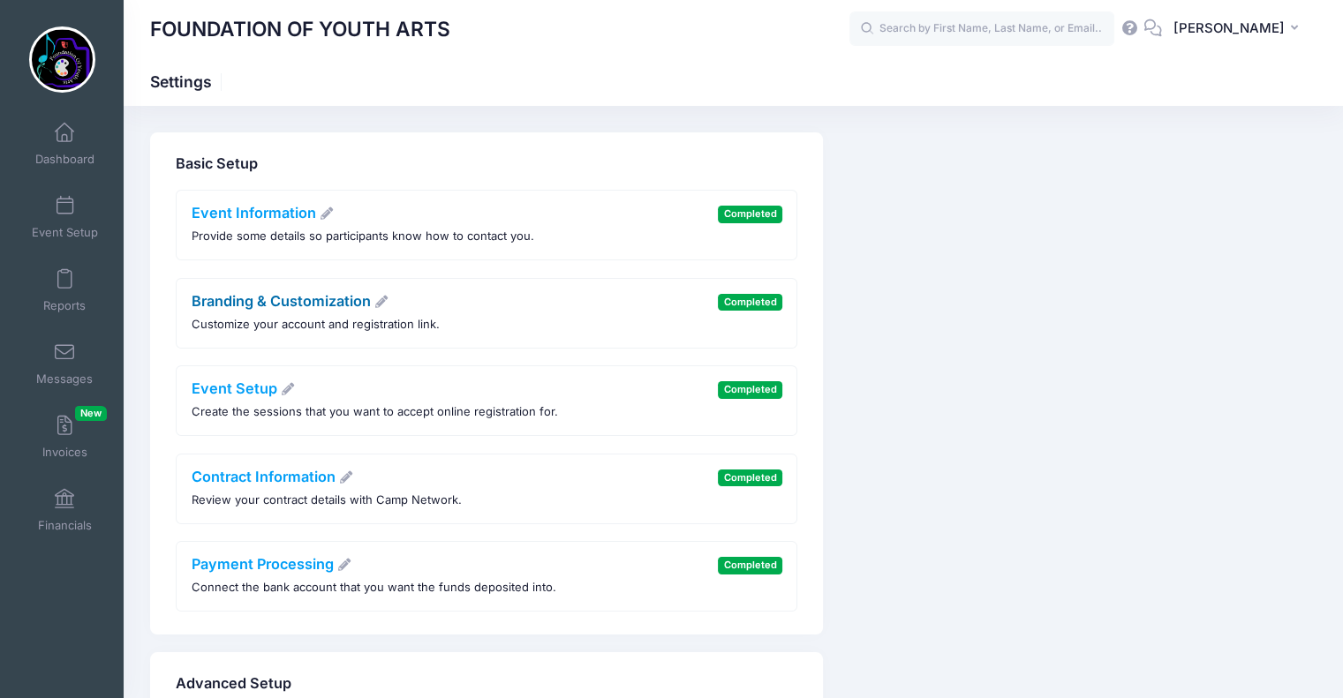
click at [351, 304] on link "Branding & Customization" at bounding box center [291, 301] width 198 height 18
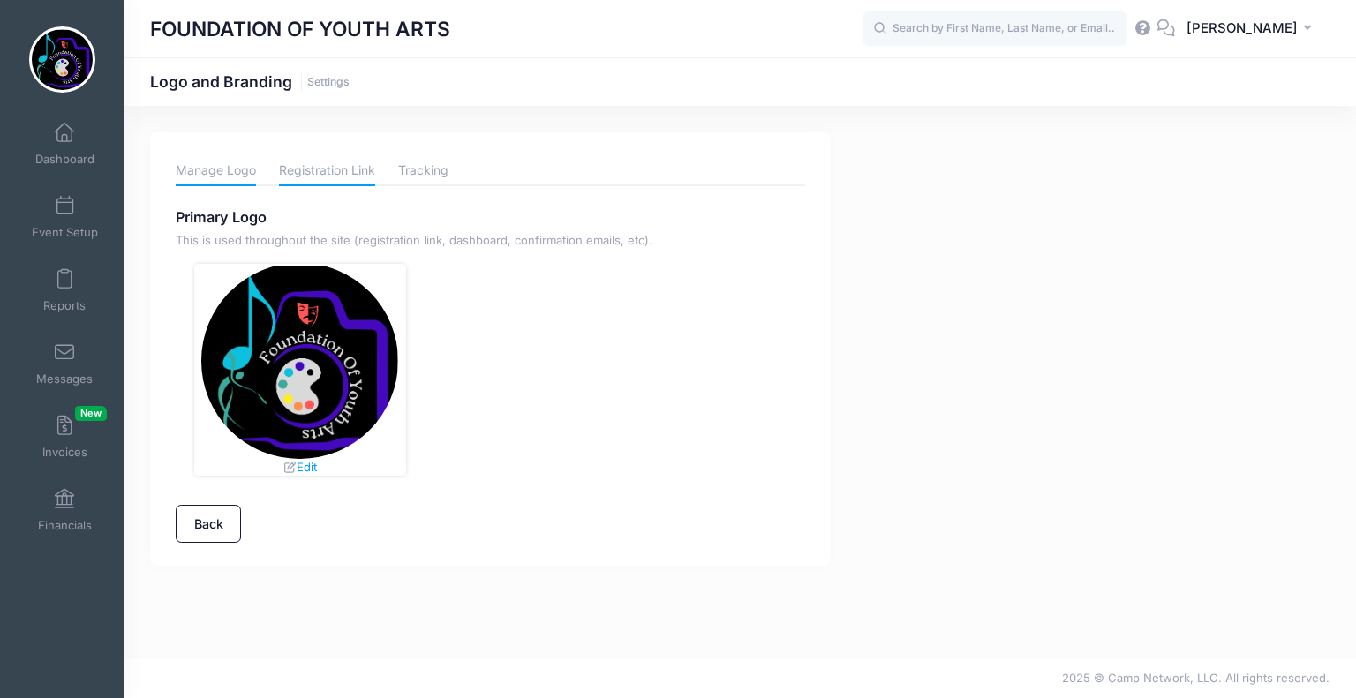
click at [349, 171] on link "Registration Link" at bounding box center [327, 170] width 96 height 31
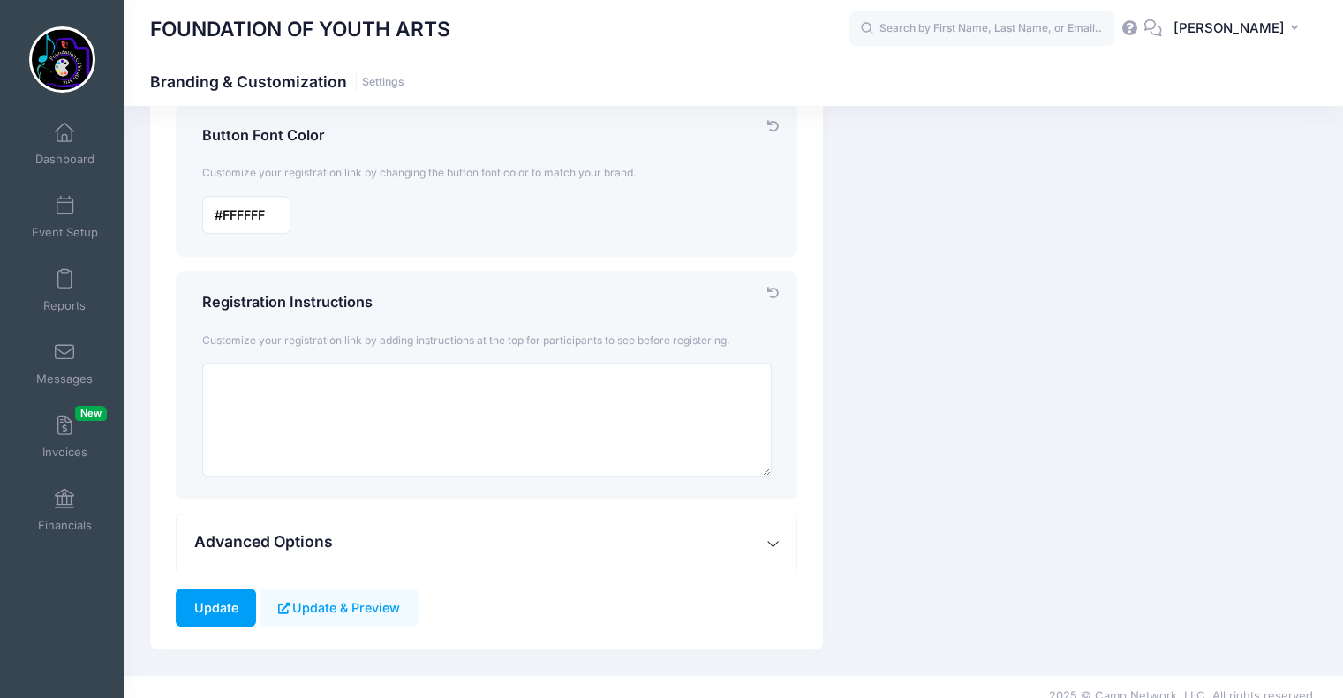
scroll to position [660, 0]
click at [234, 377] on textarea at bounding box center [487, 420] width 570 height 114
paste textarea "Classes and supplies are free. Registration fees cover platform and required ba…"
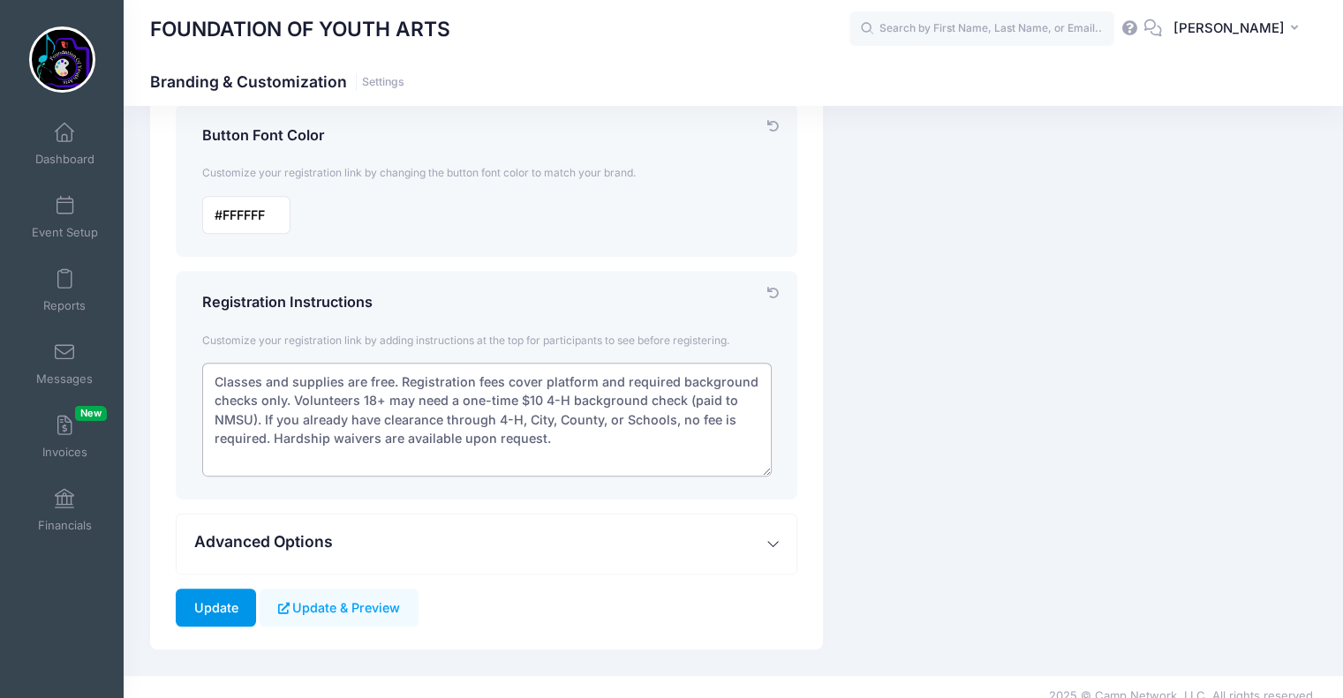
type textarea "Classes and supplies are free. Registration fees cover platform and required ba…"
click at [215, 597] on input "Update" at bounding box center [216, 608] width 80 height 38
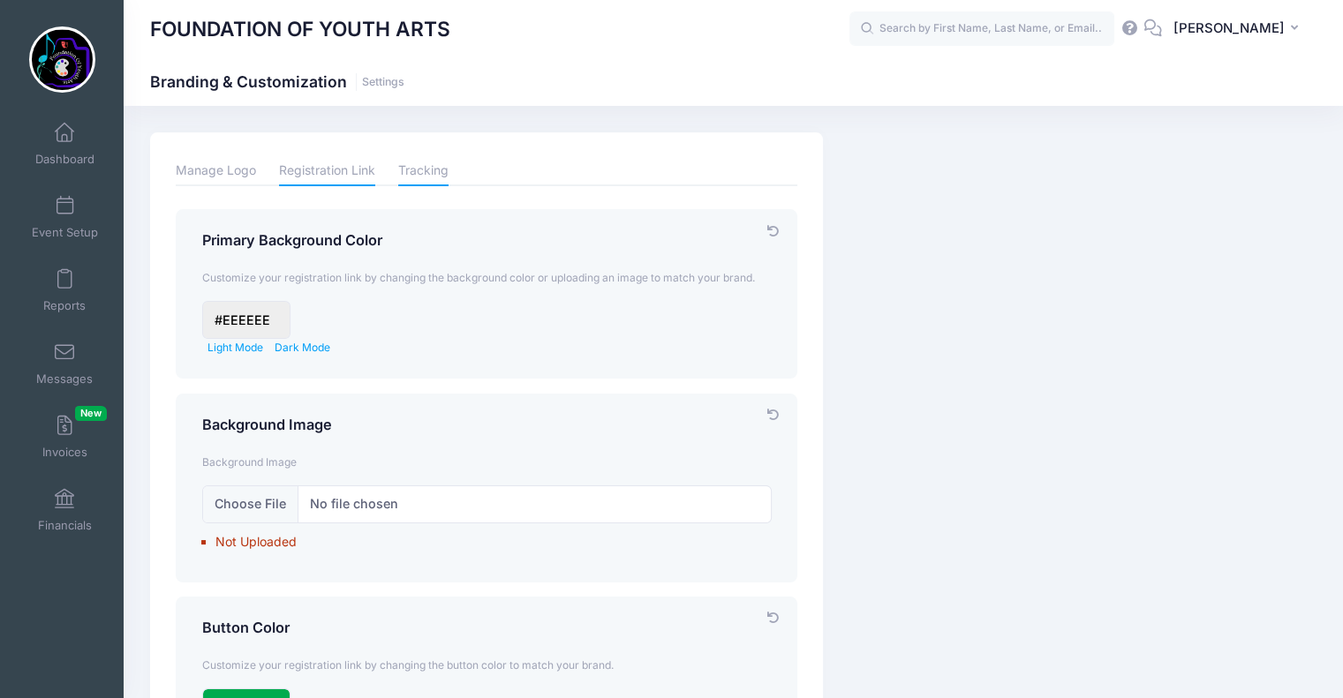
click at [420, 174] on link "Tracking" at bounding box center [423, 170] width 50 height 31
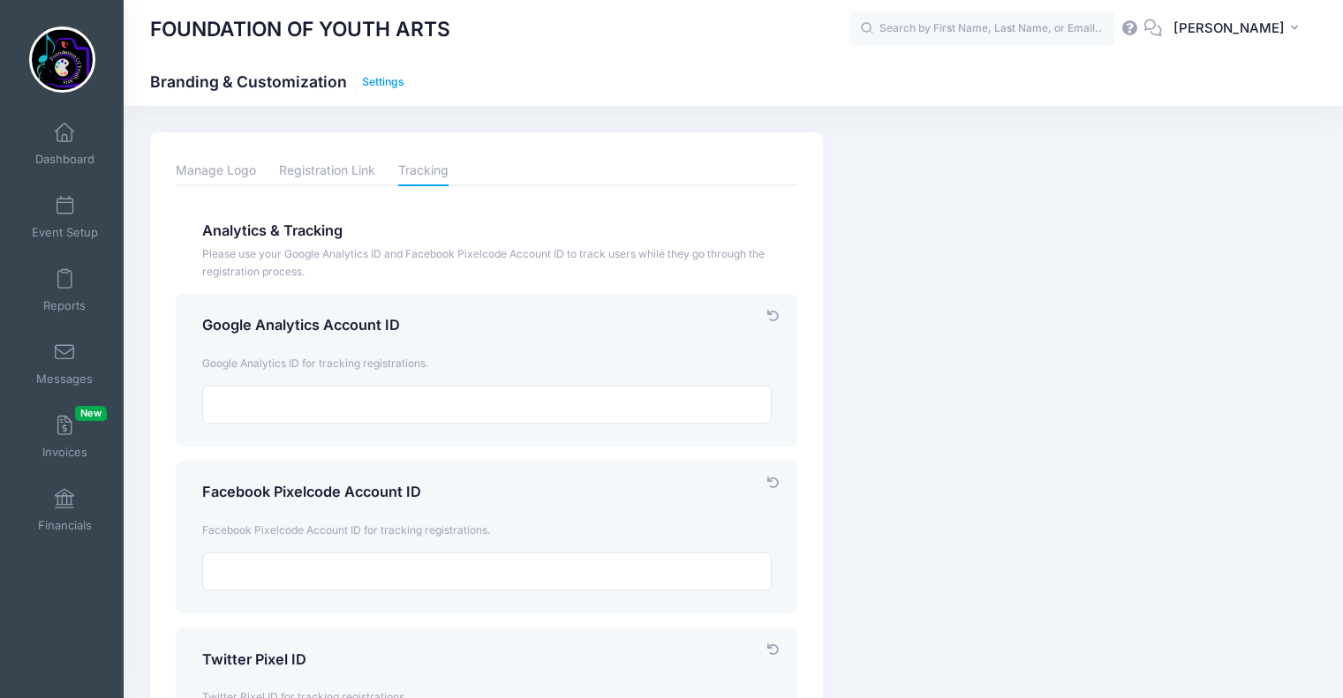
click at [383, 80] on link "Settings" at bounding box center [383, 82] width 42 height 13
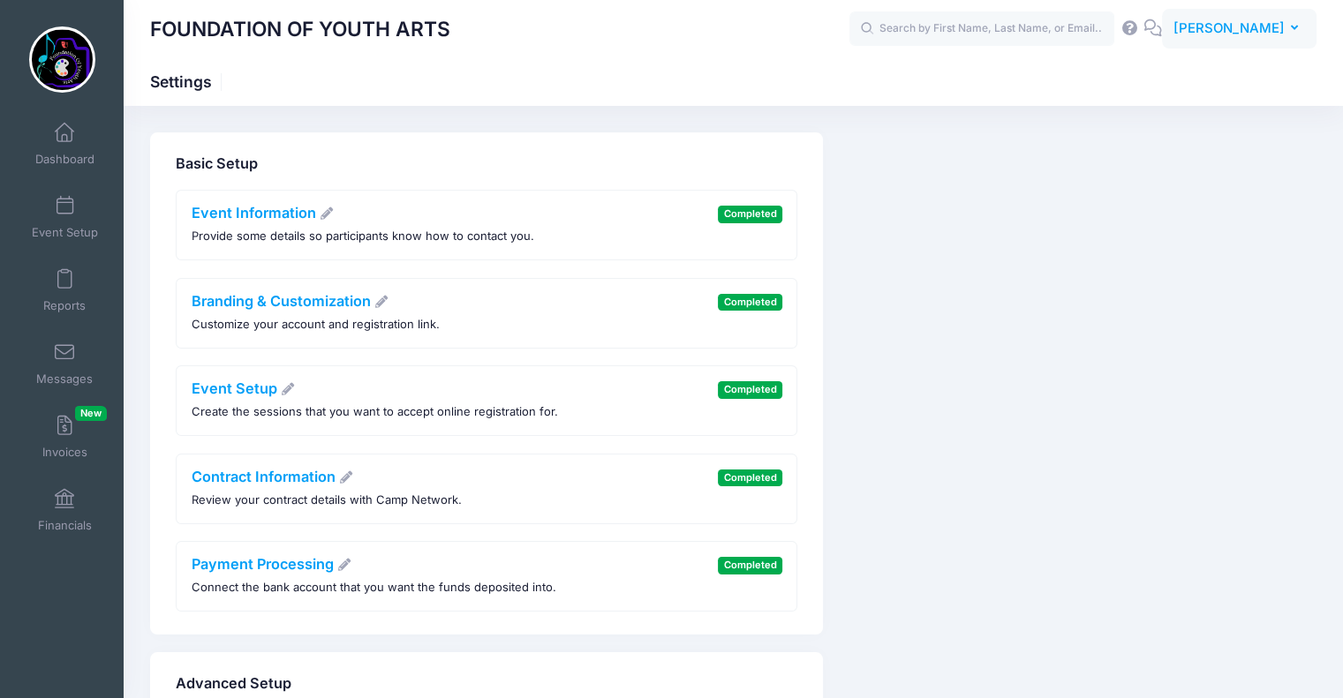
click at [1243, 32] on span "[PERSON_NAME]" at bounding box center [1228, 28] width 111 height 19
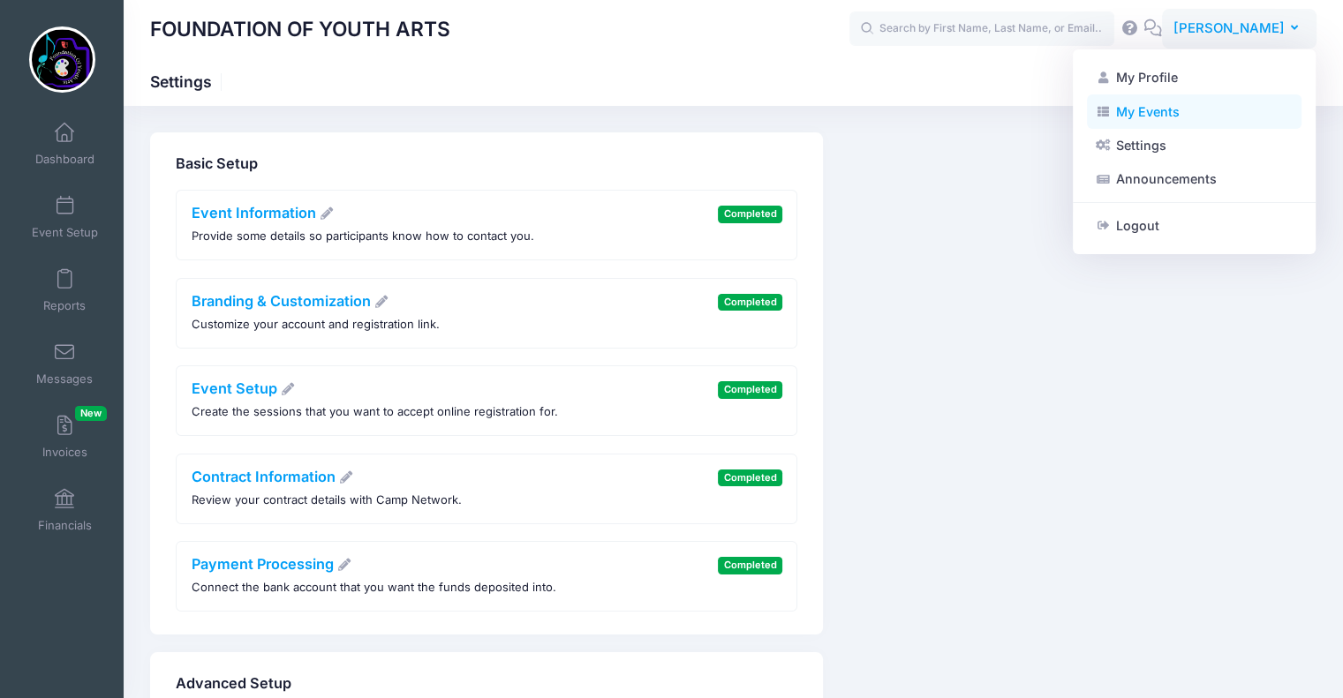
click at [1178, 109] on link "My Events" at bounding box center [1194, 111] width 215 height 34
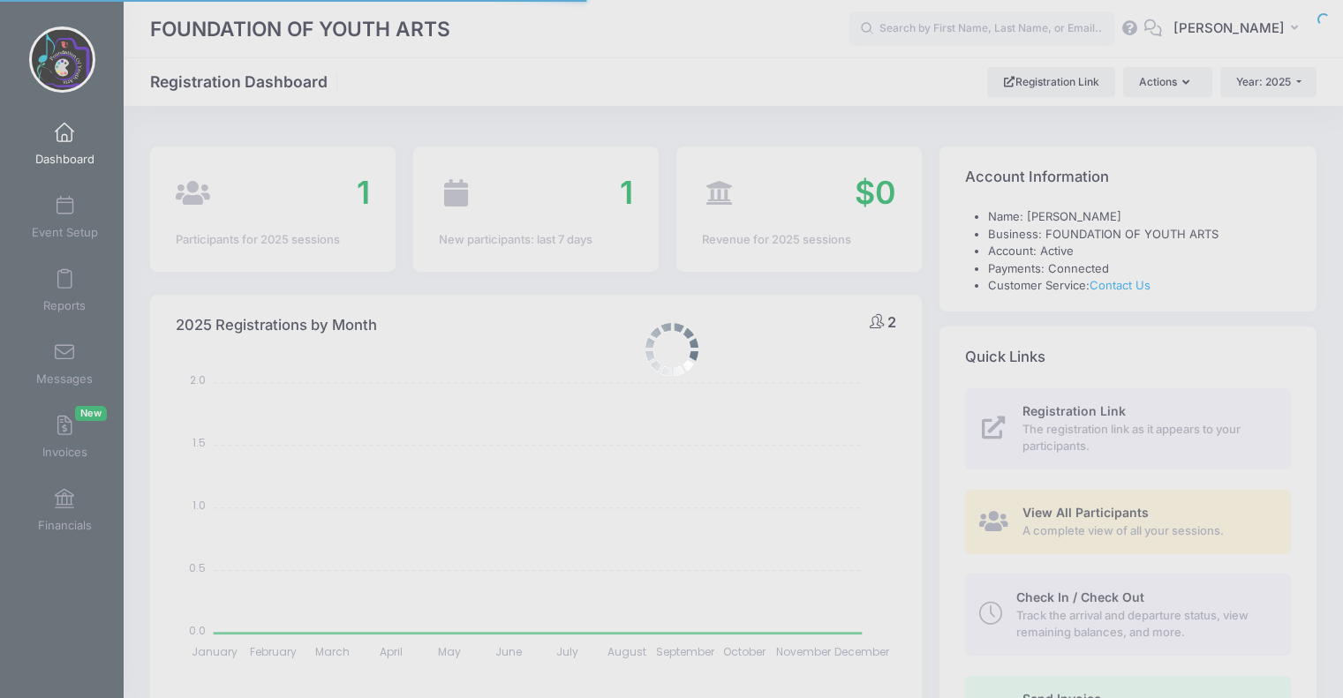
select select
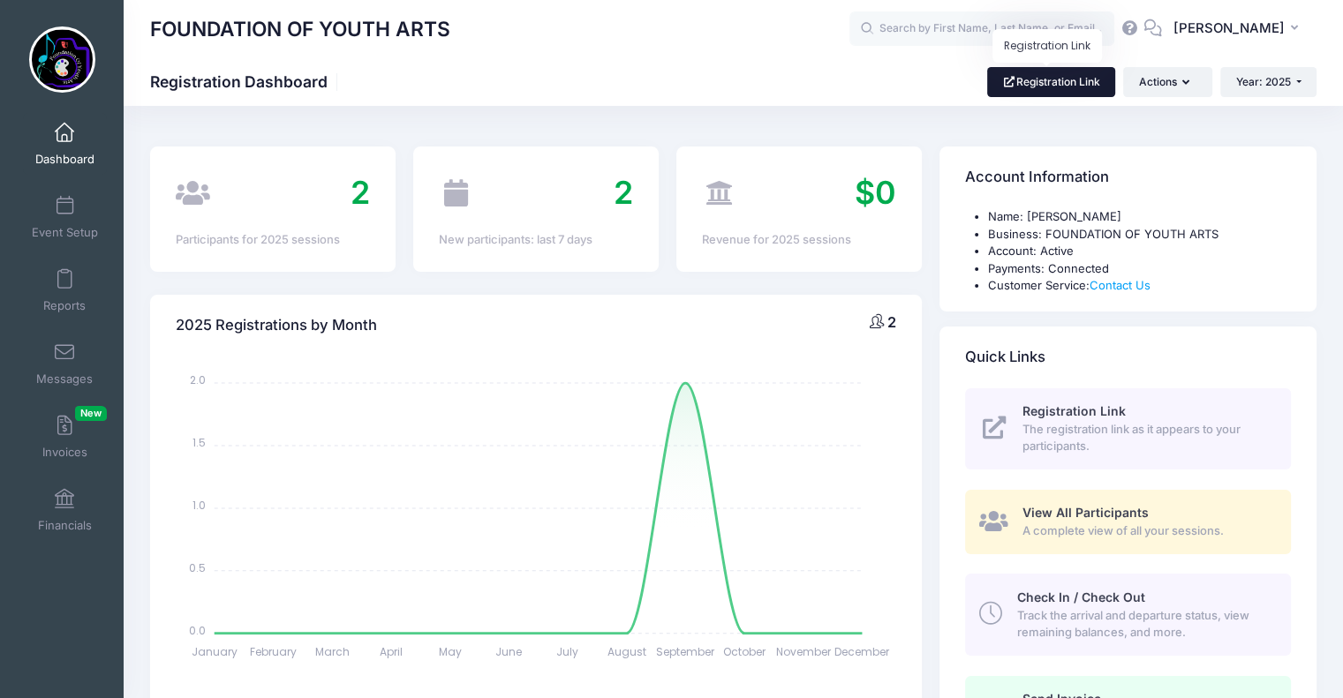
click at [1022, 83] on link "Registration Link" at bounding box center [1051, 82] width 128 height 30
click at [1222, 18] on button "JW JULIE WORMALD" at bounding box center [1239, 29] width 155 height 41
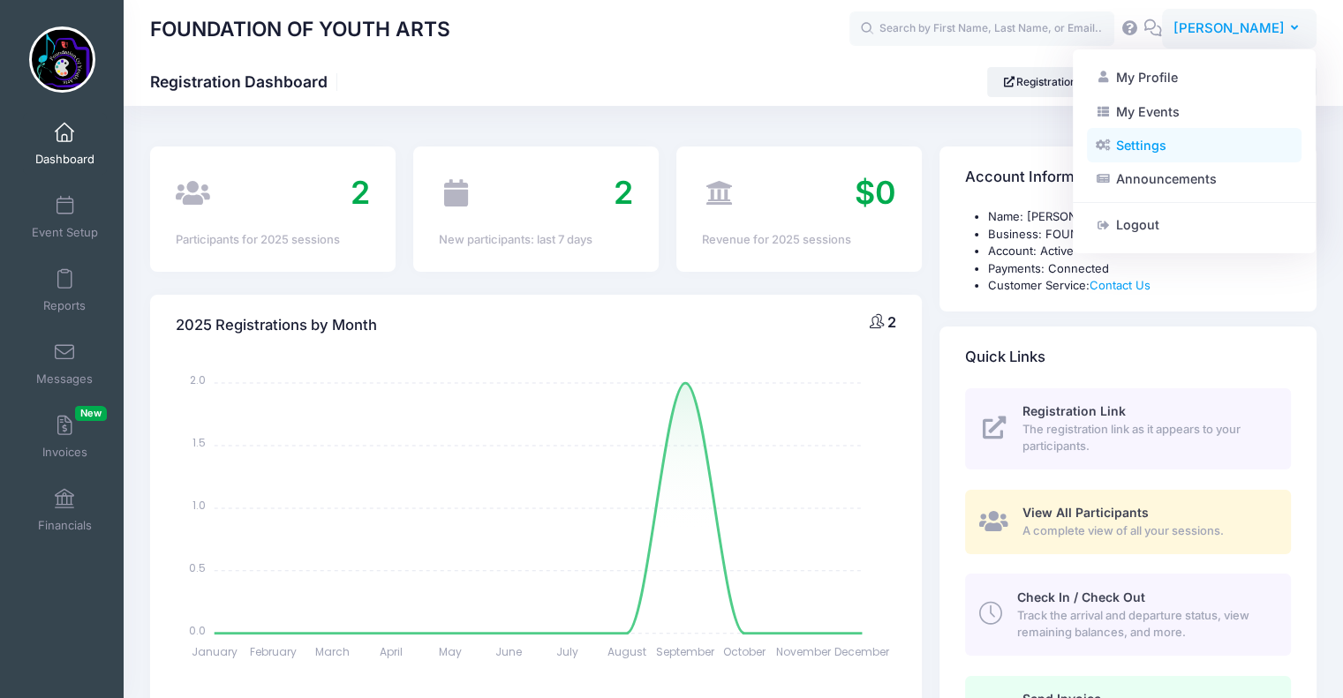
click at [1161, 137] on link "Settings" at bounding box center [1194, 146] width 215 height 34
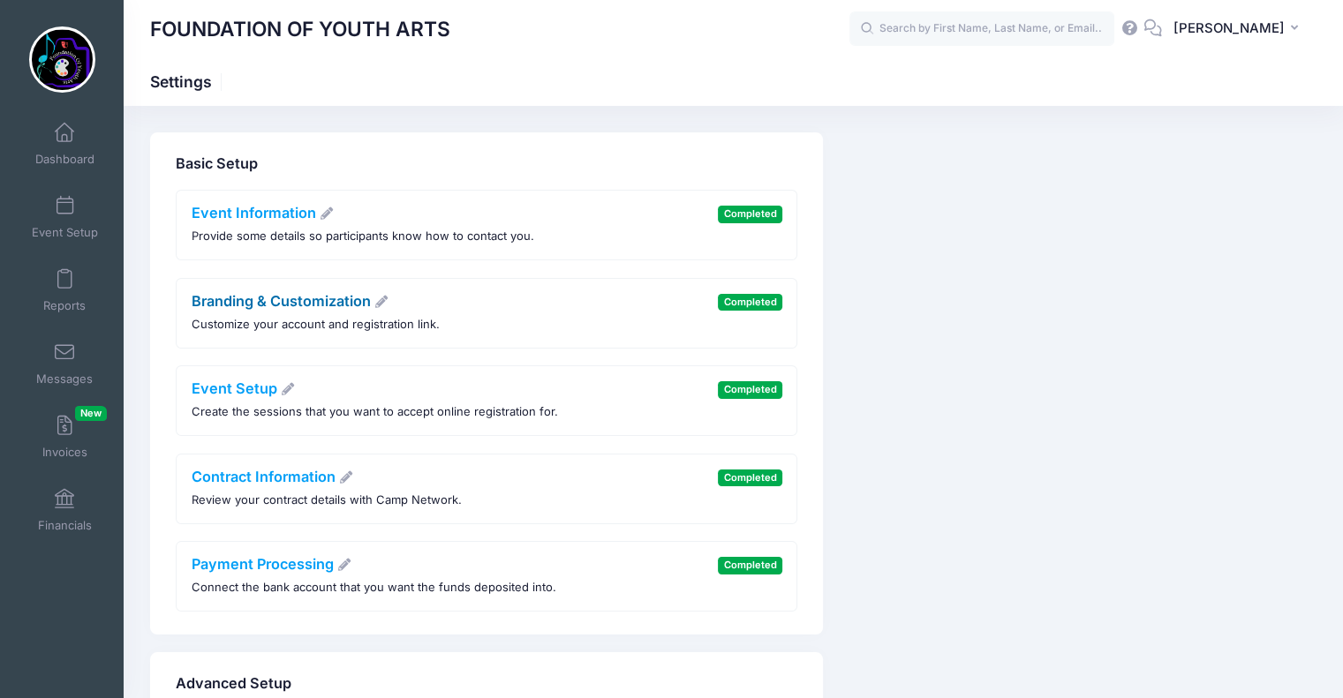
click at [378, 302] on icon at bounding box center [381, 302] width 16 height 12
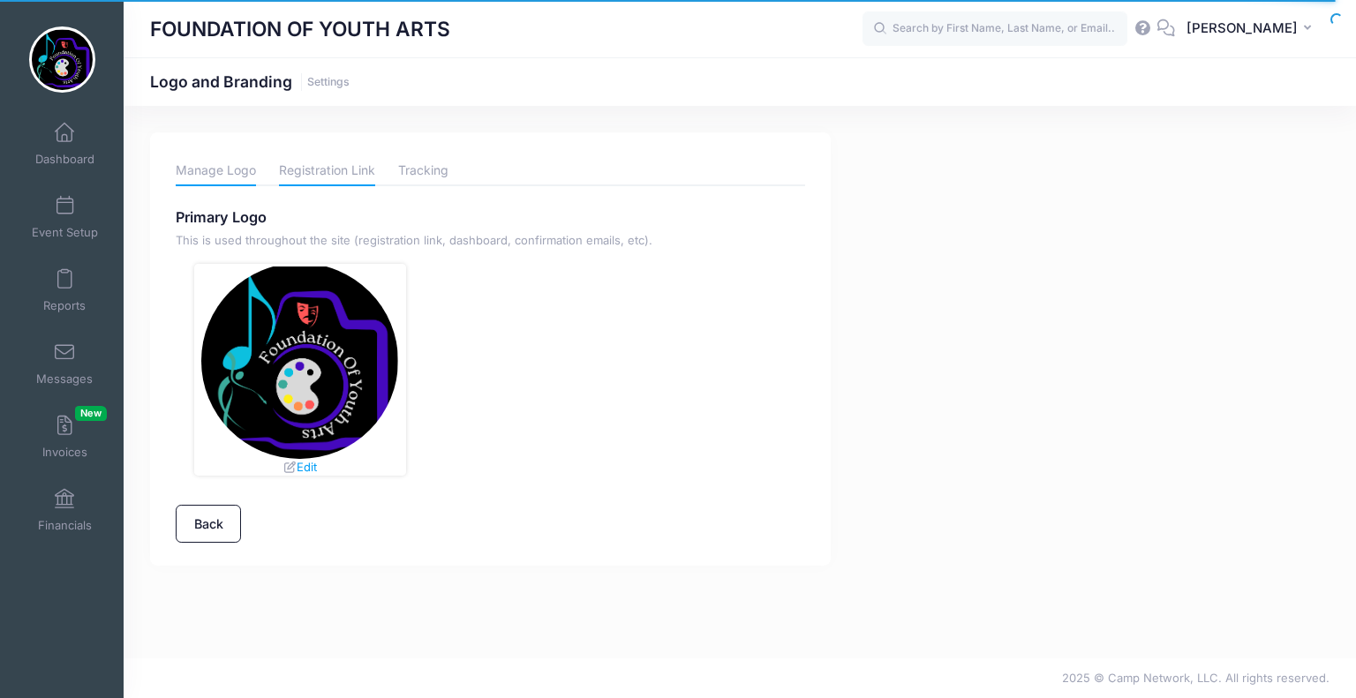
click at [343, 168] on link "Registration Link" at bounding box center [327, 170] width 96 height 31
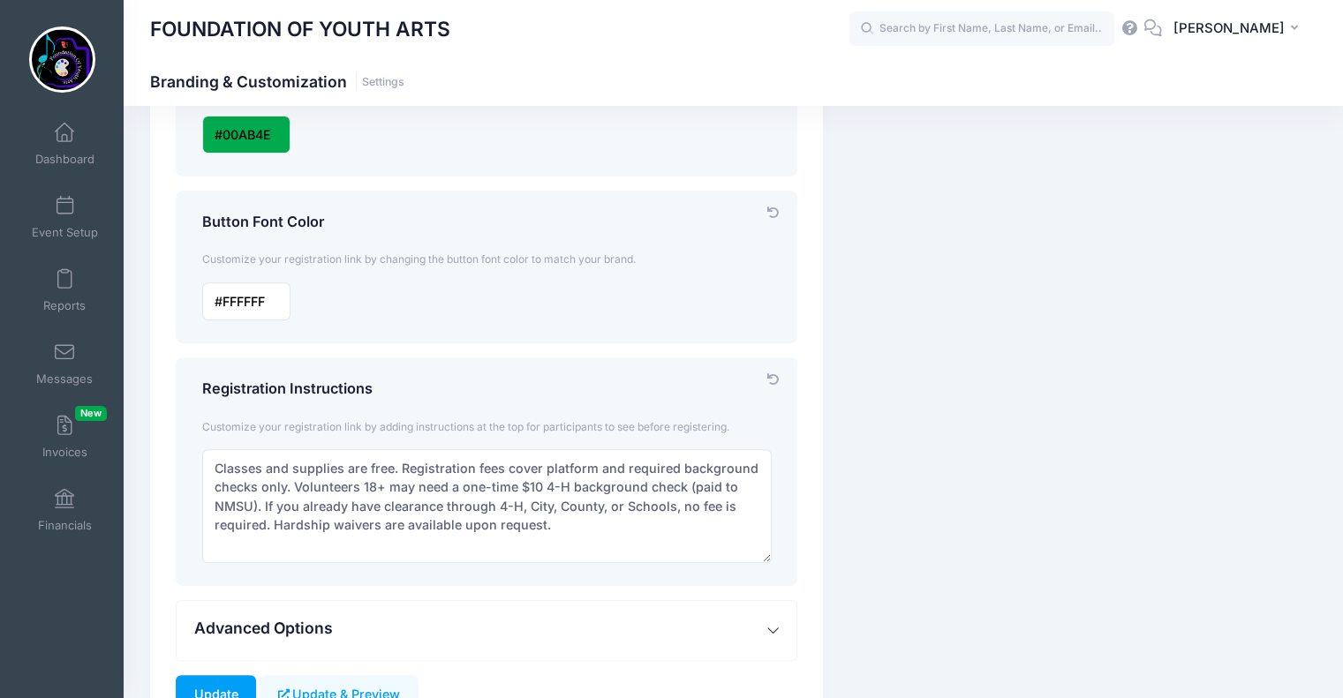
scroll to position [577, 0]
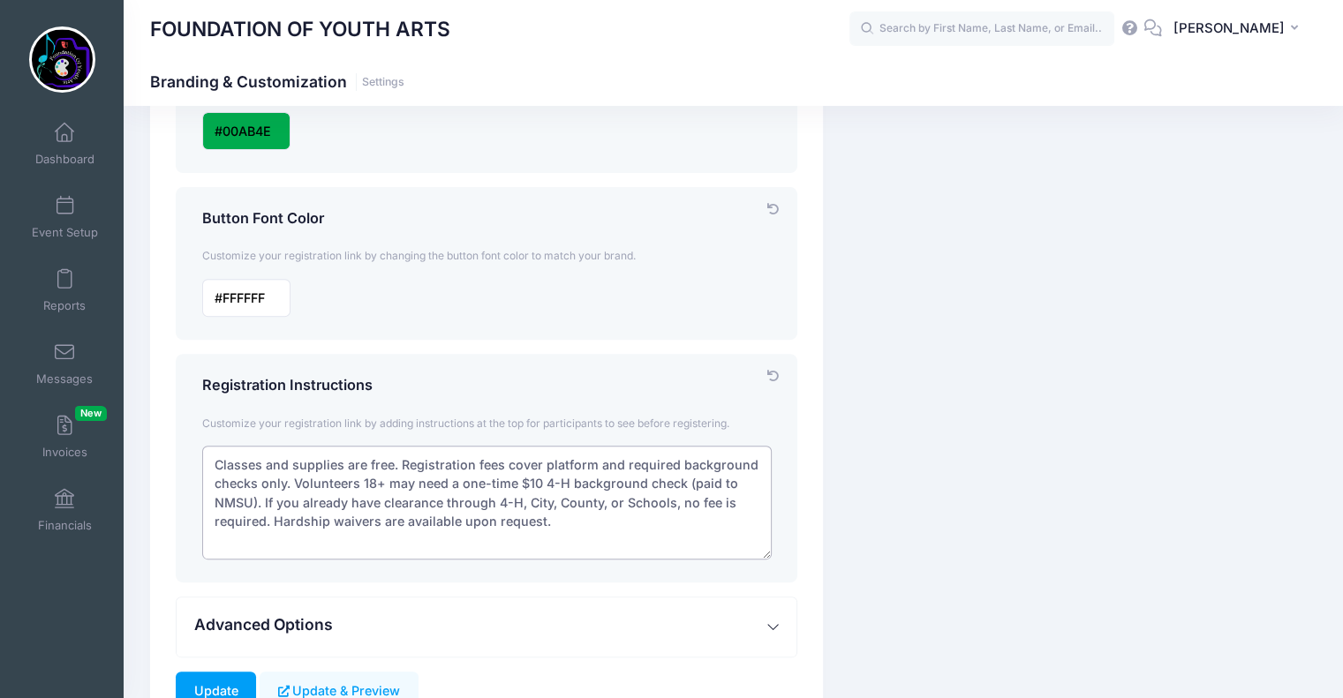
drag, startPoint x: 212, startPoint y: 462, endPoint x: 574, endPoint y: 543, distance: 371.0
click at [574, 543] on textarea "Classes and supplies are free. Registration fees cover platform and required ba…" at bounding box center [487, 503] width 570 height 114
paste textarea "FOYA programs are always free. Classes and supplies are provided at no cost. Th…"
click at [969, 494] on div "Branding & Customization Customize your account and registration link. Manage L…" at bounding box center [733, 144] width 1184 height 1177
click at [411, 463] on textarea "Classes and supplies are free. Registration fees cover platform and required ba…" at bounding box center [487, 503] width 570 height 114
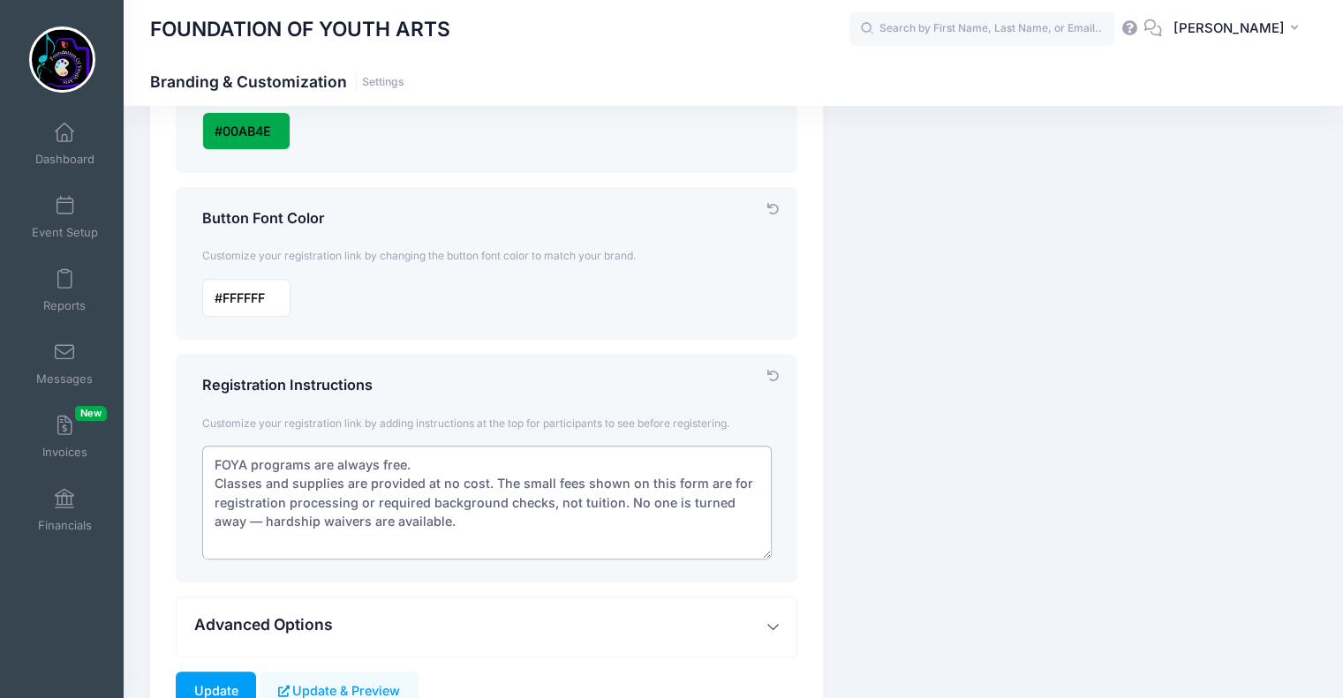
click at [490, 481] on textarea "Classes and supplies are free. Registration fees cover platform and required ba…" at bounding box center [487, 503] width 570 height 114
click at [333, 521] on textarea "Classes and supplies are free. Registration fees cover platform and required ba…" at bounding box center [487, 503] width 570 height 114
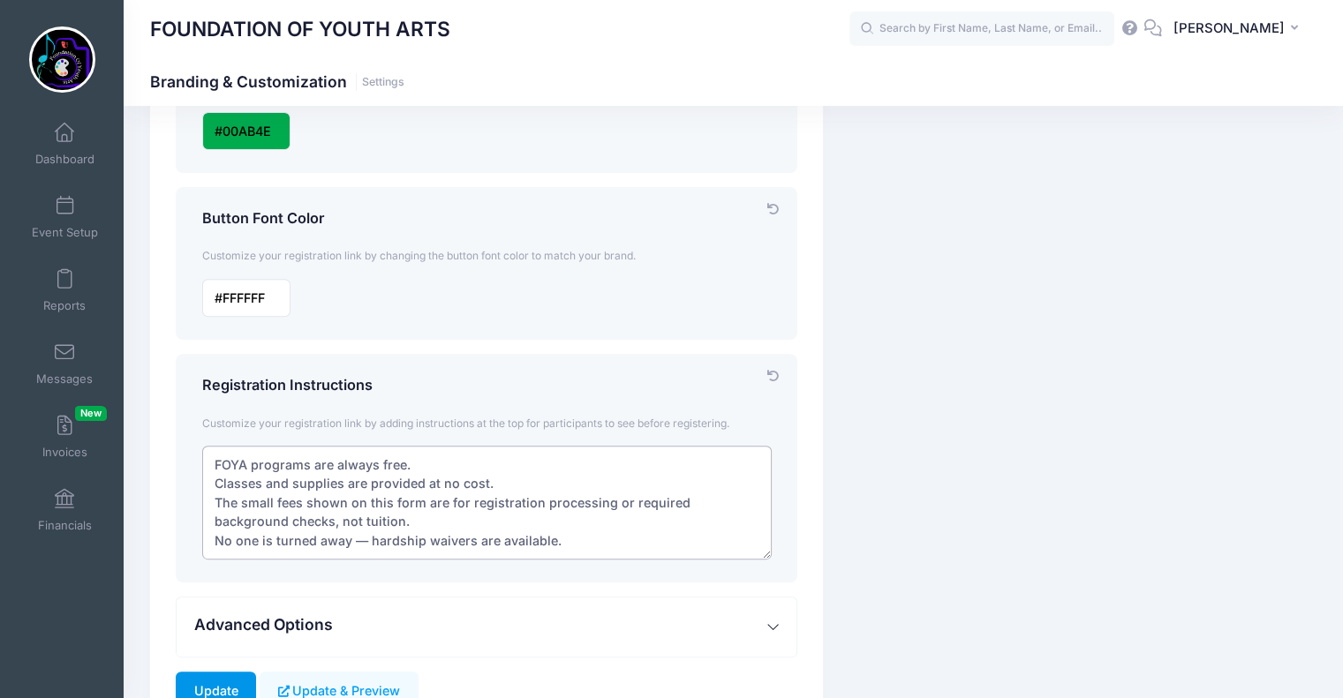
type textarea "FOYA programs are always free. Classes and supplies are provided at no cost. Th…"
click at [223, 679] on input "Update" at bounding box center [216, 691] width 80 height 38
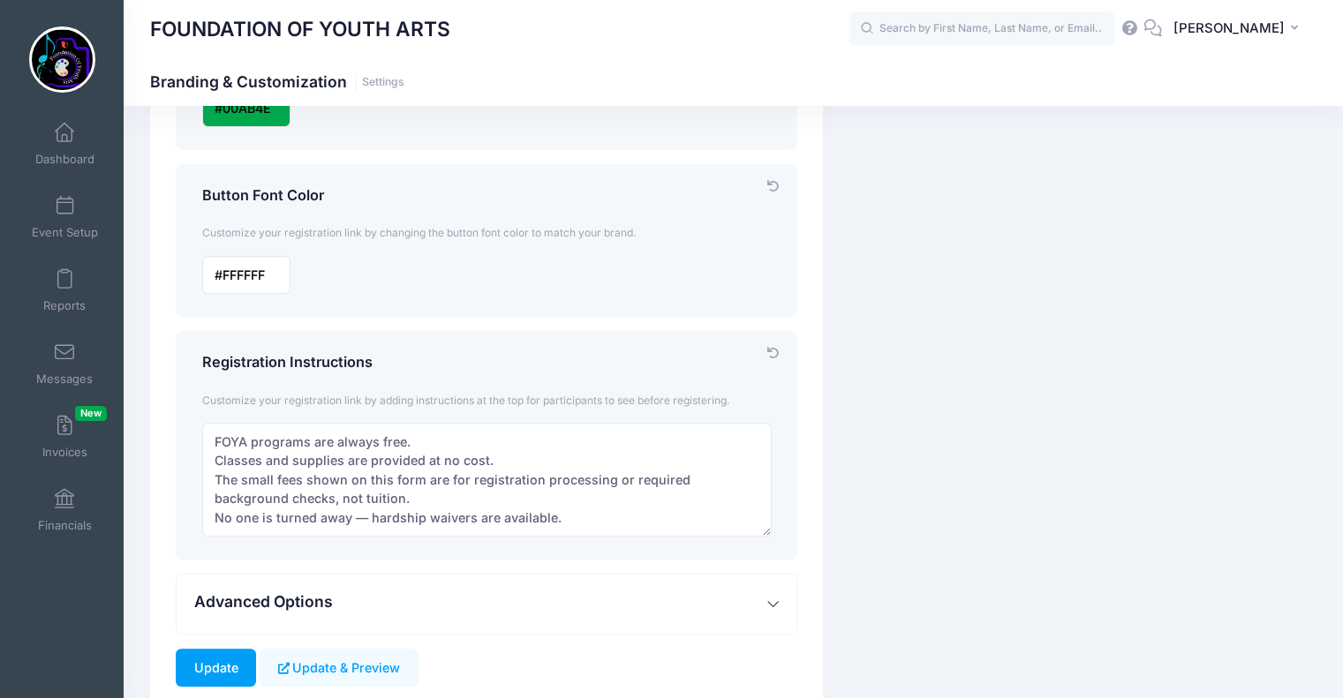
scroll to position [675, 0]
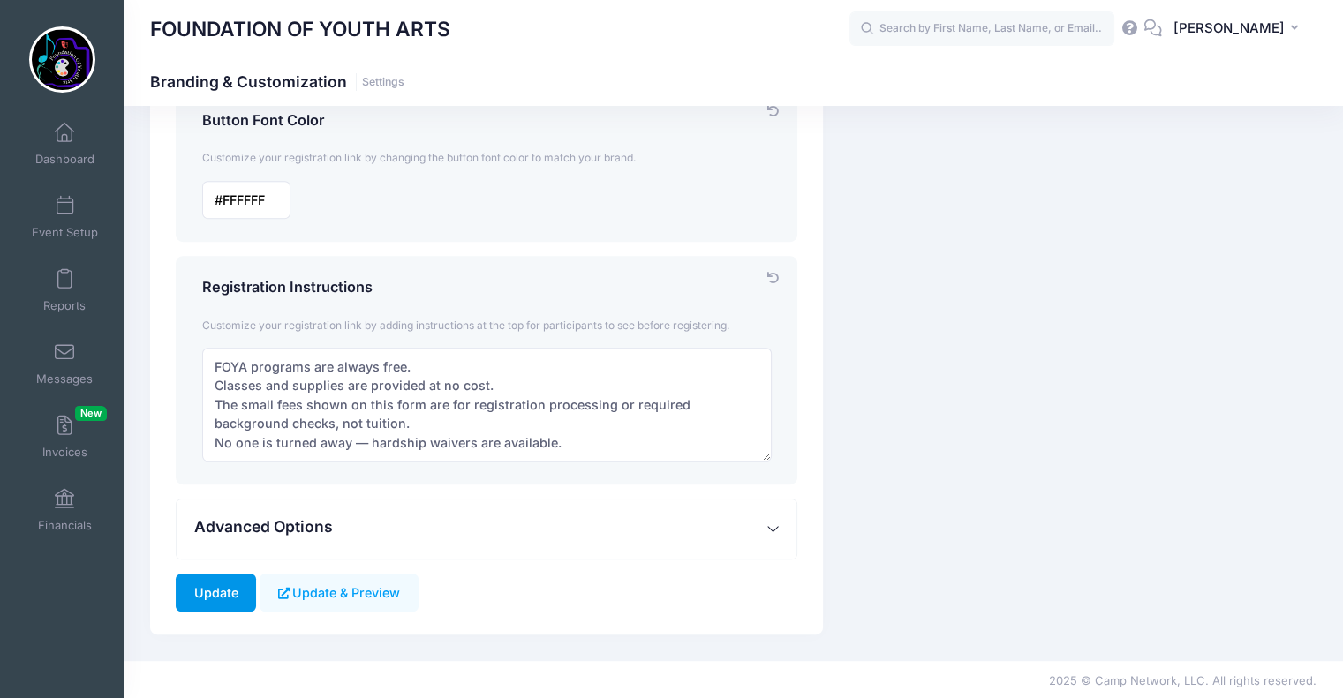
click at [204, 574] on input "Update" at bounding box center [216, 593] width 80 height 38
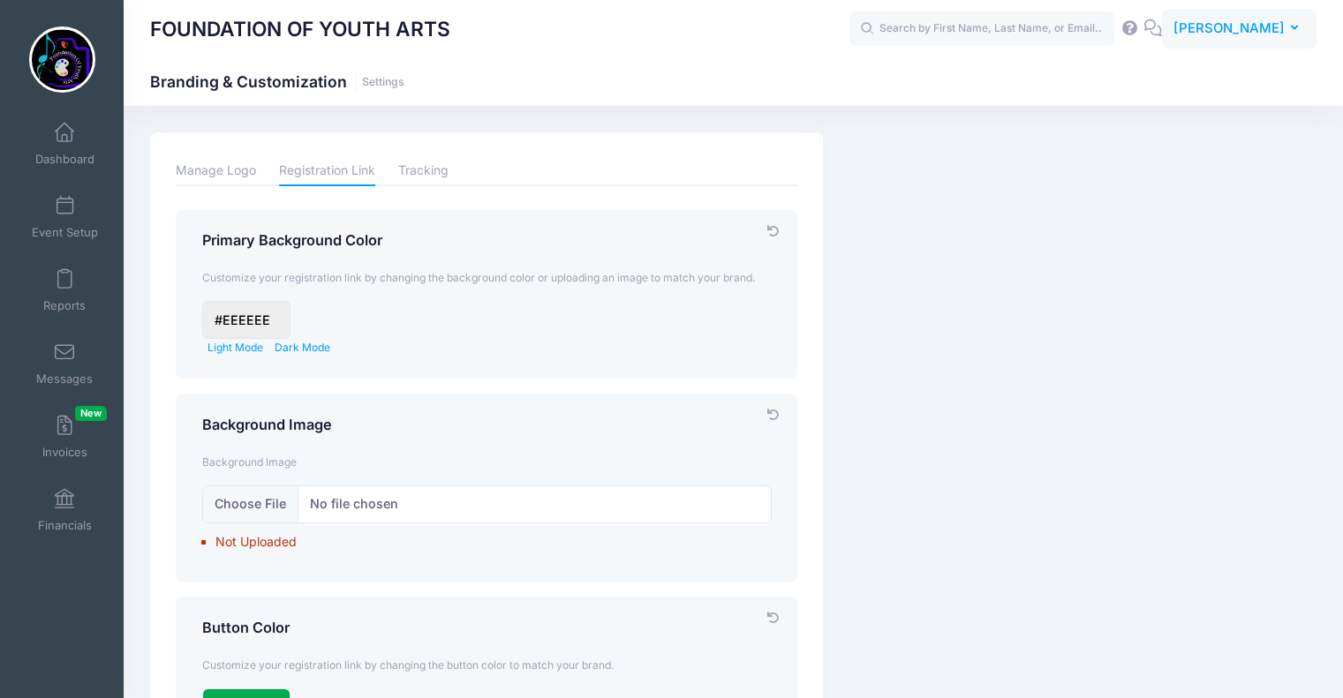
click at [1240, 26] on span "[PERSON_NAME]" at bounding box center [1228, 28] width 111 height 19
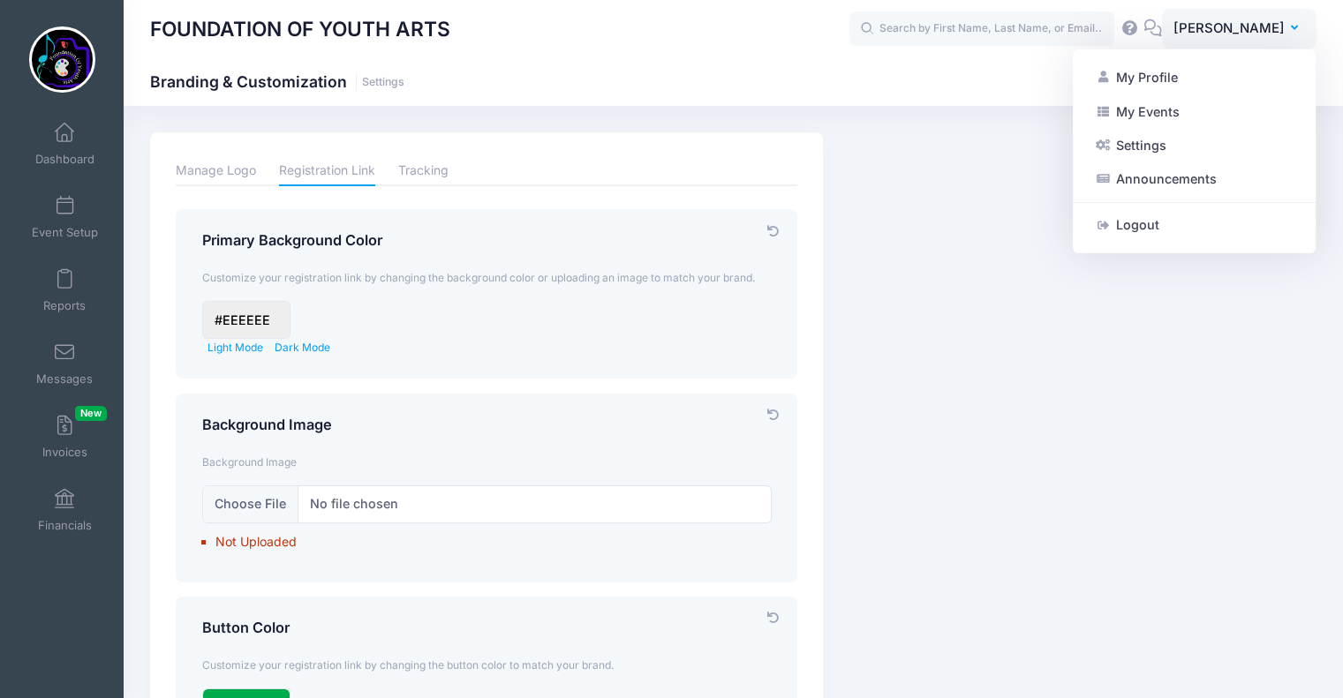
click at [1011, 86] on div "FOUNDATION OF YOUTH ARTS Branding & Customization Settings" at bounding box center [733, 82] width 1219 height 25
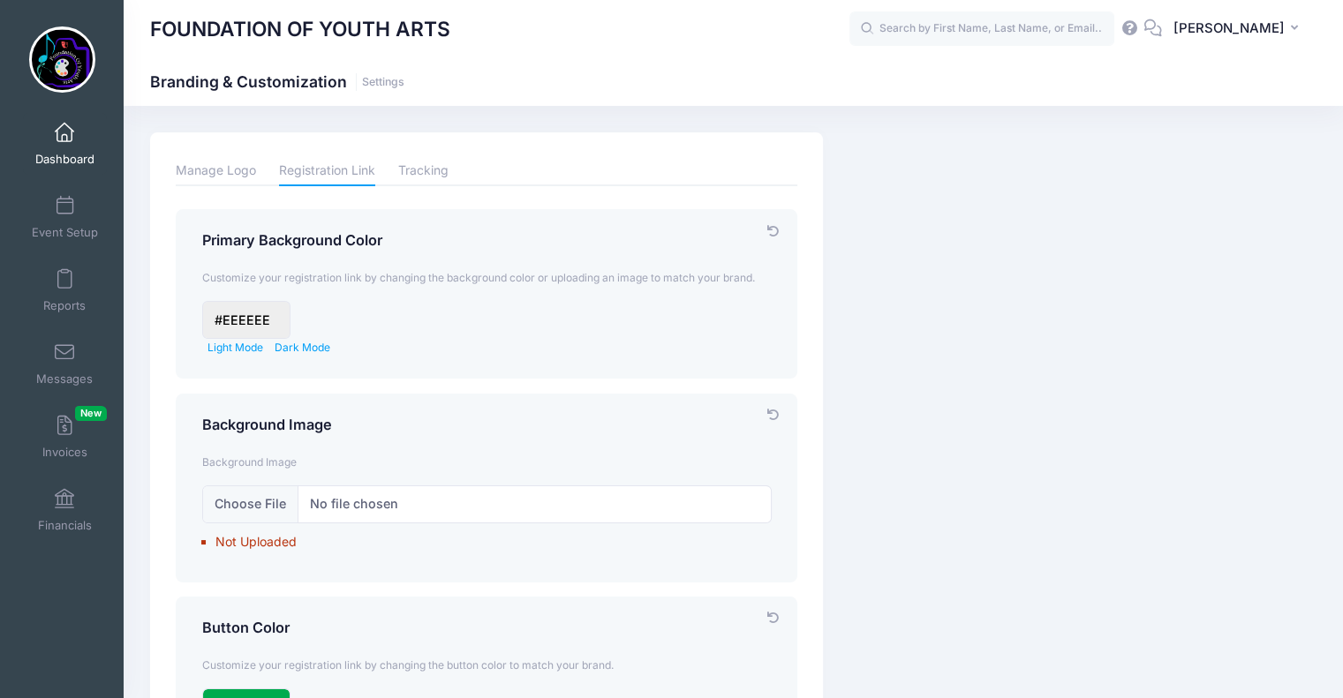
click at [62, 147] on link "Dashboard" at bounding box center [65, 144] width 84 height 62
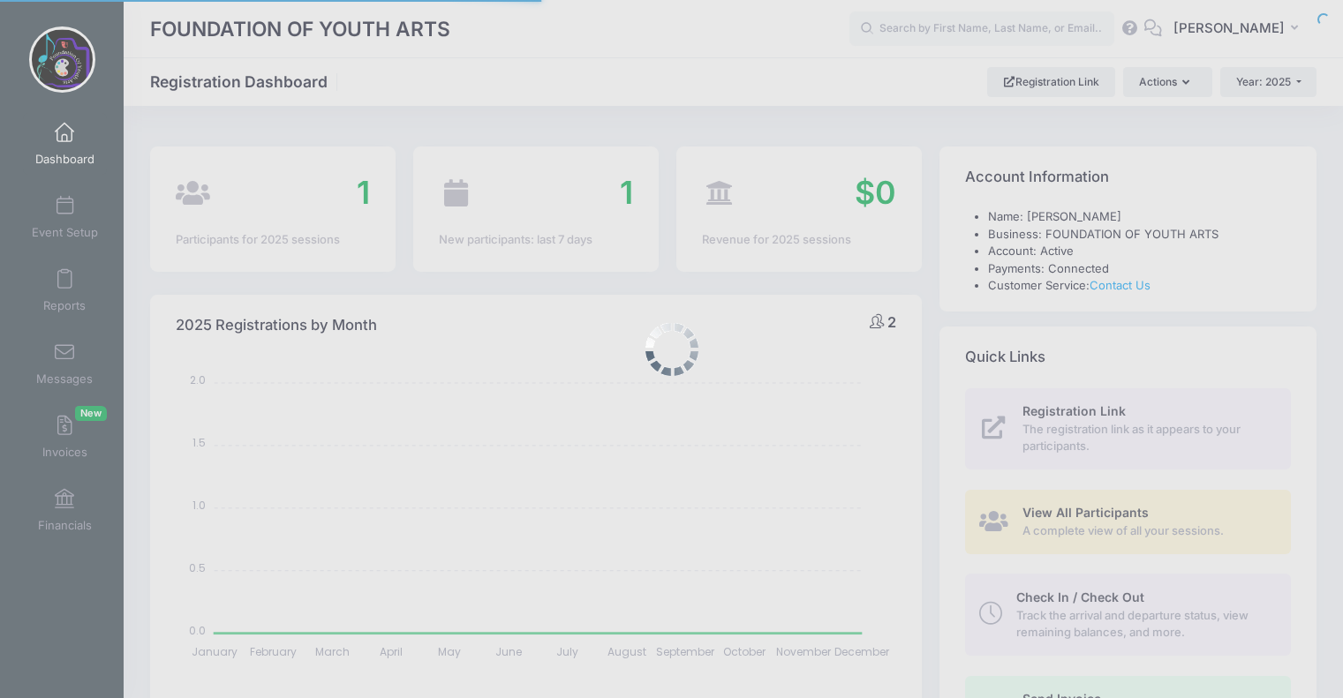
select select
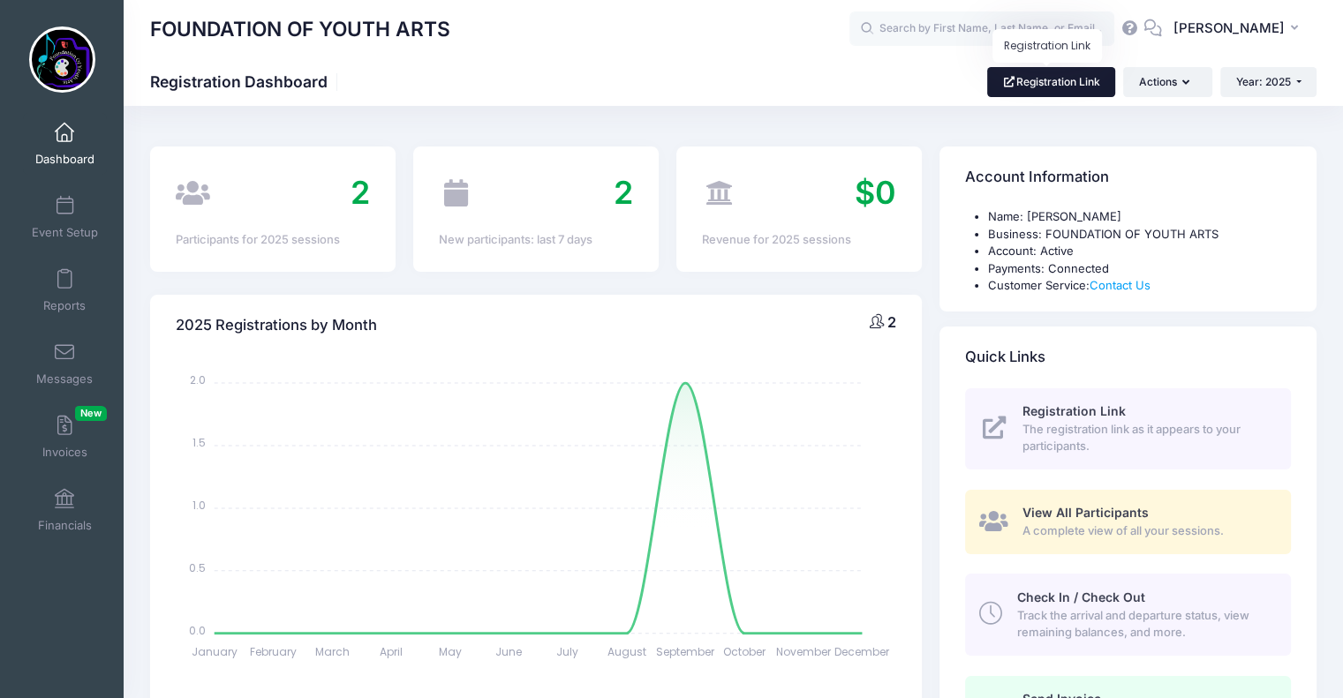
click at [1066, 82] on link "Registration Link" at bounding box center [1051, 82] width 128 height 30
click at [58, 218] on link "Event Setup" at bounding box center [65, 217] width 84 height 62
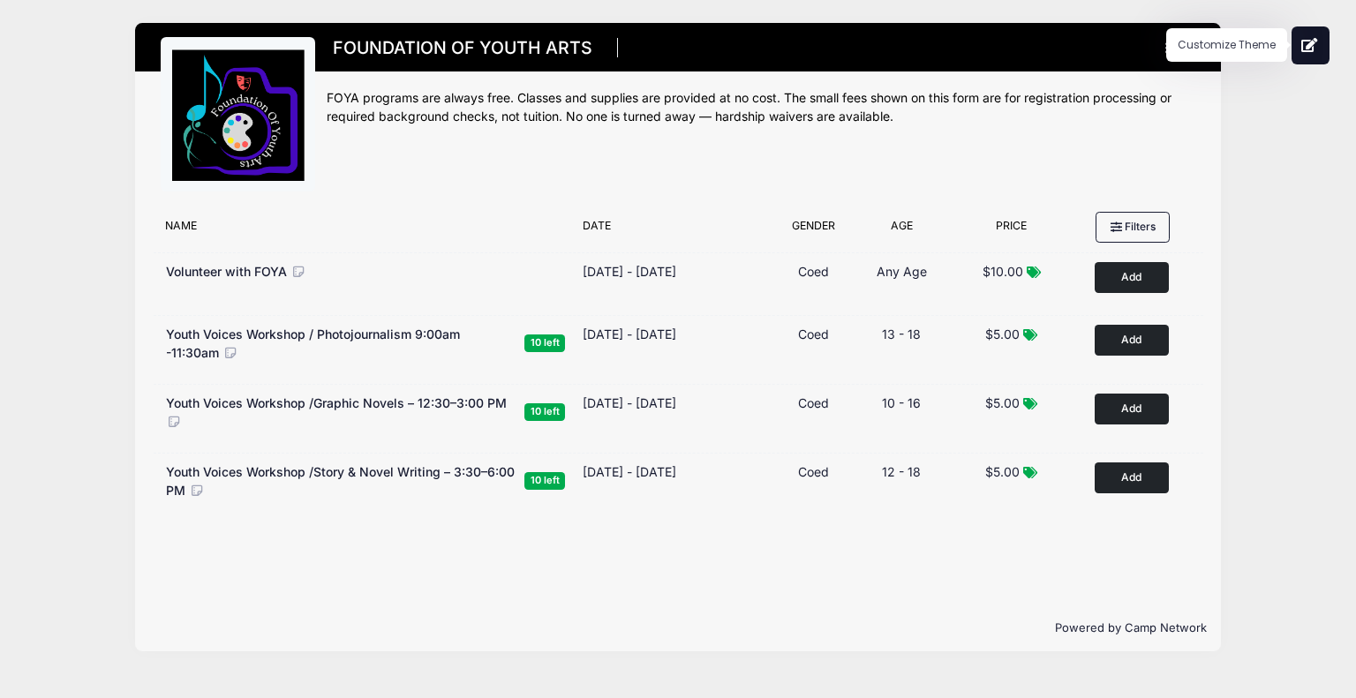
click at [1314, 53] on button at bounding box center [1311, 45] width 38 height 38
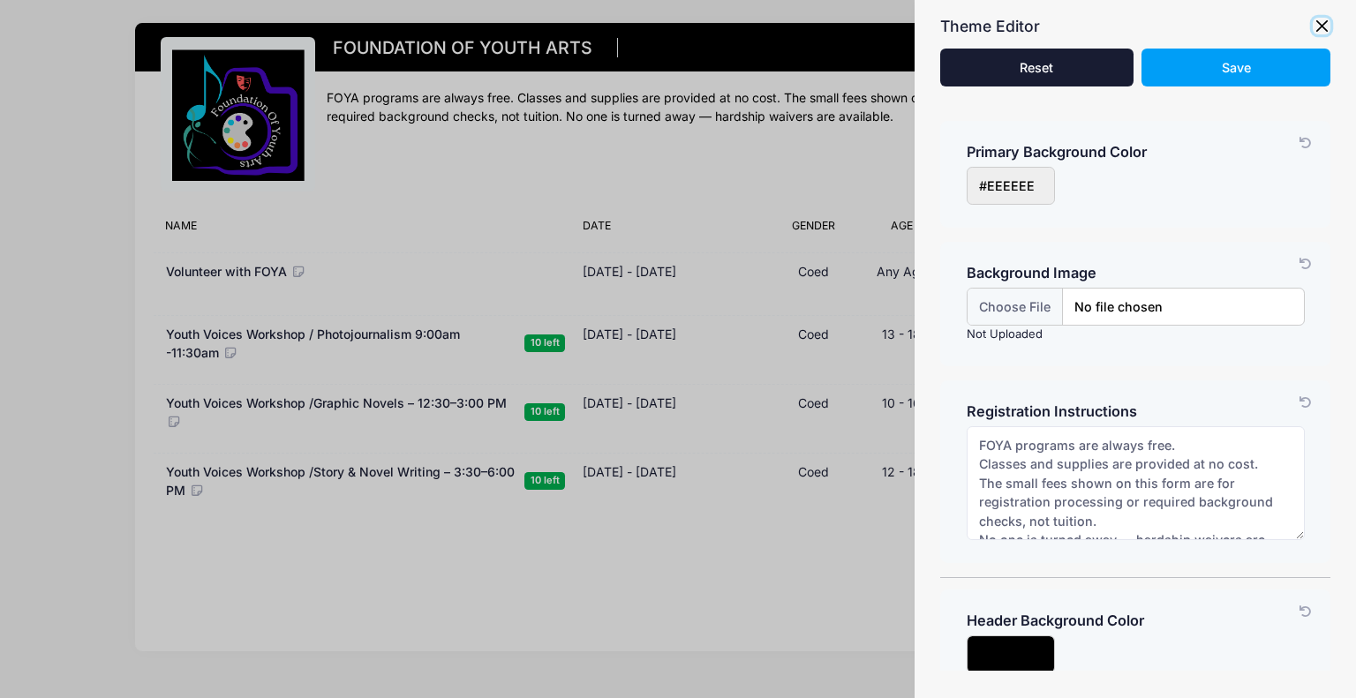
click at [1322, 24] on button "button" at bounding box center [1322, 27] width 18 height 18
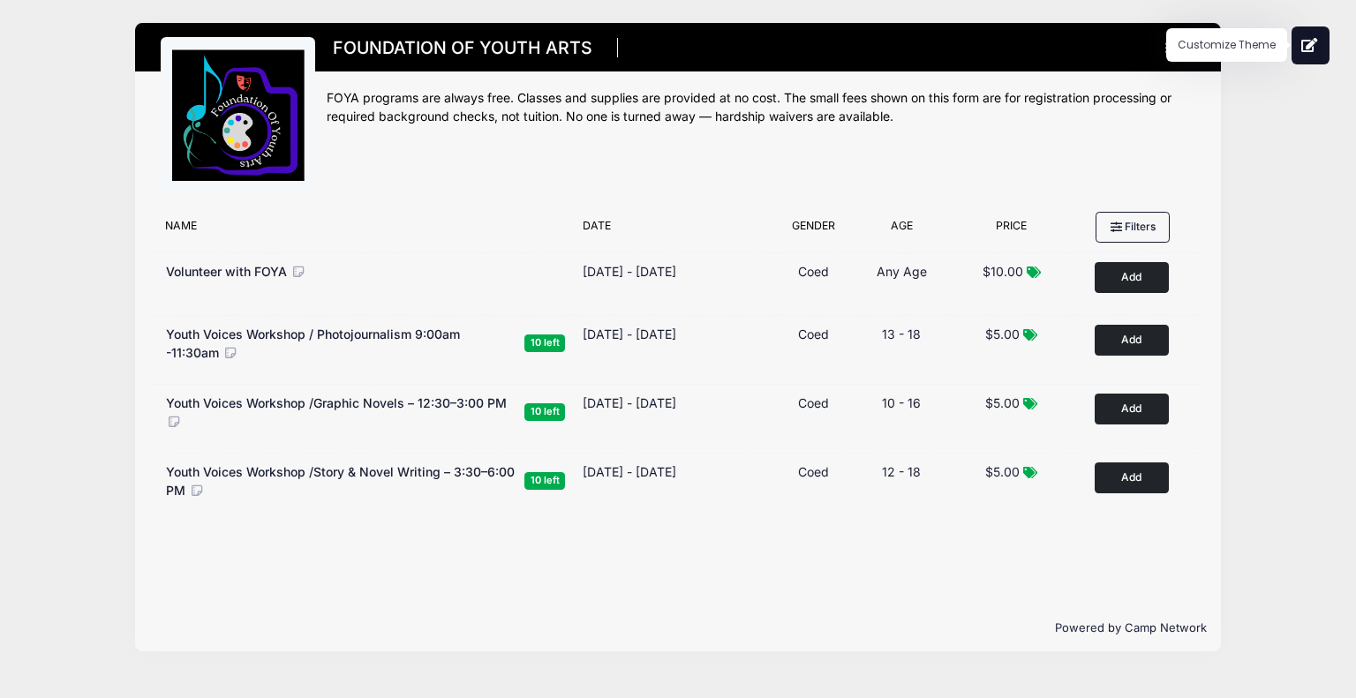
click at [1312, 37] on button at bounding box center [1311, 45] width 38 height 38
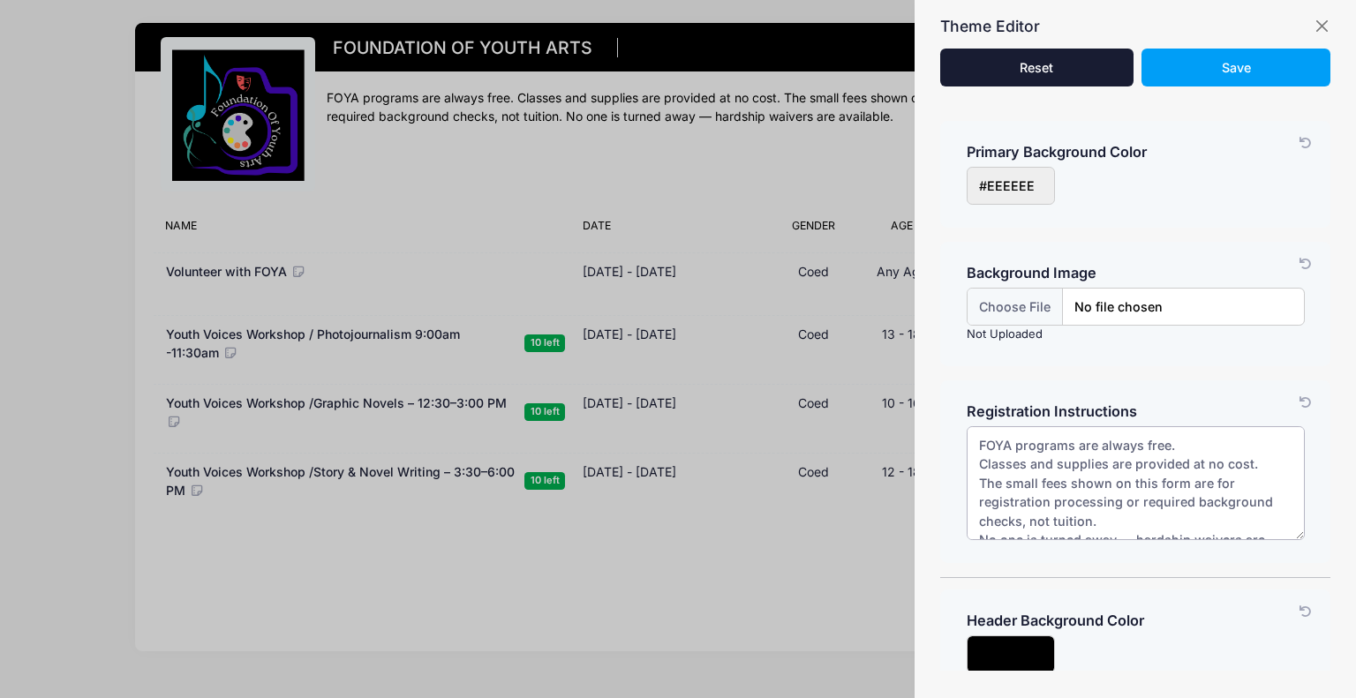
scroll to position [37, 0]
click at [1033, 518] on textarea "FOYA programs are always free. Classes and supplies are provided at no cost. Th…" at bounding box center [1136, 483] width 338 height 114
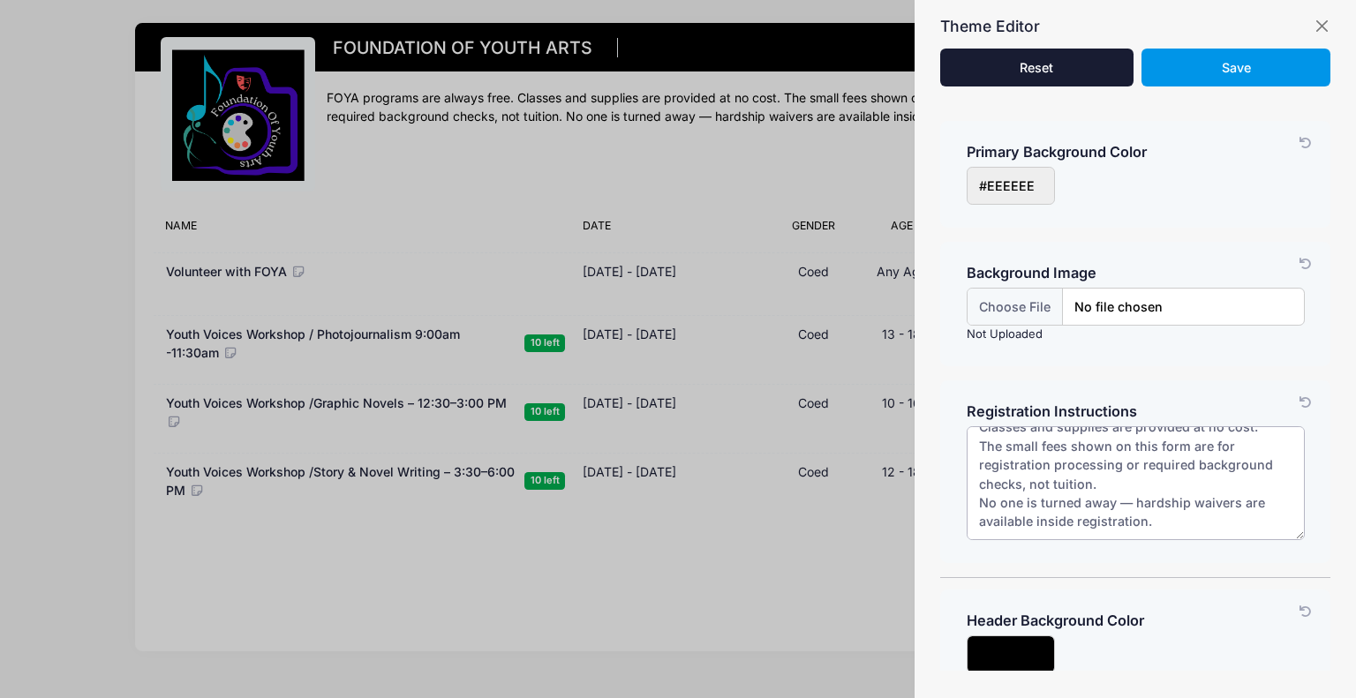
type textarea "FOYA programs are always free. Classes and supplies are provided at no cost. Th…"
click at [1264, 68] on button "Save" at bounding box center [1236, 68] width 188 height 38
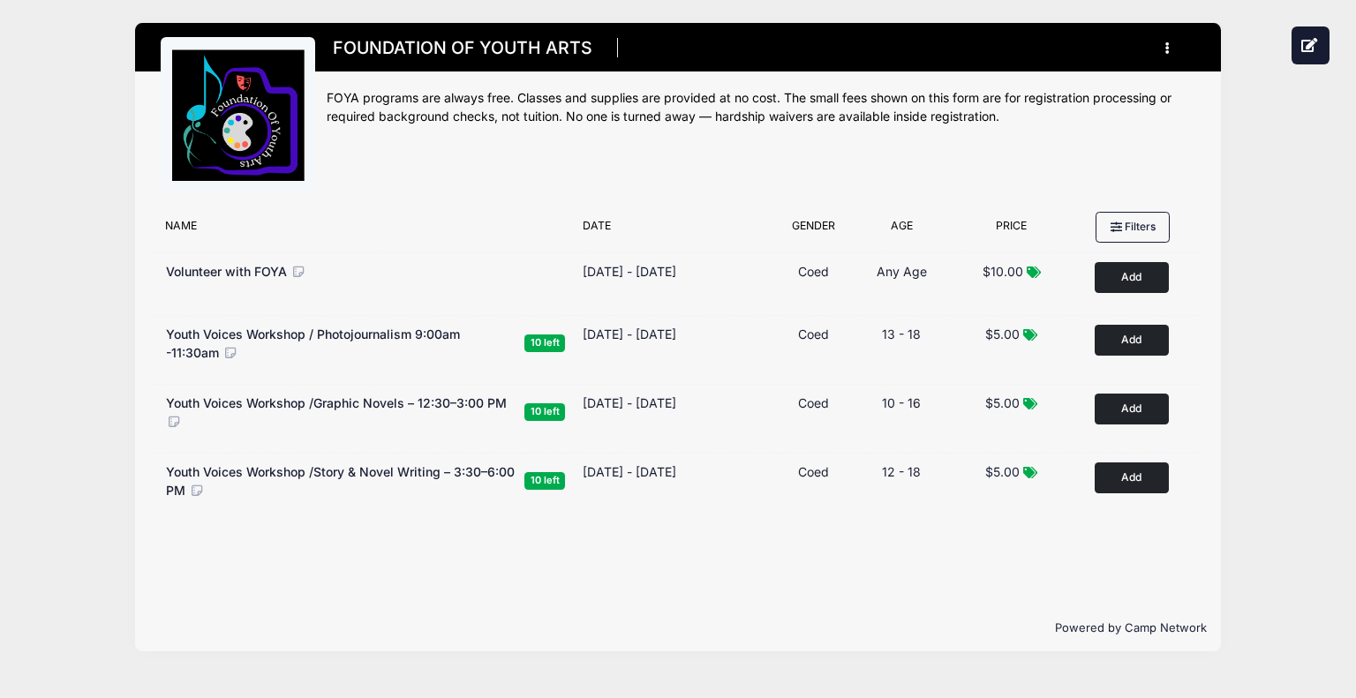
click at [306, 92] on div at bounding box center [238, 114] width 155 height 155
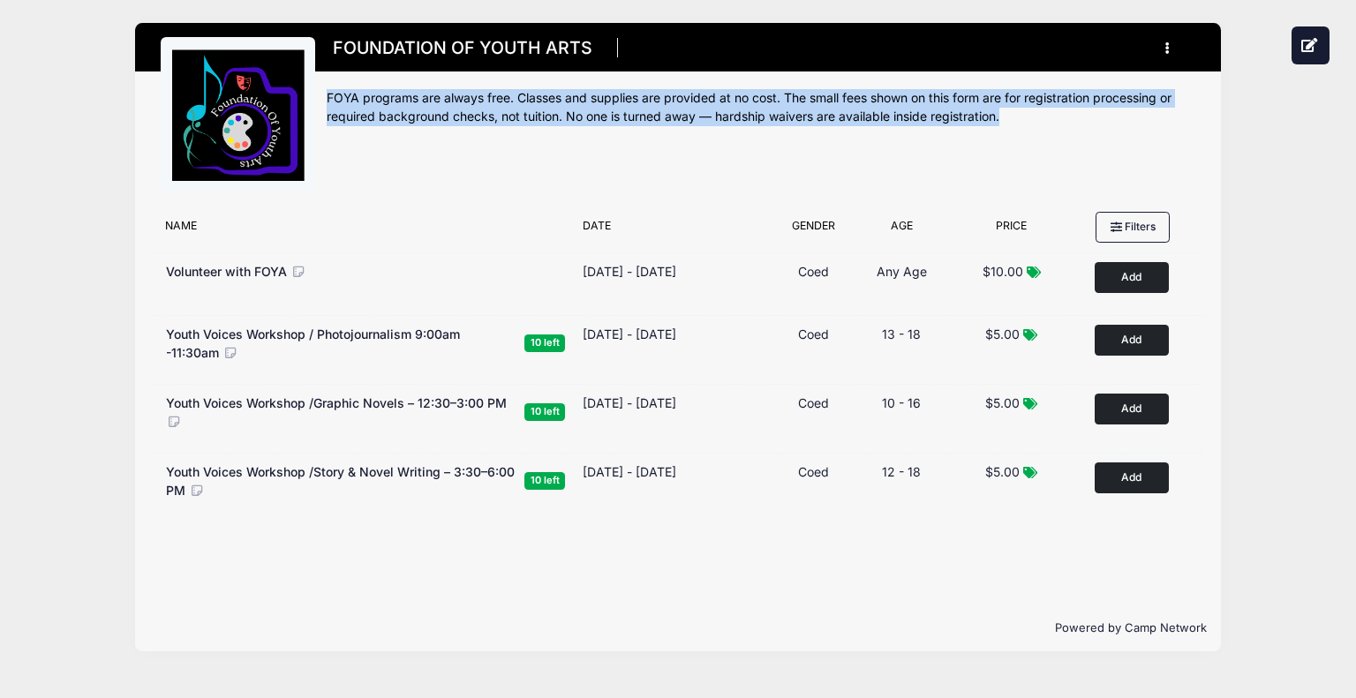
drag, startPoint x: 323, startPoint y: 94, endPoint x: 1073, endPoint y: 162, distance: 752.8
click at [1073, 162] on div "FOUNDATION OF YOUTH ARTS Register My Profile My Events Settings Announcements L…" at bounding box center [678, 113] width 1086 height 180
copy div "FOYA programs are always free. Classes and supplies are provided at no cost. Th…"
click at [606, 162] on div "FOUNDATION OF YOUTH ARTS Register My Profile My Events Settings Announcements L…" at bounding box center [761, 120] width 869 height 166
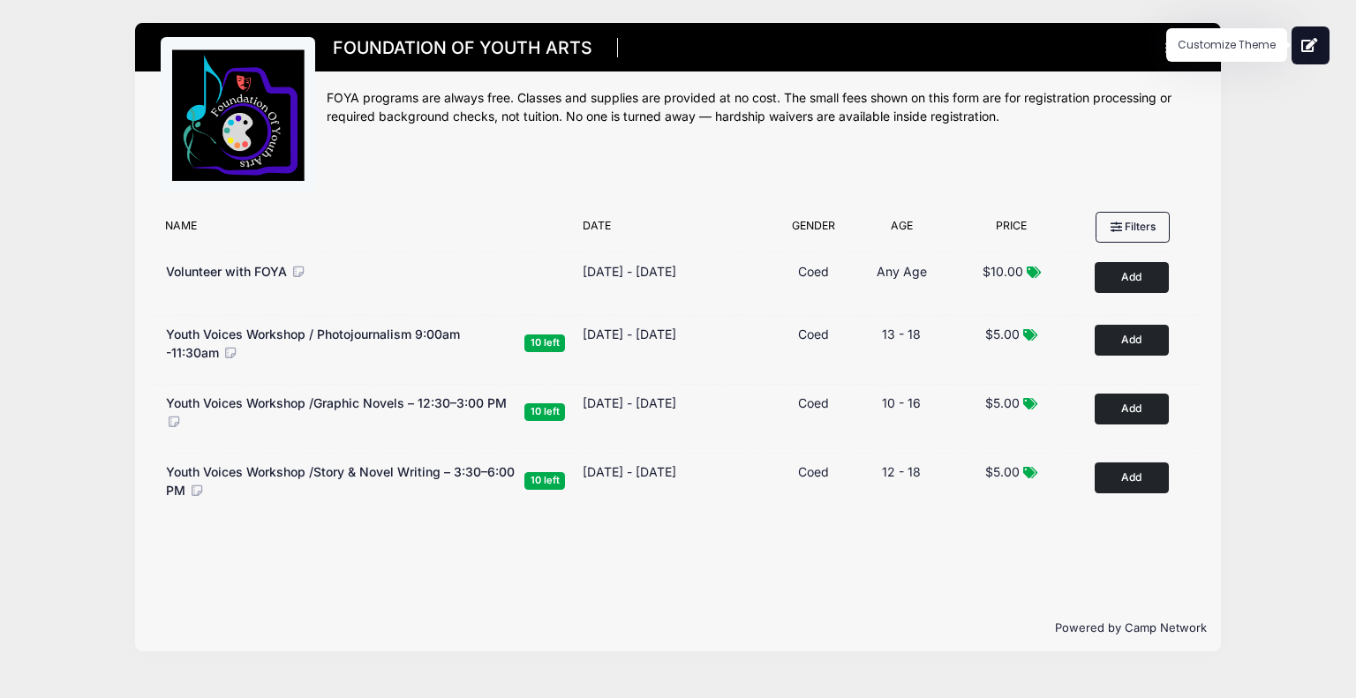
click at [1309, 46] on icon at bounding box center [1310, 45] width 18 height 14
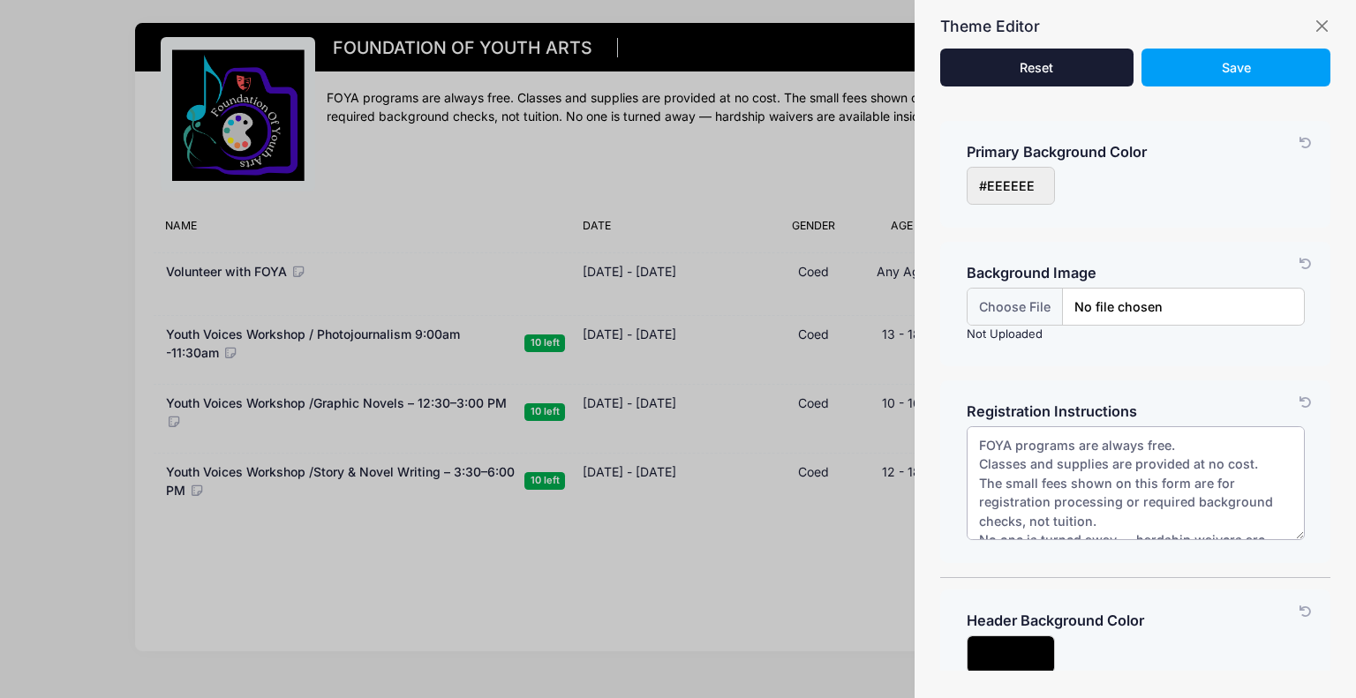
click at [1152, 514] on textarea "FOYA programs are always free. Classes and supplies are provided at no cost. Th…" at bounding box center [1136, 483] width 338 height 114
drag, startPoint x: 1137, startPoint y: 497, endPoint x: 1231, endPoint y: 521, distance: 96.6
click at [1231, 521] on textarea "FOYA programs are always free. Classes and supplies are provided at no cost. Th…" at bounding box center [1136, 483] width 338 height 114
click at [1143, 517] on textarea "FOYA programs are always free. Classes and supplies are provided at no cost. Th…" at bounding box center [1136, 483] width 338 height 114
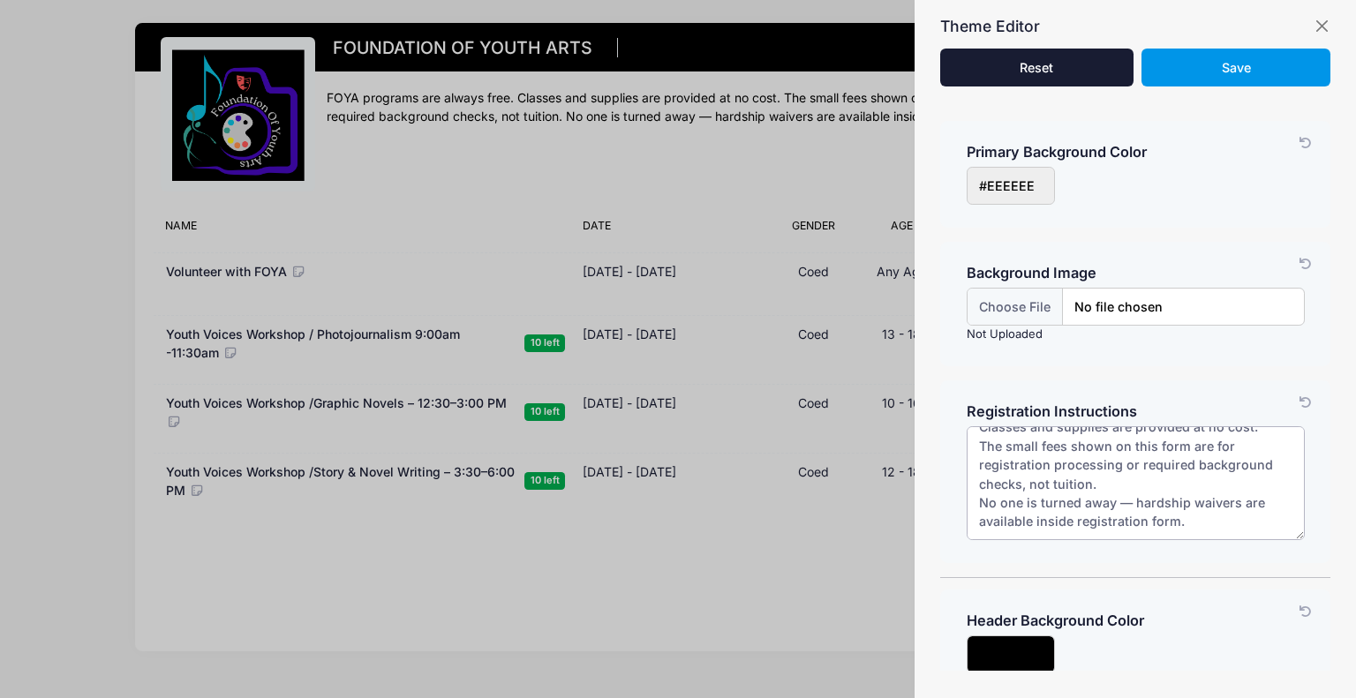
type textarea "FOYA programs are always free. Classes and supplies are provided at no cost. Th…"
click at [1243, 70] on span "Save" at bounding box center [1236, 67] width 29 height 15
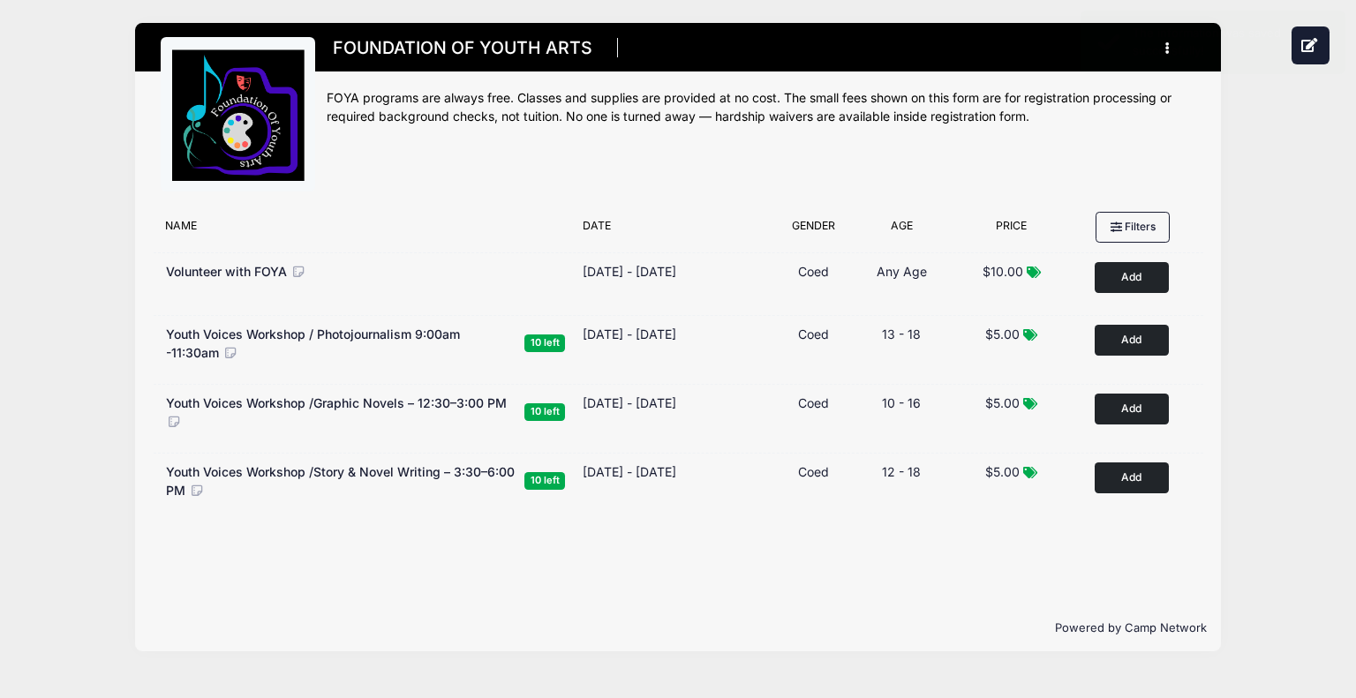
click at [484, 187] on div "FOUNDATION OF YOUTH ARTS Register My Profile My Events Settings Announcements L…" at bounding box center [761, 120] width 869 height 166
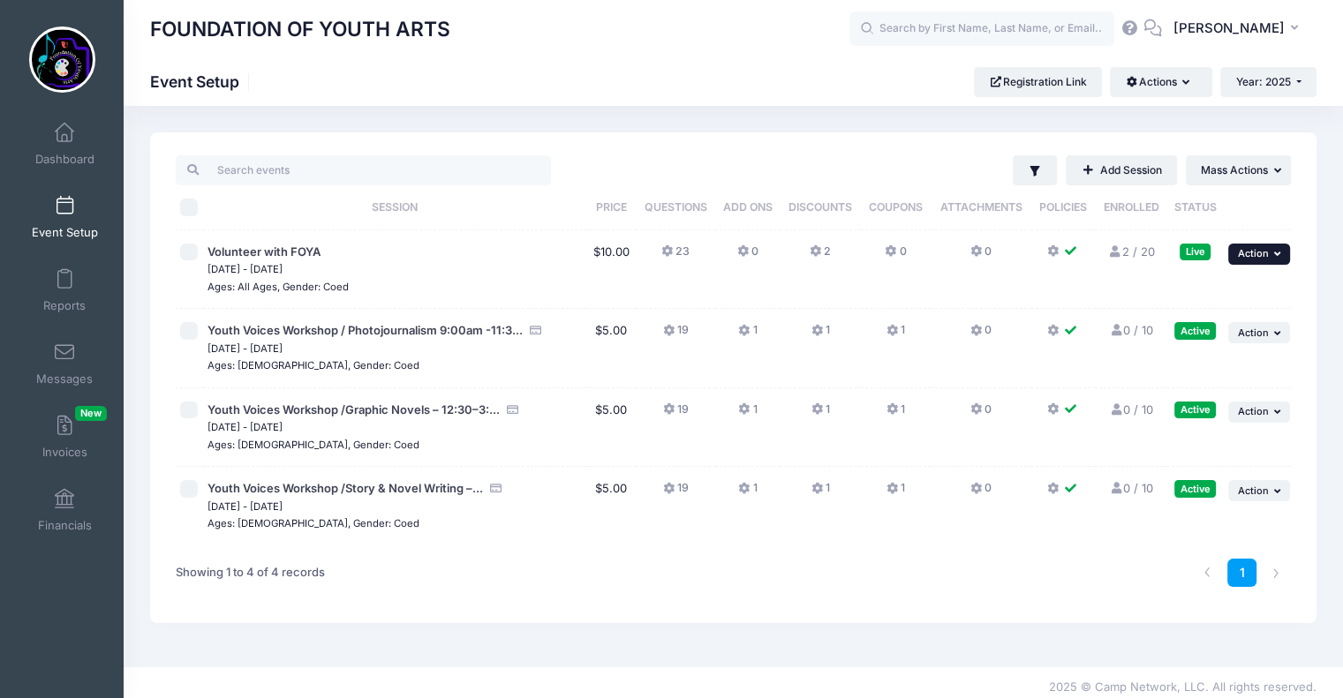
click at [1267, 248] on span "Action" at bounding box center [1253, 253] width 31 height 12
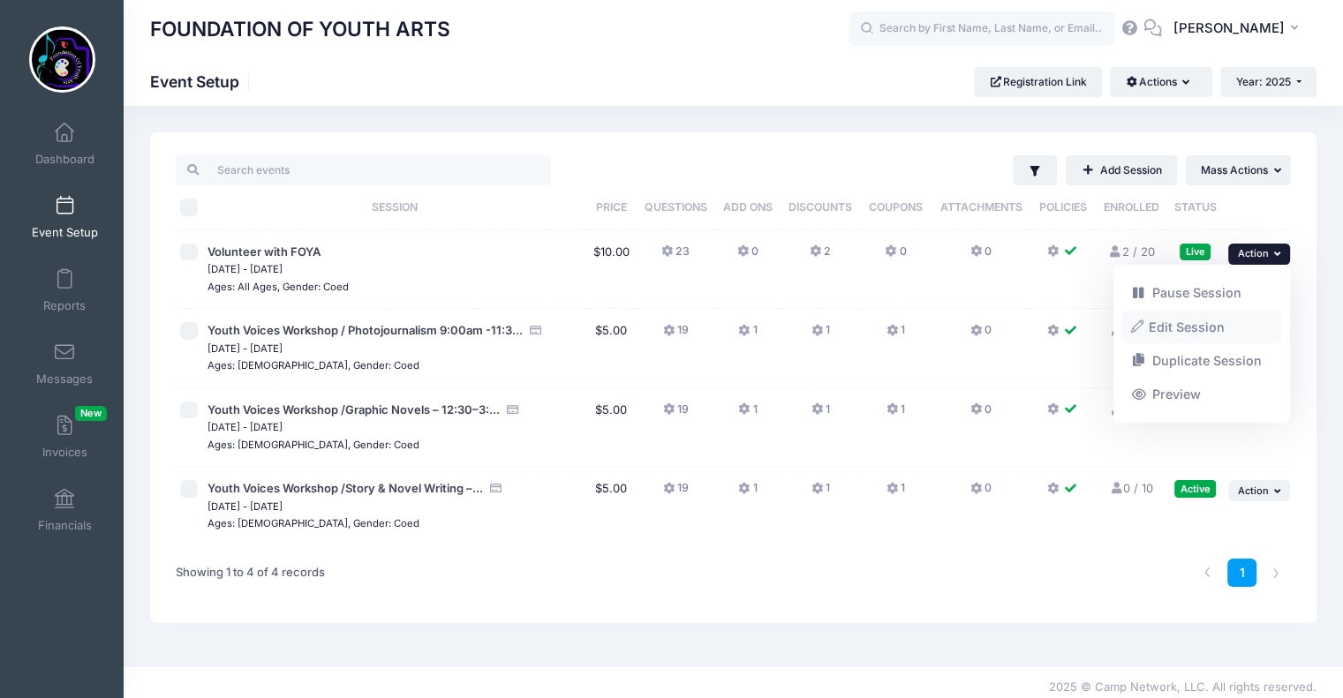
click at [1197, 323] on link "Edit Session" at bounding box center [1202, 327] width 160 height 34
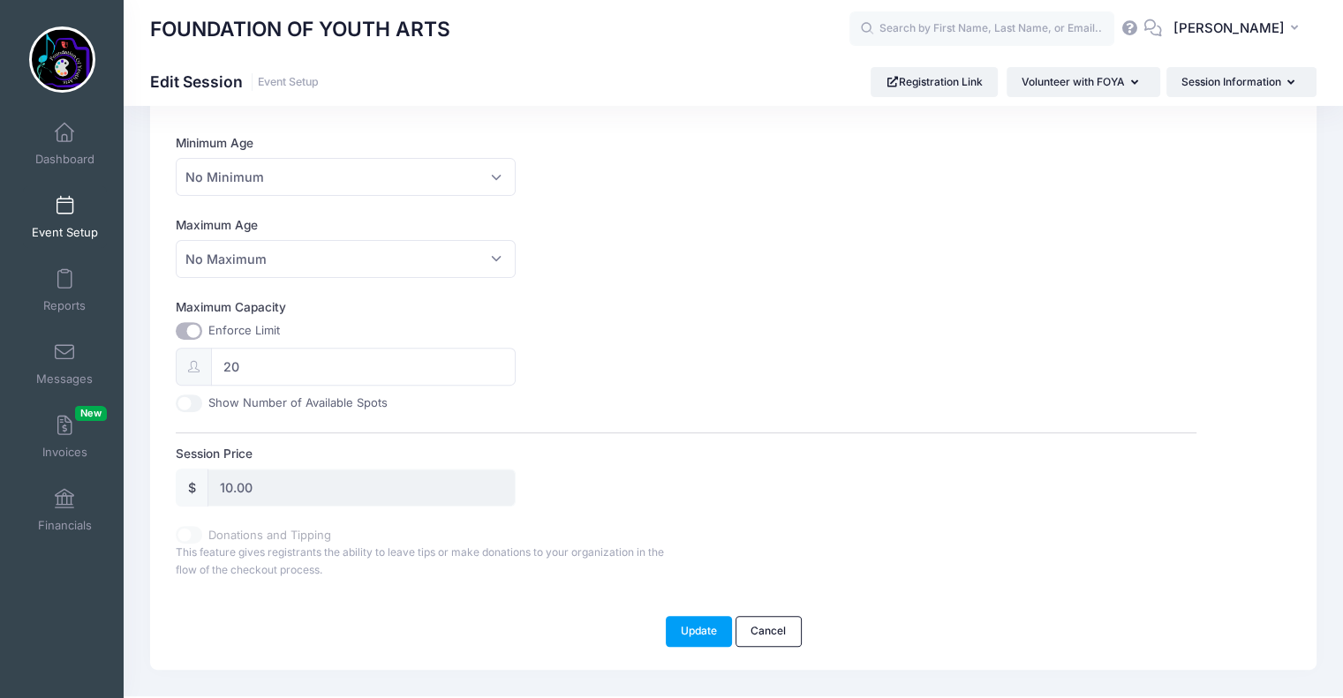
scroll to position [523, 0]
click at [258, 477] on input "10.00" at bounding box center [361, 484] width 308 height 38
drag, startPoint x: 257, startPoint y: 479, endPoint x: 180, endPoint y: 479, distance: 76.8
click at [180, 479] on div "$ 10.00" at bounding box center [346, 484] width 340 height 38
click at [261, 491] on input "10.00" at bounding box center [361, 484] width 308 height 38
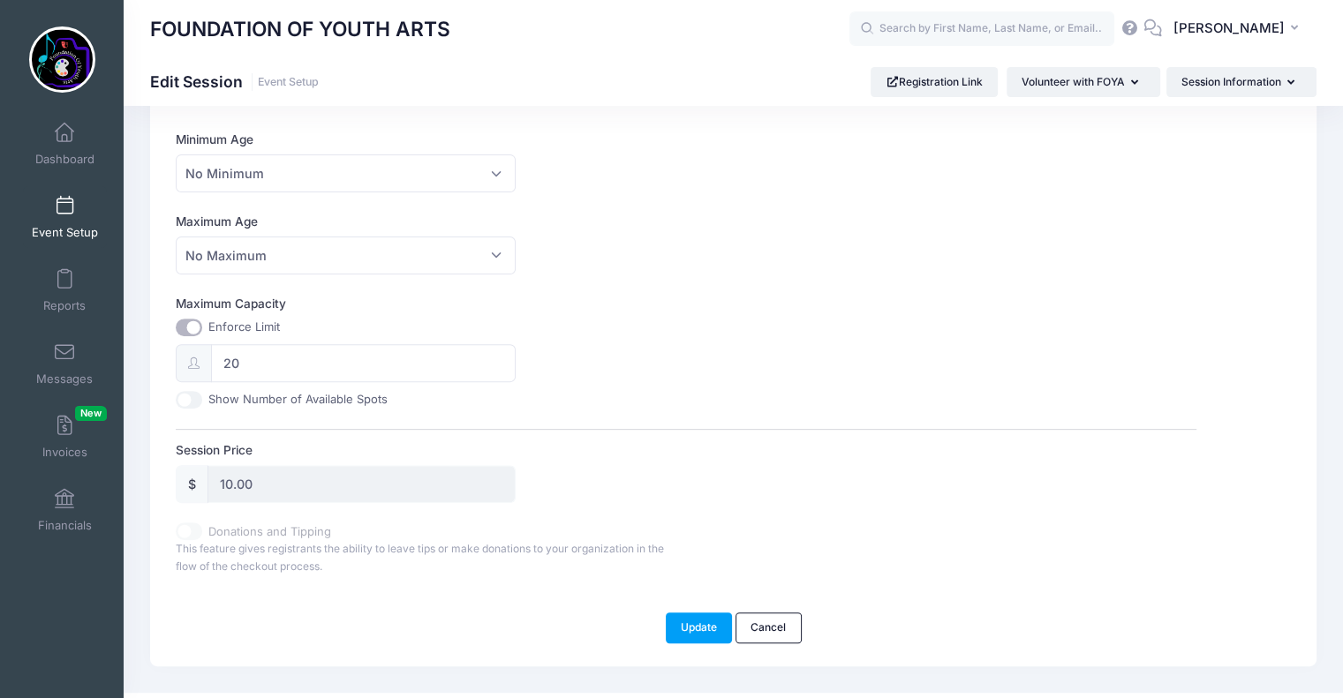
drag, startPoint x: 260, startPoint y: 483, endPoint x: 180, endPoint y: 487, distance: 79.5
click at [180, 487] on div "$ 10.00" at bounding box center [346, 484] width 340 height 38
click at [779, 628] on link "Cancel" at bounding box center [769, 628] width 66 height 30
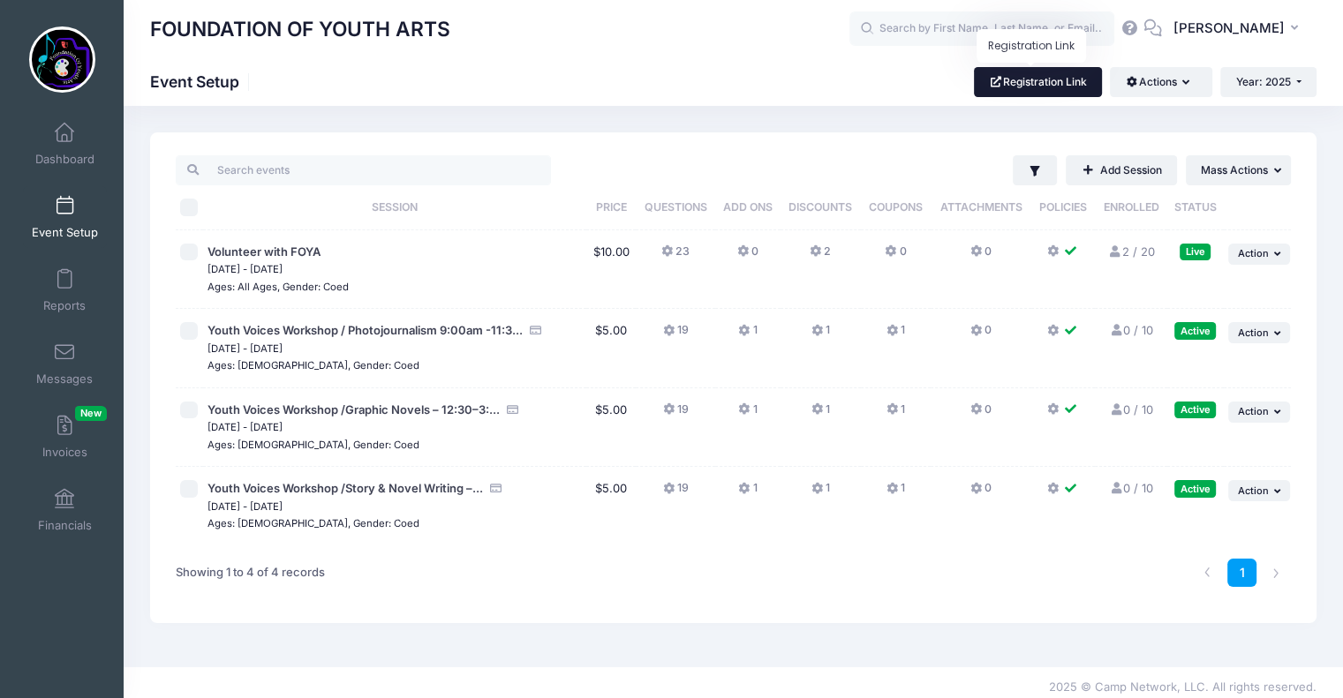
click at [1057, 82] on link "Registration Link" at bounding box center [1038, 82] width 128 height 30
click at [1249, 255] on span "Action" at bounding box center [1253, 253] width 31 height 12
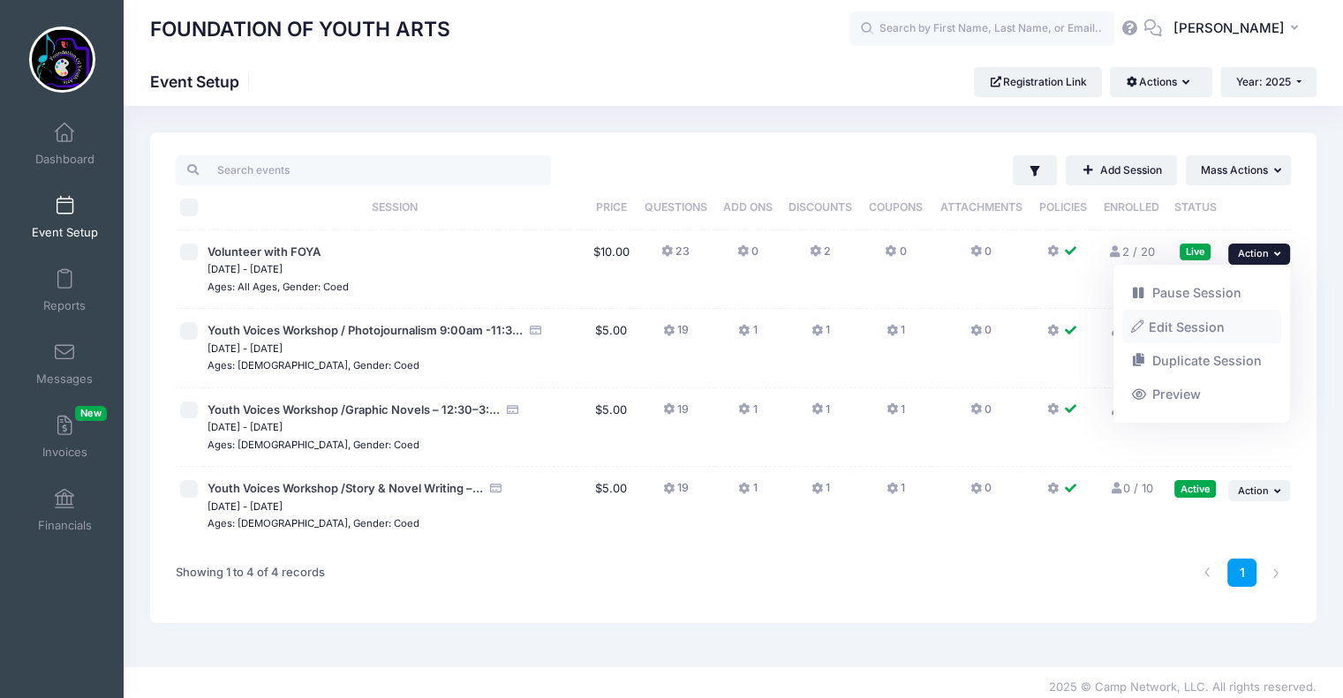
click at [1192, 320] on link "Edit Session" at bounding box center [1202, 327] width 160 height 34
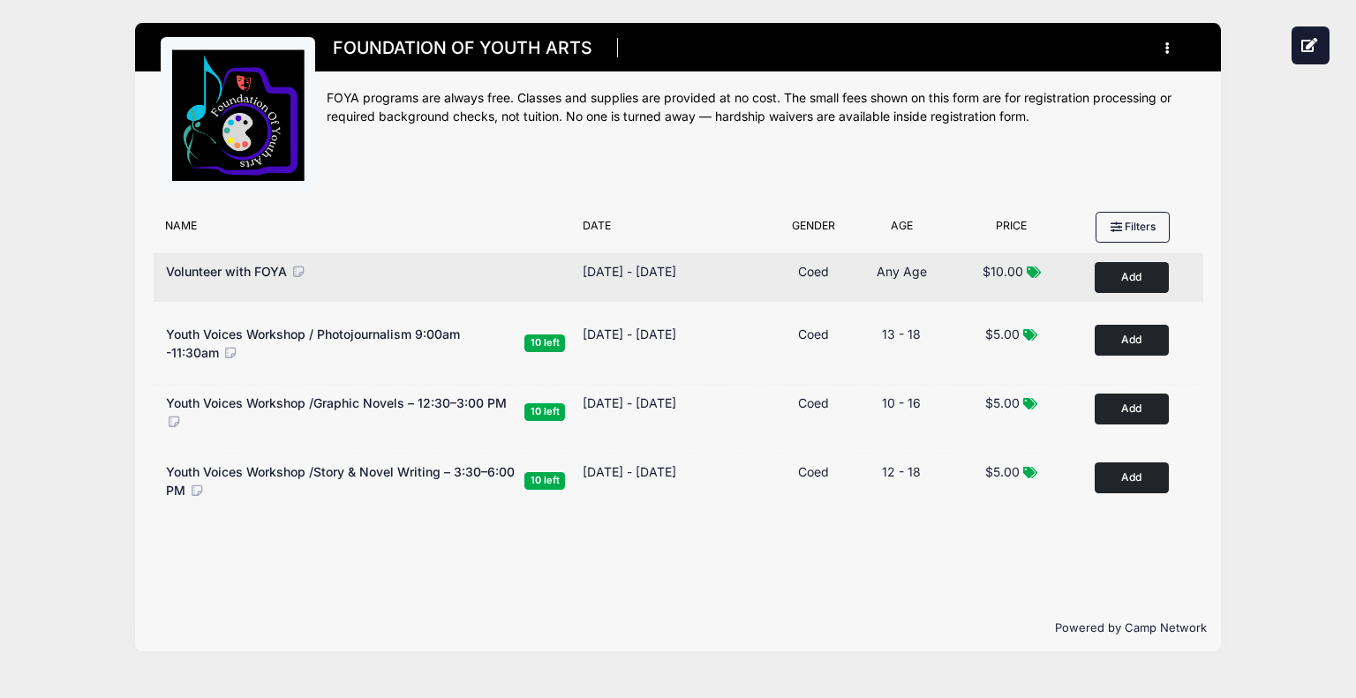
click at [261, 269] on span "Volunteer with FOYA" at bounding box center [226, 271] width 121 height 15
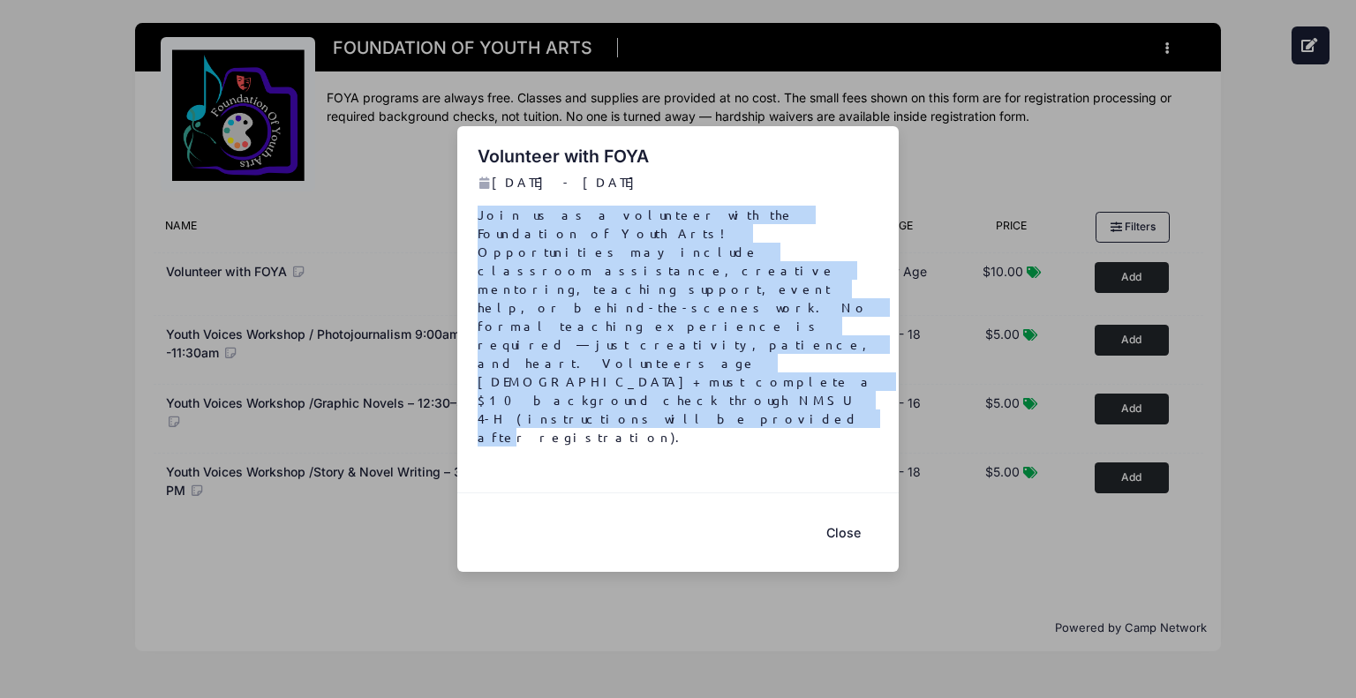
drag, startPoint x: 479, startPoint y: 278, endPoint x: 801, endPoint y: 380, distance: 337.9
click at [801, 380] on p "Join us as a volunteer with the Foundation of Youth Arts! Opportunities may inc…" at bounding box center [679, 326] width 402 height 241
copy p "Join us as a volunteer with the Foundation of Youth Arts! Opportunities may inc…"
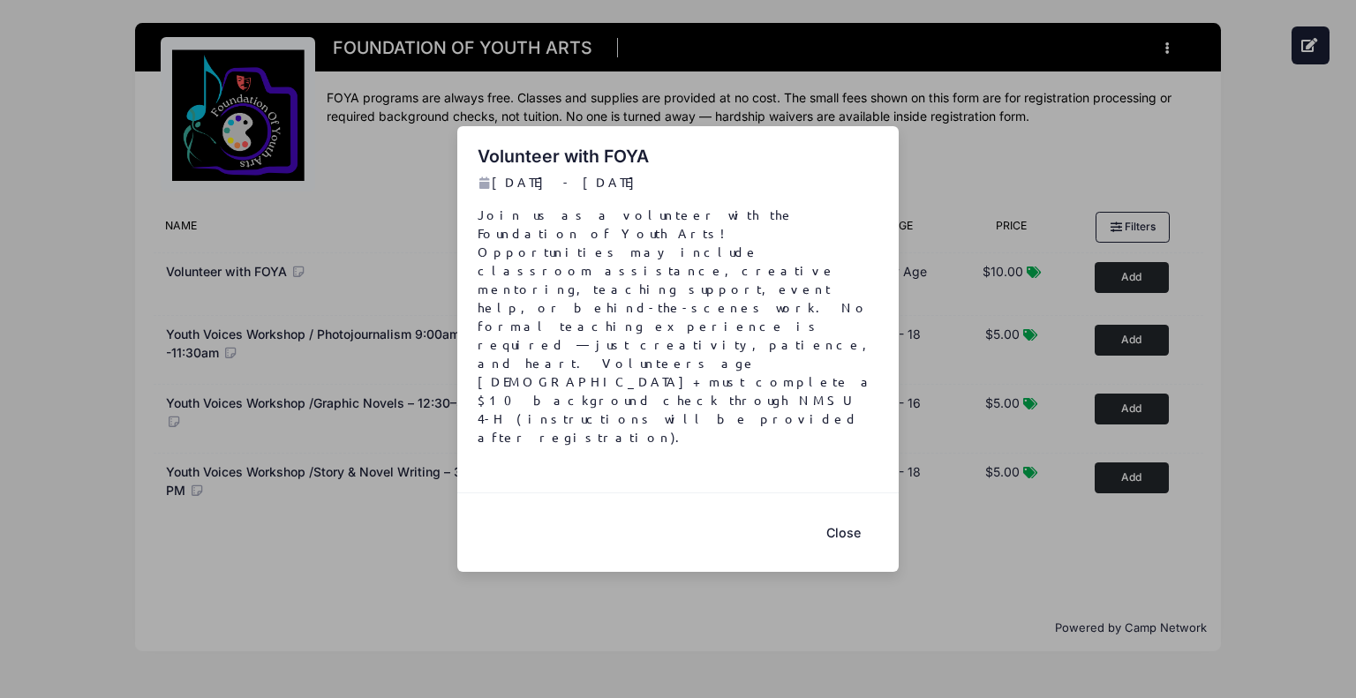
click at [613, 145] on div "Volunteer with FOYA Sep 1 - Dec 31, 2025 Join us as a volunteer with the Founda…" at bounding box center [678, 349] width 1356 height 698
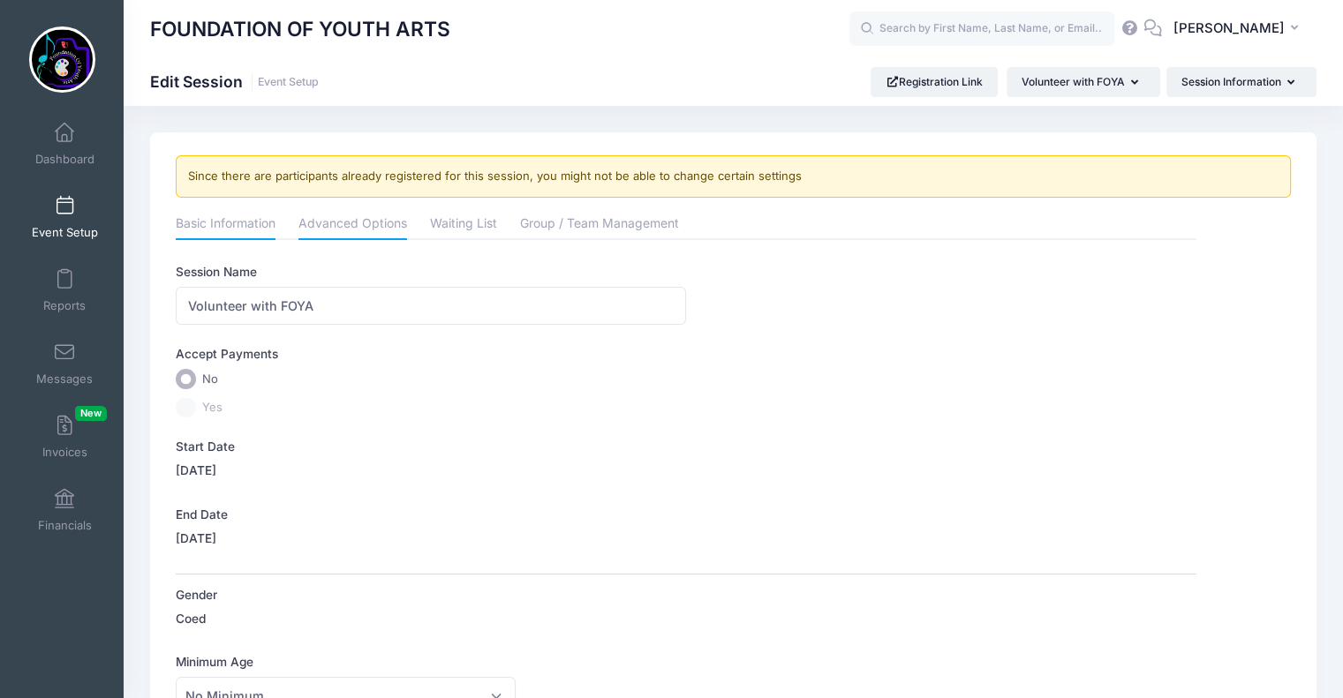
click at [377, 222] on link "Advanced Options" at bounding box center [352, 225] width 109 height 32
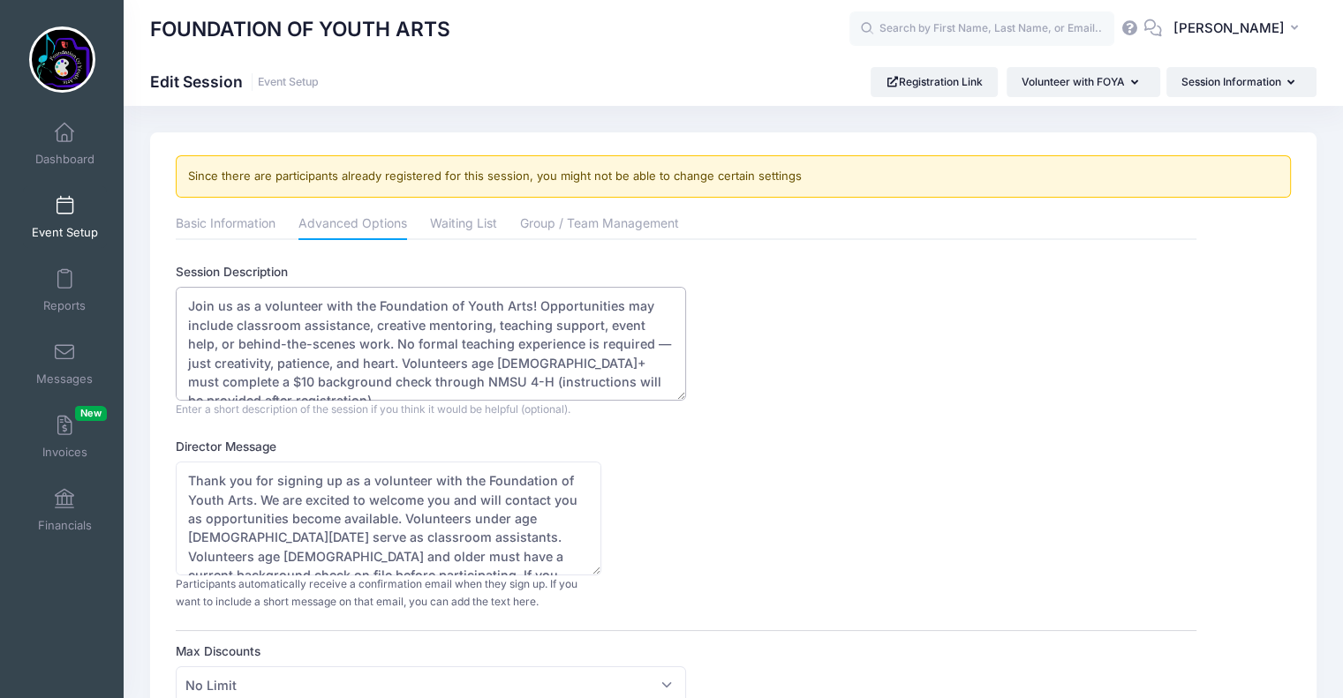
scroll to position [19, 0]
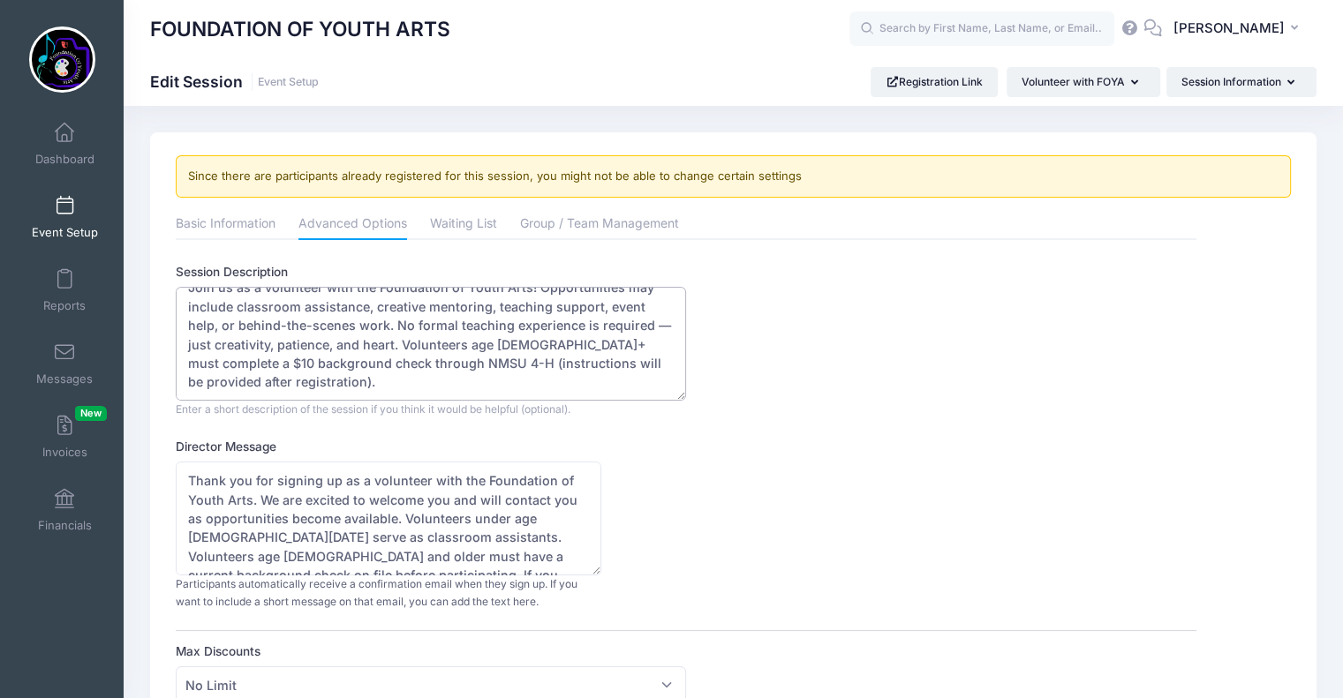
drag, startPoint x: 186, startPoint y: 306, endPoint x: 612, endPoint y: 419, distance: 440.3
paste textarea "—just creativity, patience, and heart. Volunteers age [DEMOGRAPHIC_DATA]+ are r…"
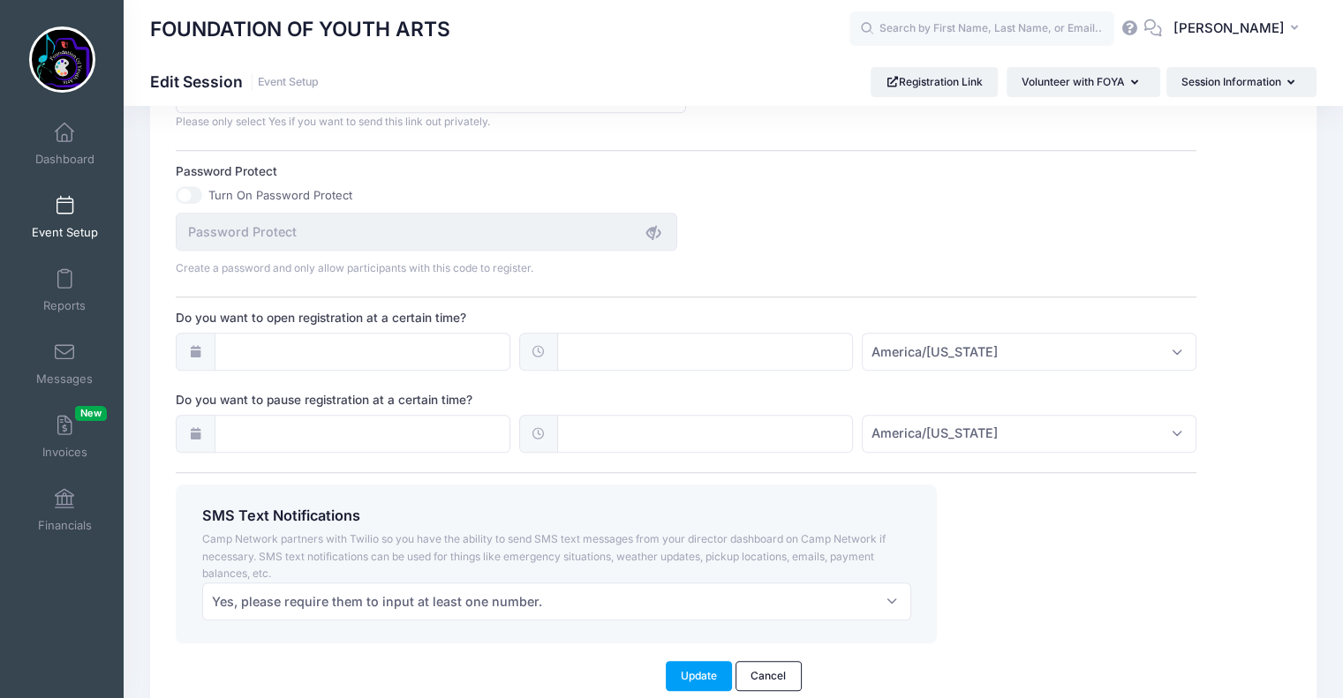
scroll to position [1268, 0]
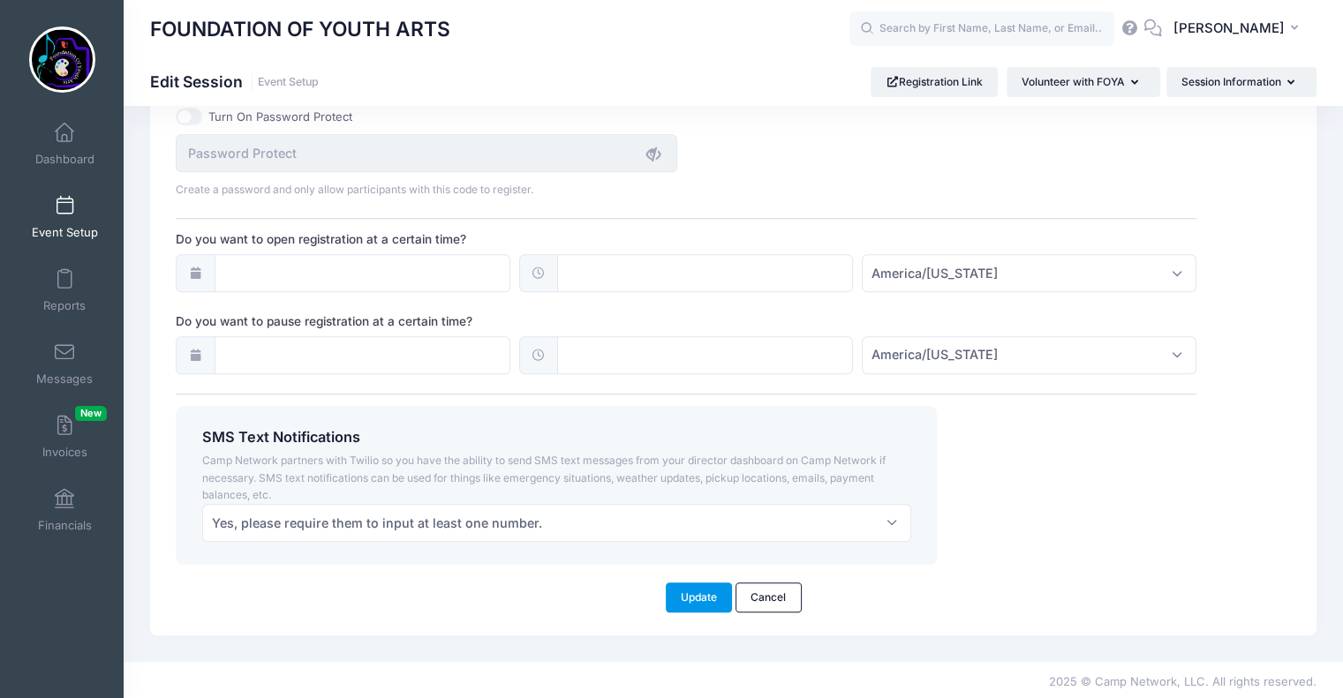
type textarea "Join us as a volunteer with the Foundation of Youth Arts! Opportunities may inc…"
click at [711, 585] on button "Update" at bounding box center [699, 598] width 67 height 30
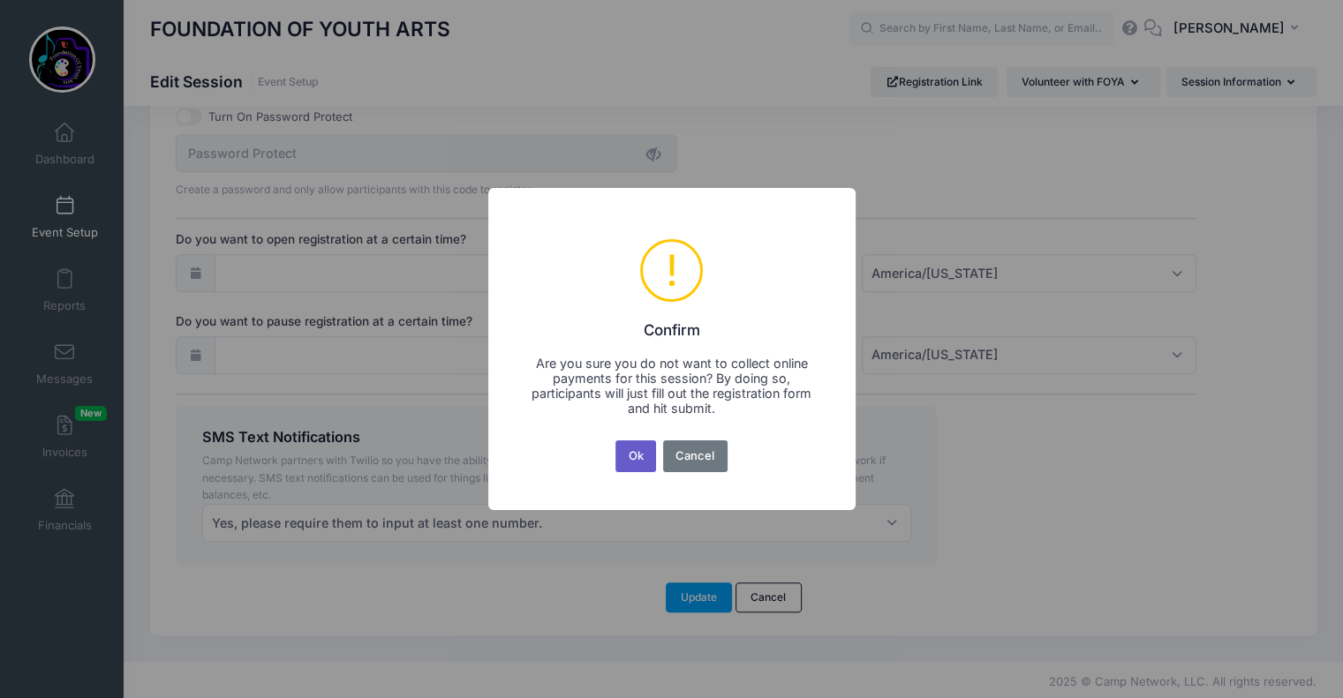
click at [641, 453] on button "Ok" at bounding box center [635, 457] width 41 height 32
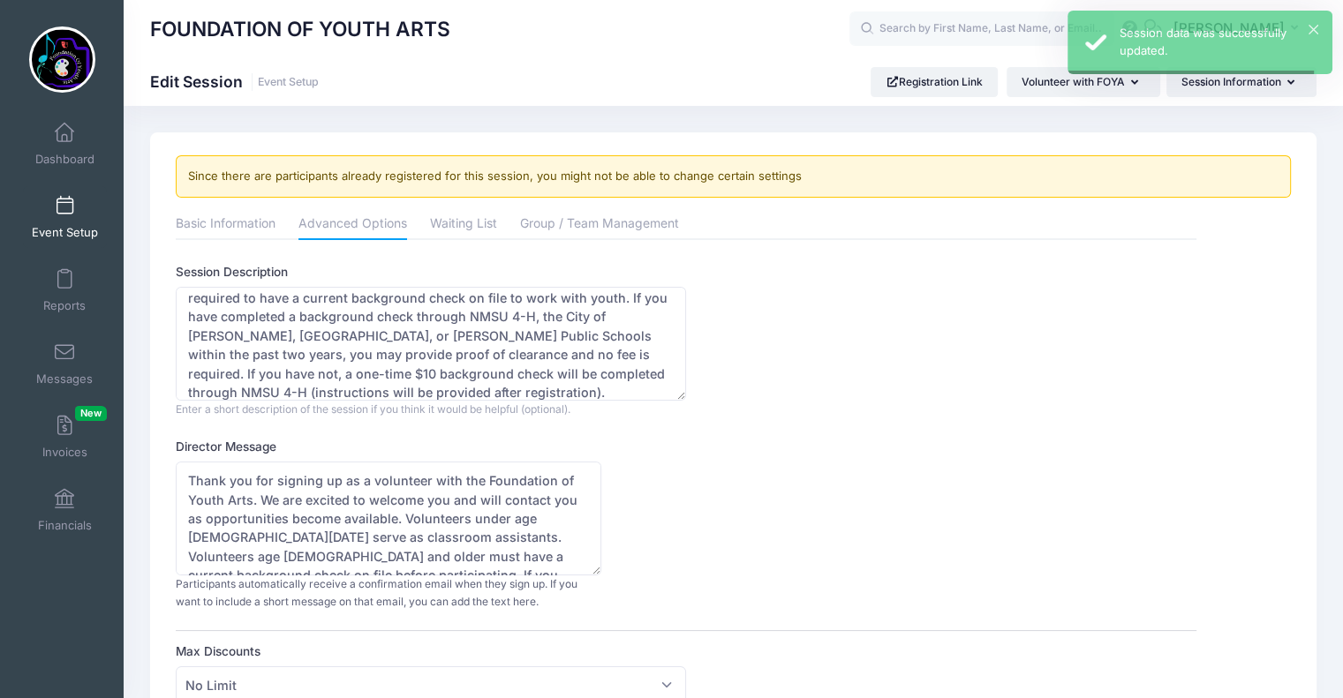
scroll to position [0, 0]
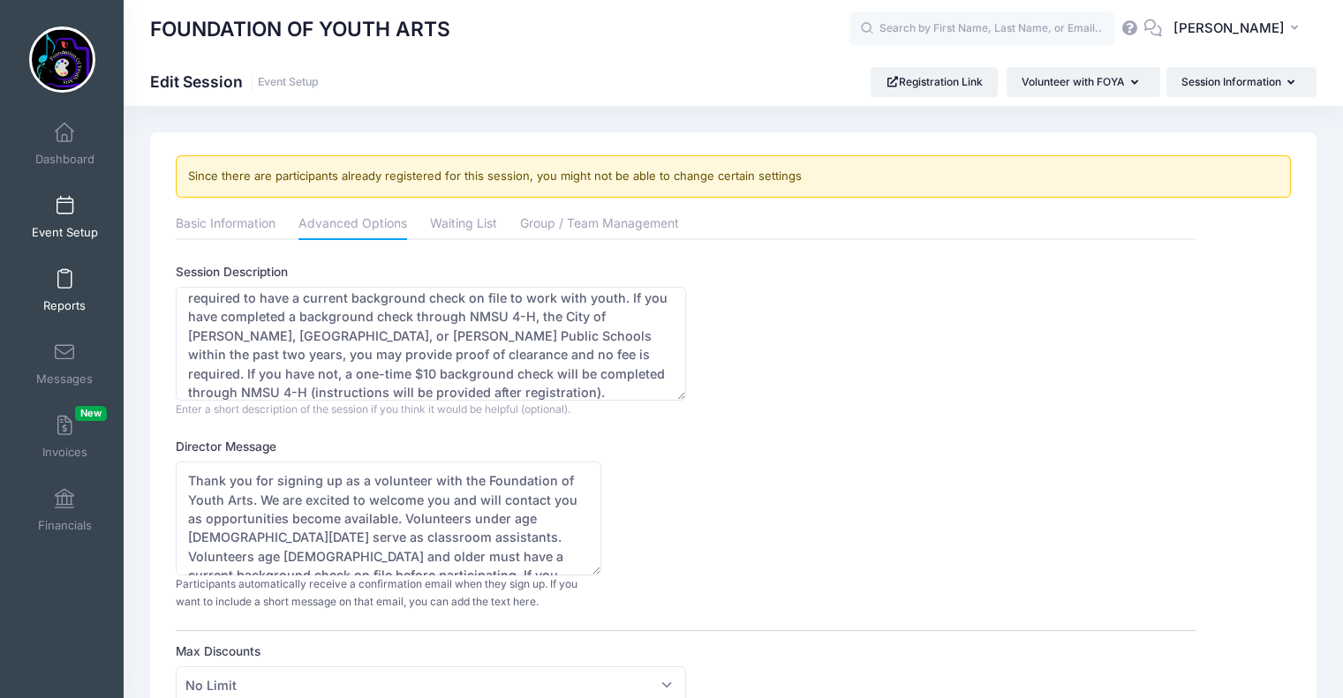
click at [64, 290] on link "Reports" at bounding box center [65, 291] width 84 height 62
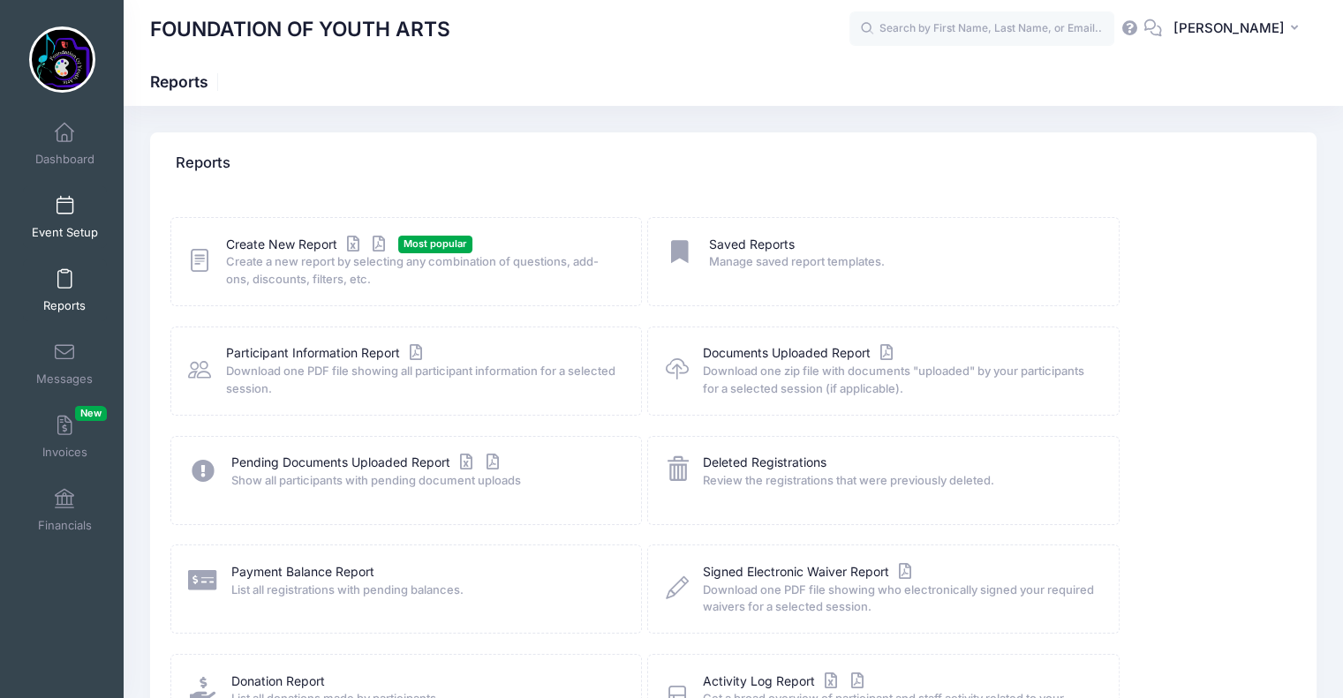
click at [70, 218] on link "Event Setup" at bounding box center [65, 217] width 84 height 62
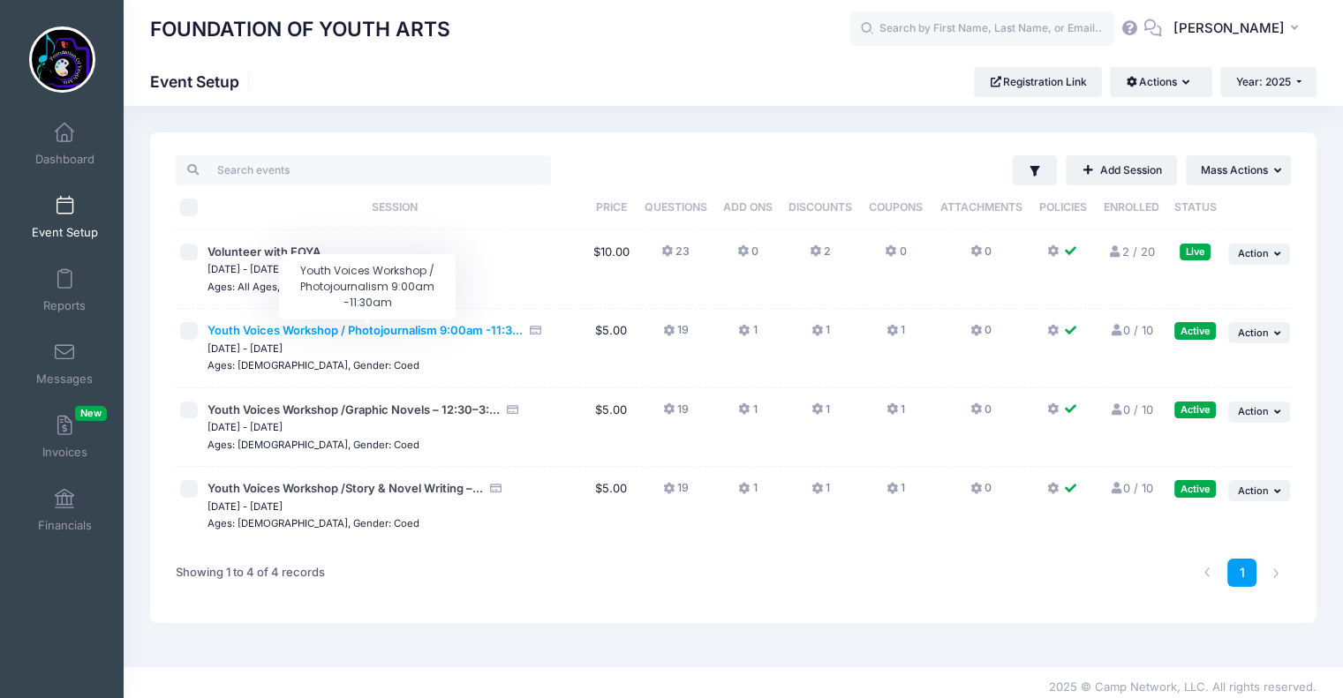
click at [222, 334] on span "Youth Voices Workshop / Photojournalism 9:00am -11:3..." at bounding box center [364, 330] width 315 height 14
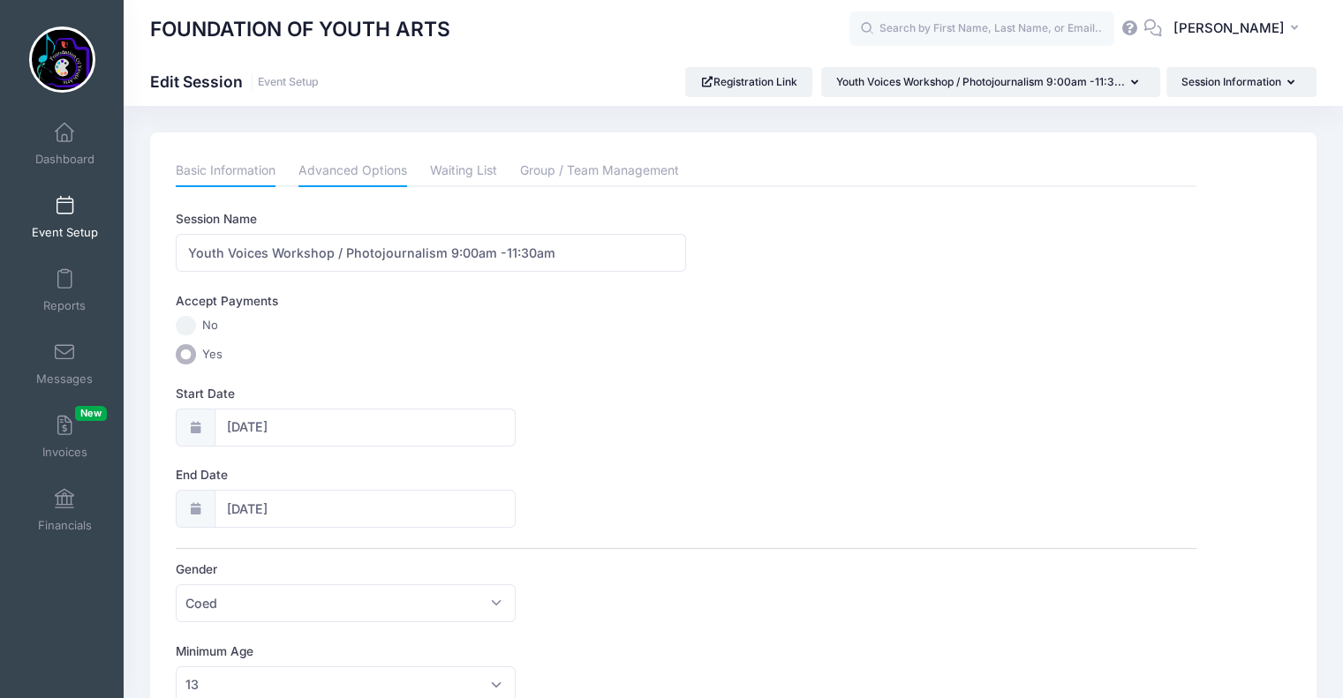
click at [349, 173] on link "Advanced Options" at bounding box center [352, 171] width 109 height 32
